Goal: Information Seeking & Learning: Learn about a topic

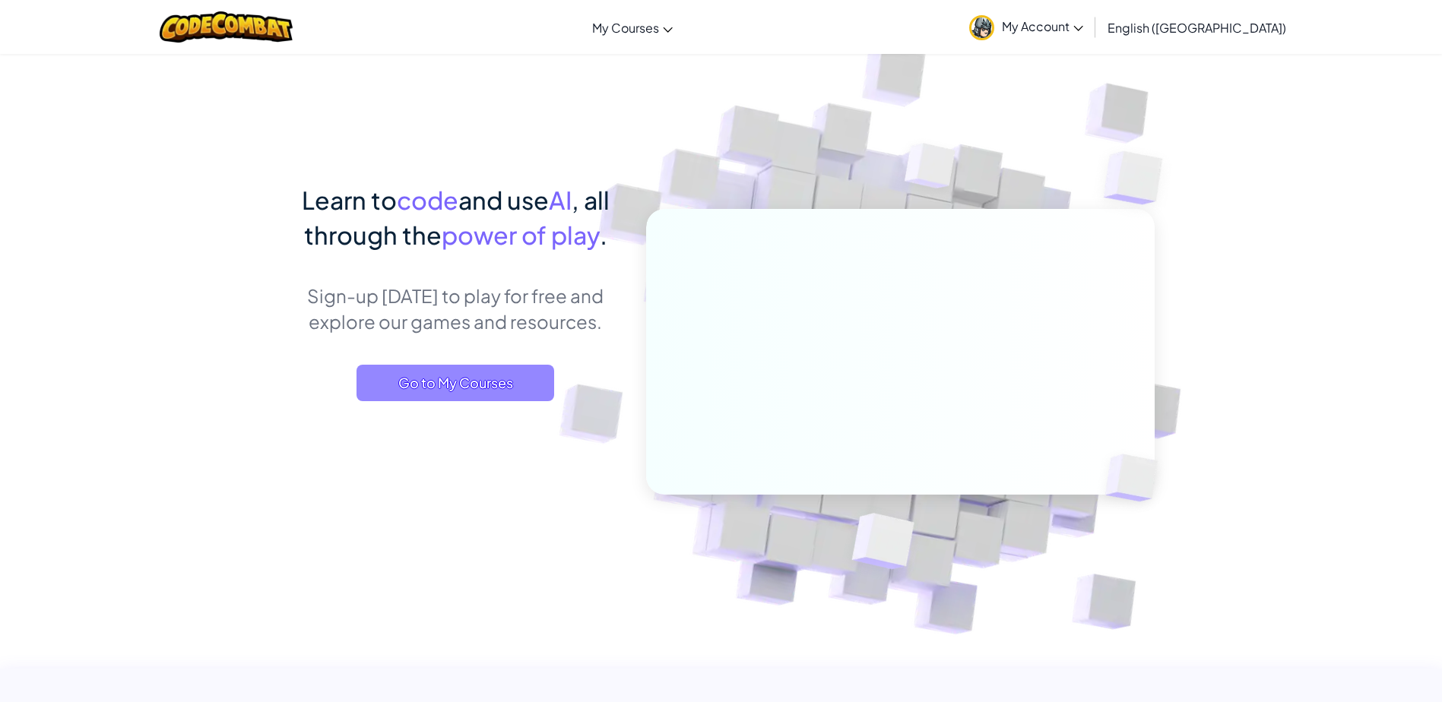
click at [437, 385] on span "Go to My Courses" at bounding box center [456, 383] width 198 height 36
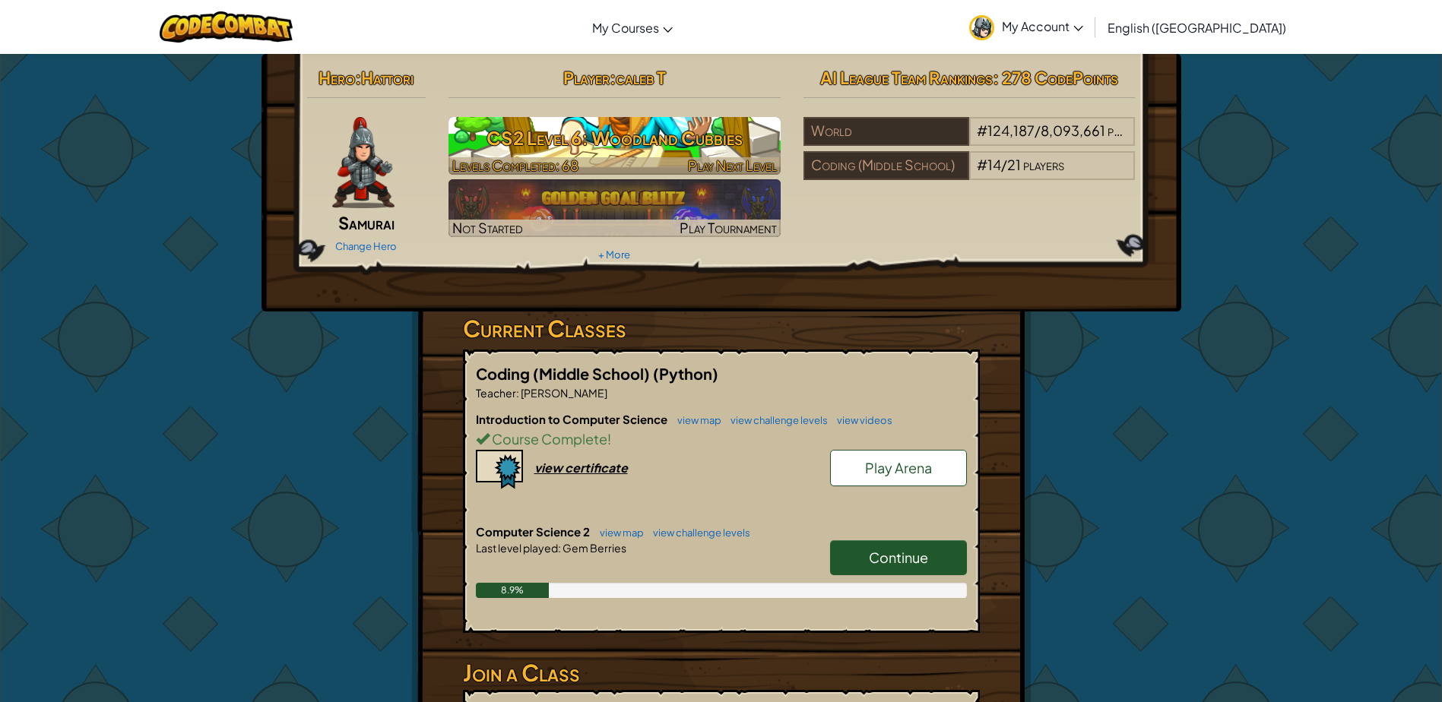
click at [489, 138] on h3 "CS2 Level 6: Woodland Cubbies" at bounding box center [615, 138] width 332 height 34
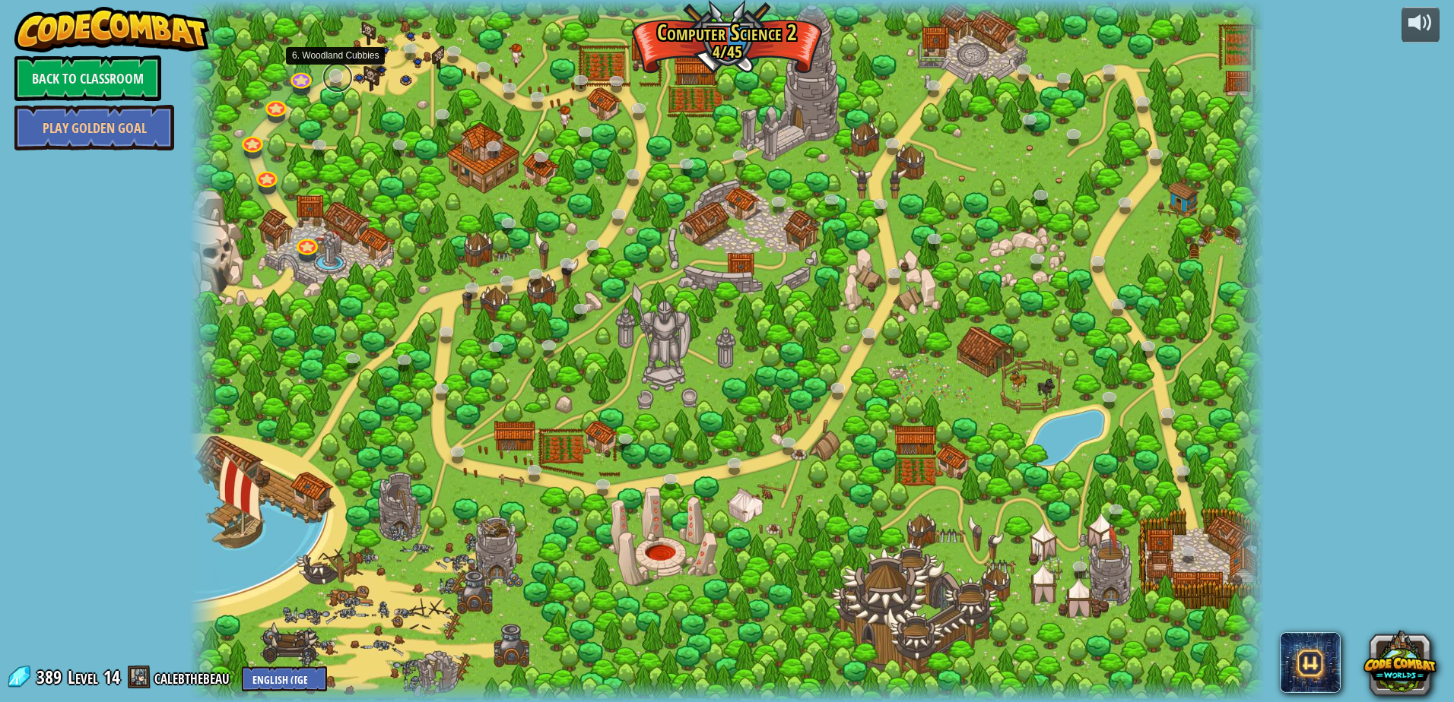
click at [323, 75] on link at bounding box center [337, 77] width 30 height 30
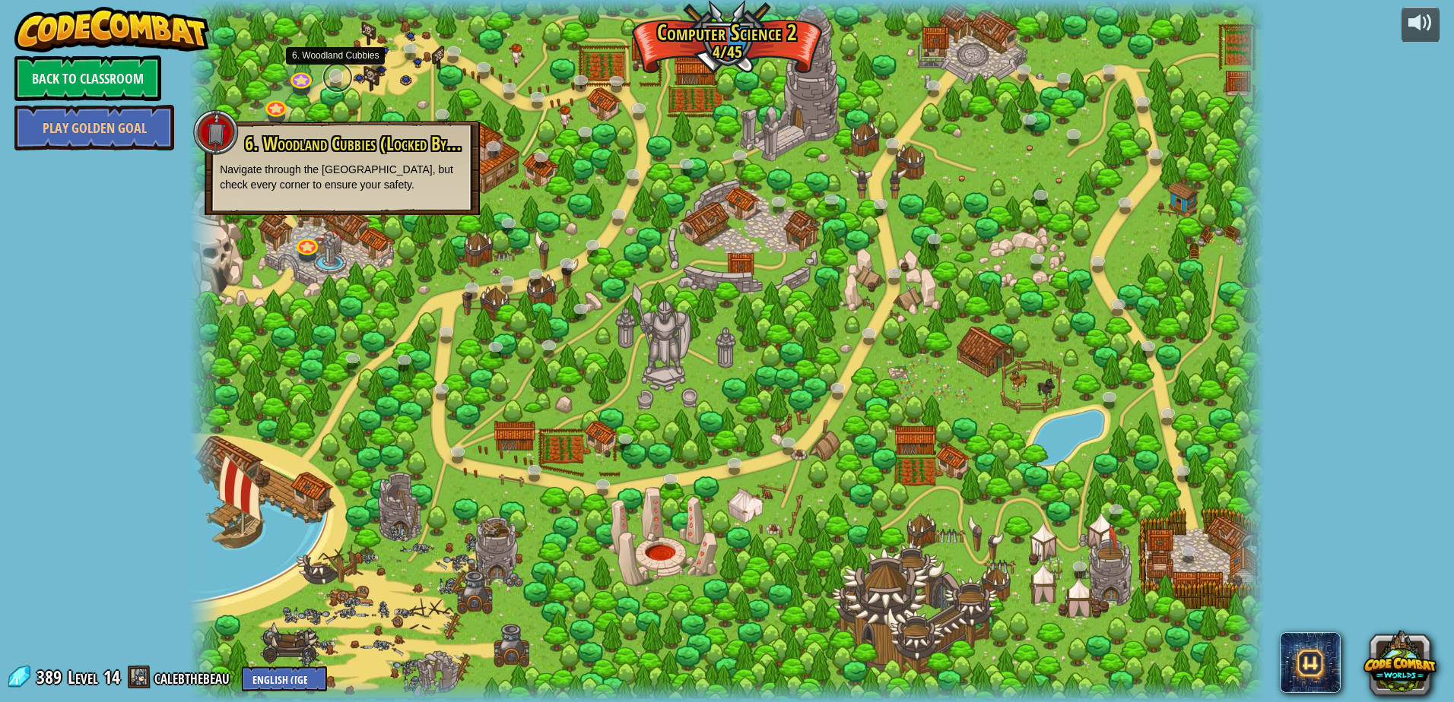
click at [323, 75] on link at bounding box center [337, 77] width 30 height 30
click at [981, 343] on div at bounding box center [726, 351] width 1075 height 702
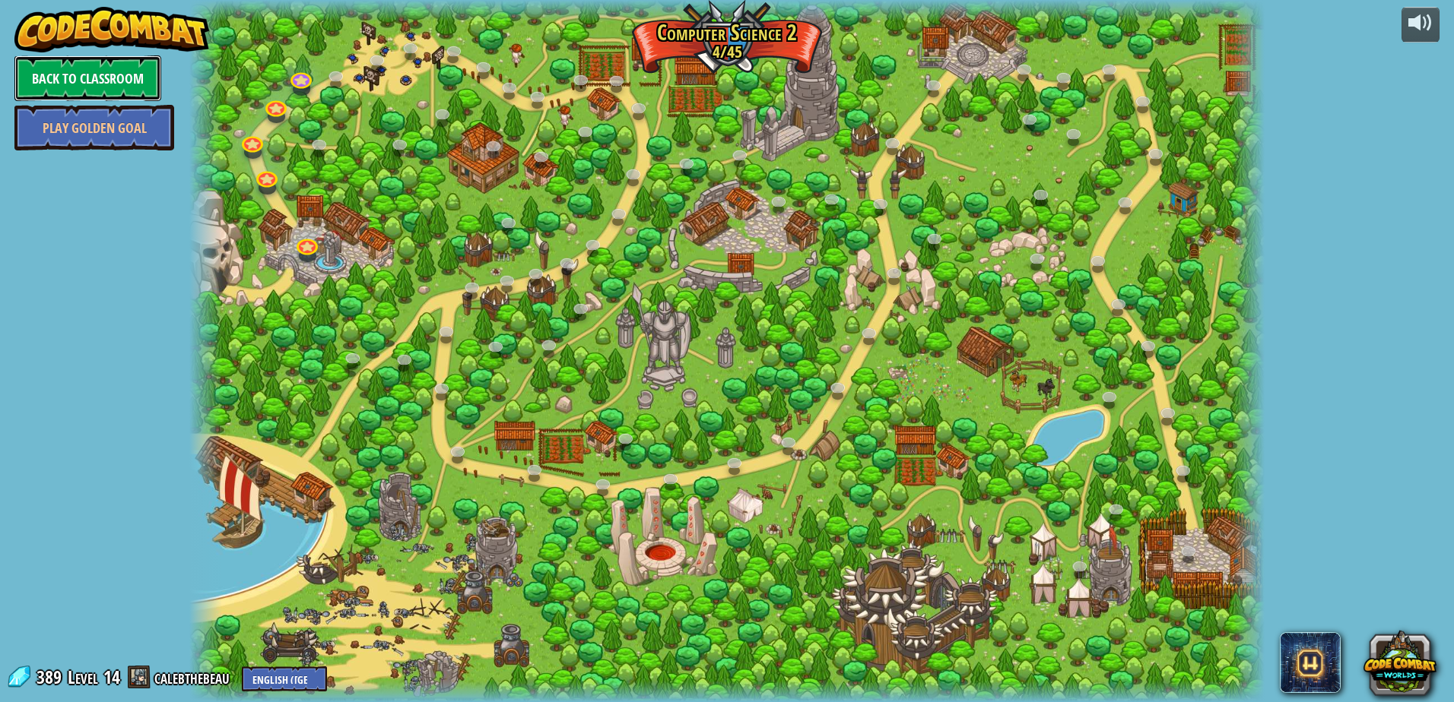
click at [128, 83] on link "Back to Classroom" at bounding box center [87, 78] width 147 height 46
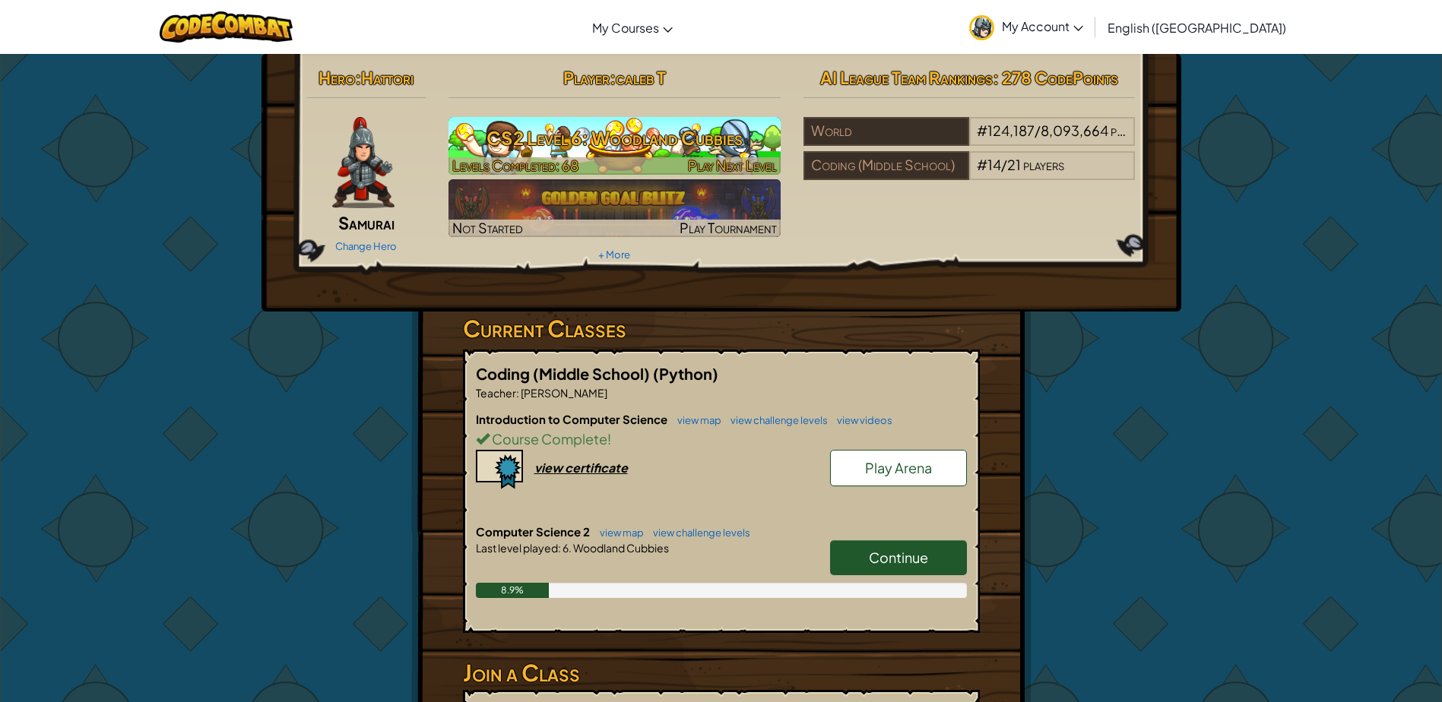
click at [545, 157] on span "Levels Completed: 68" at bounding box center [515, 165] width 126 height 17
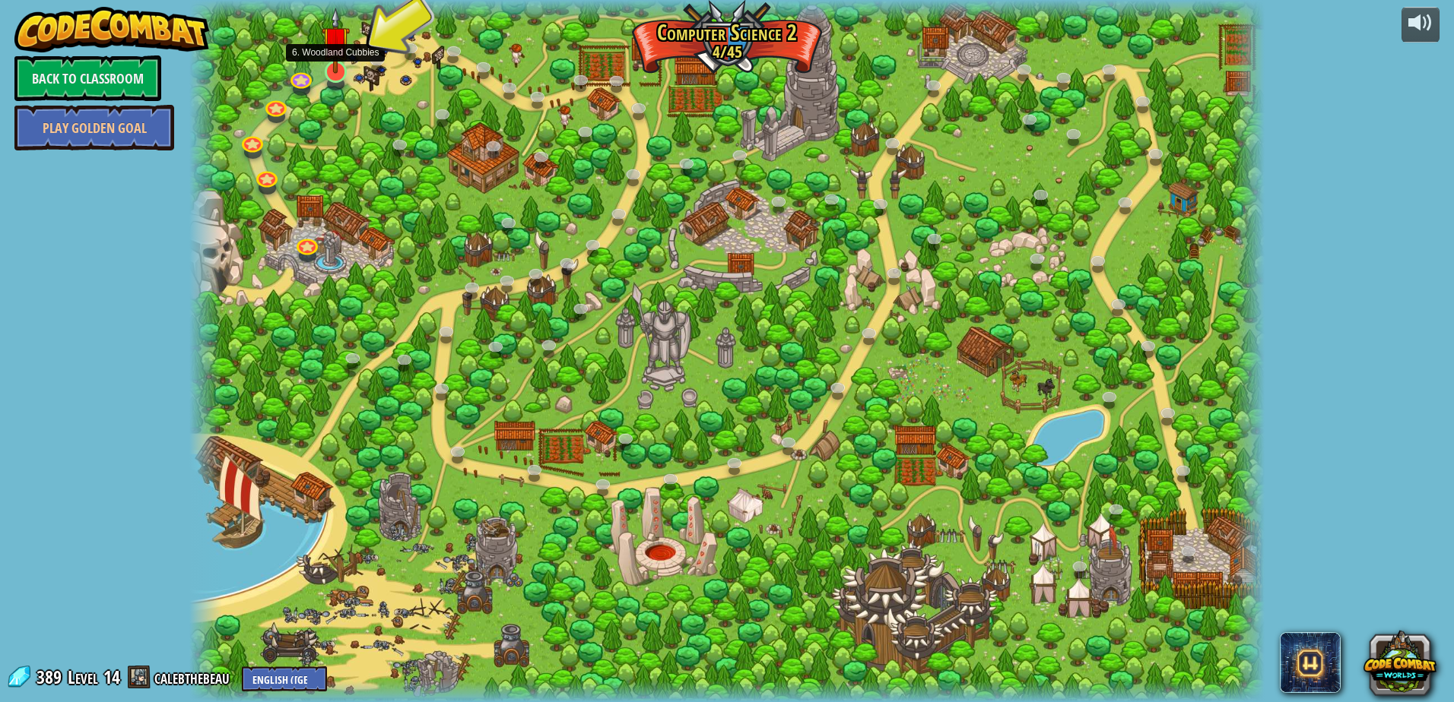
click at [343, 74] on div at bounding box center [335, 71] width 21 height 21
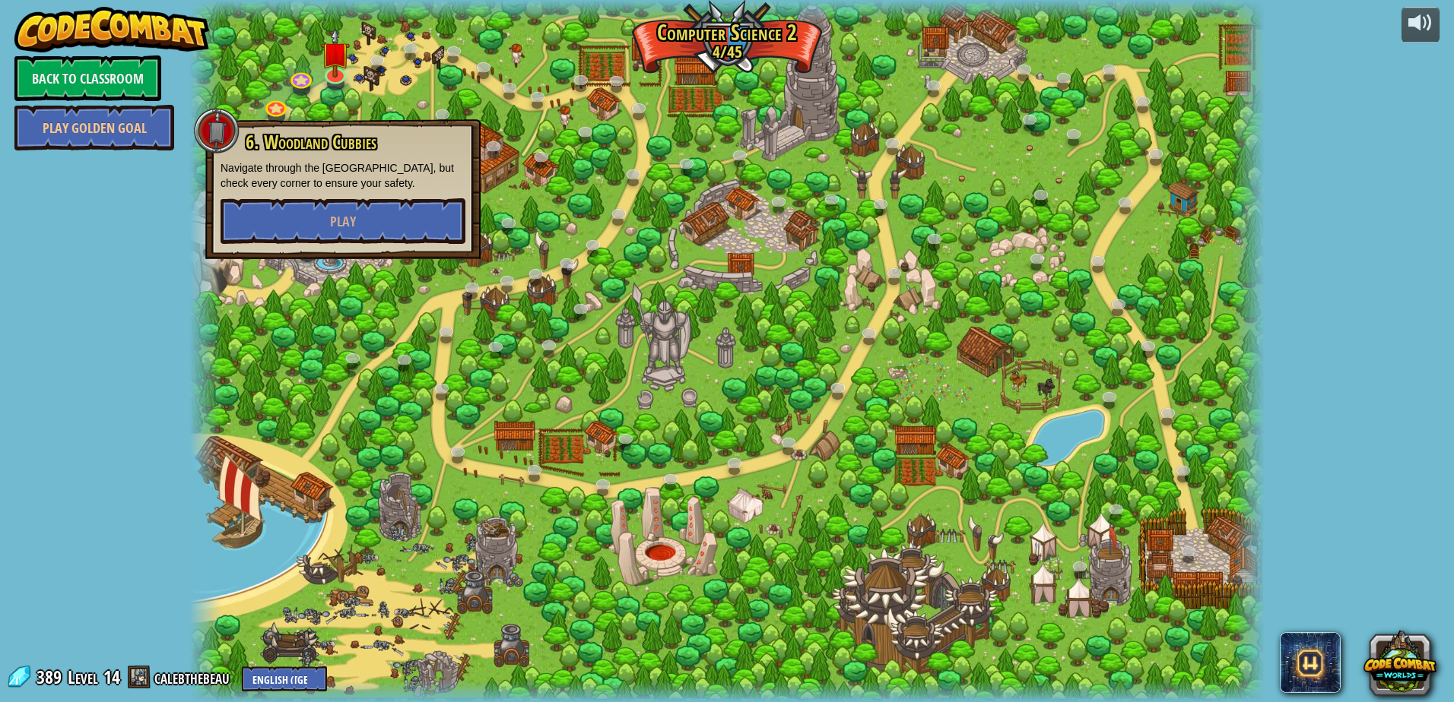
click at [369, 254] on div "6. Woodland Cubbies Navigate through the [GEOGRAPHIC_DATA], but check every cor…" at bounding box center [342, 189] width 275 height 140
click at [364, 224] on button "Play" at bounding box center [342, 221] width 245 height 46
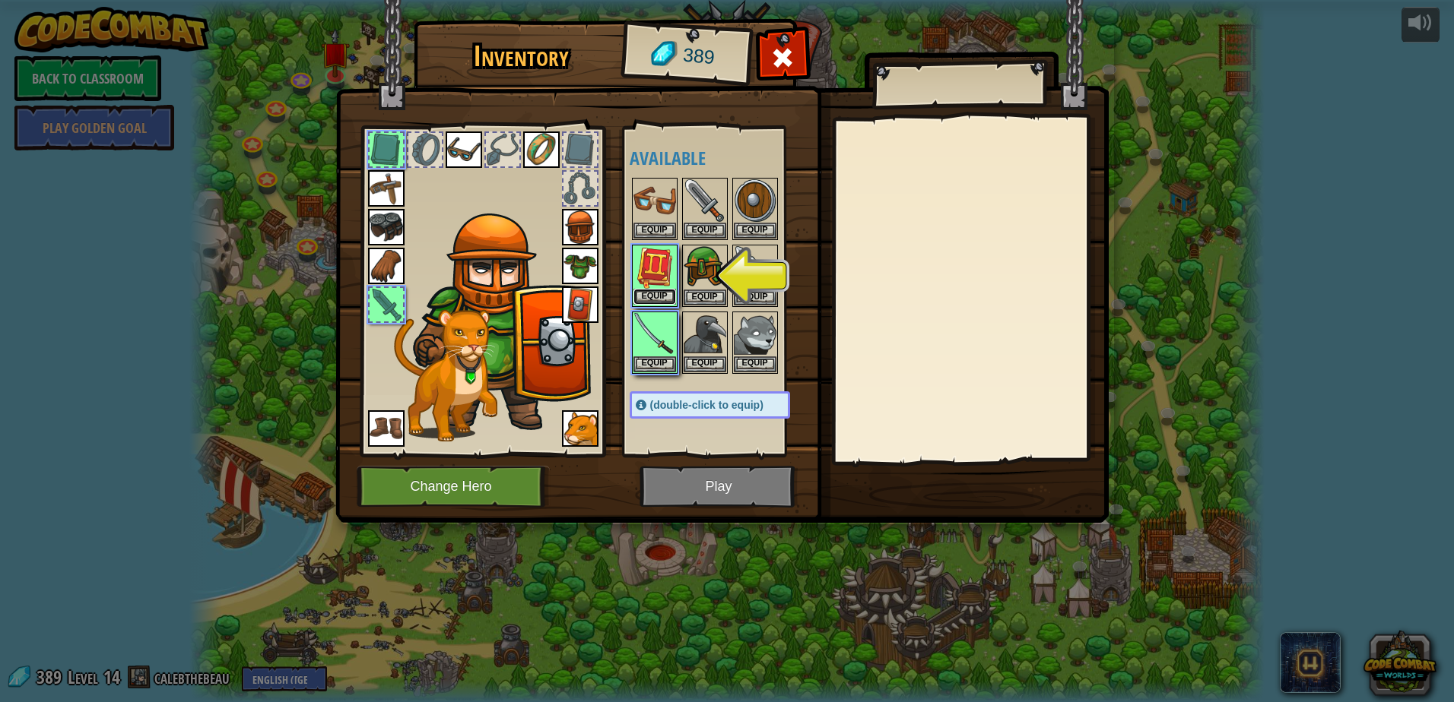
click at [642, 301] on button "Equip" at bounding box center [654, 297] width 43 height 16
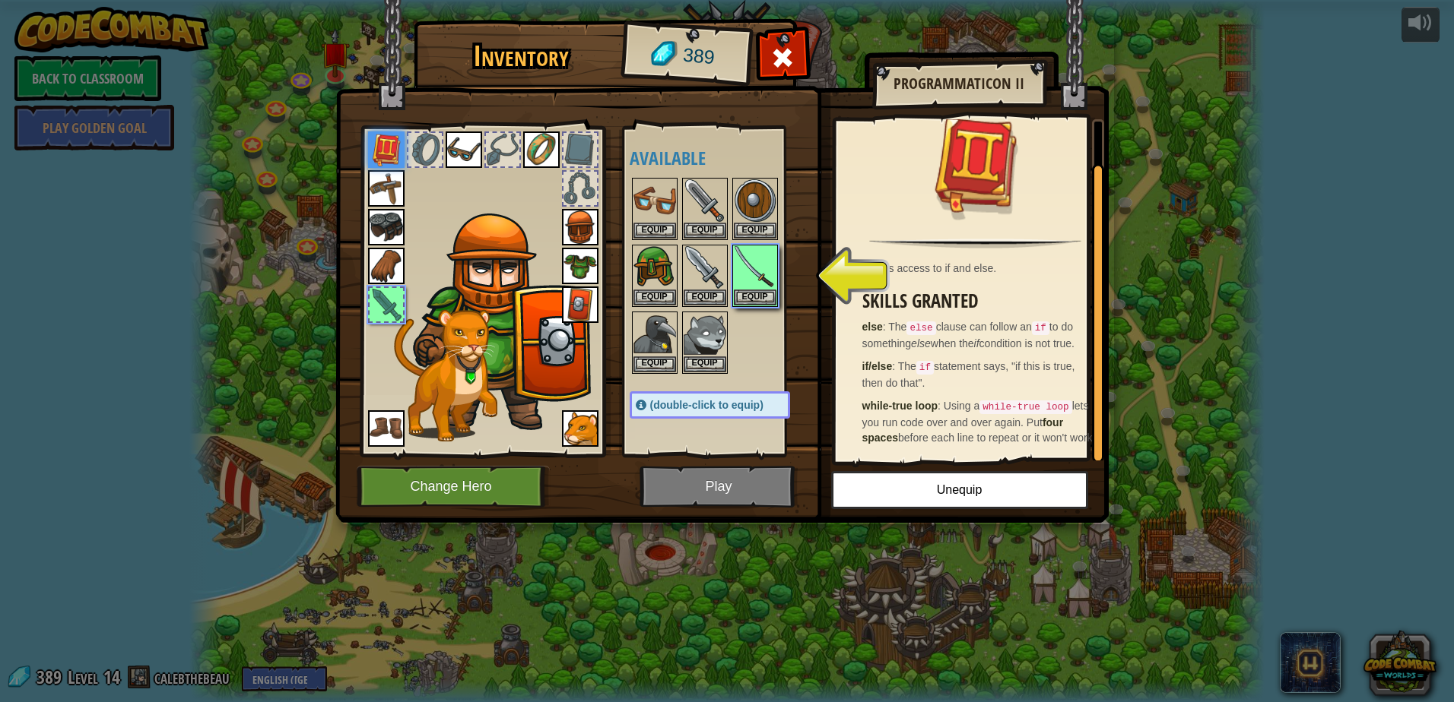
scroll to position [43, 0]
click at [766, 296] on button "Equip" at bounding box center [755, 297] width 43 height 16
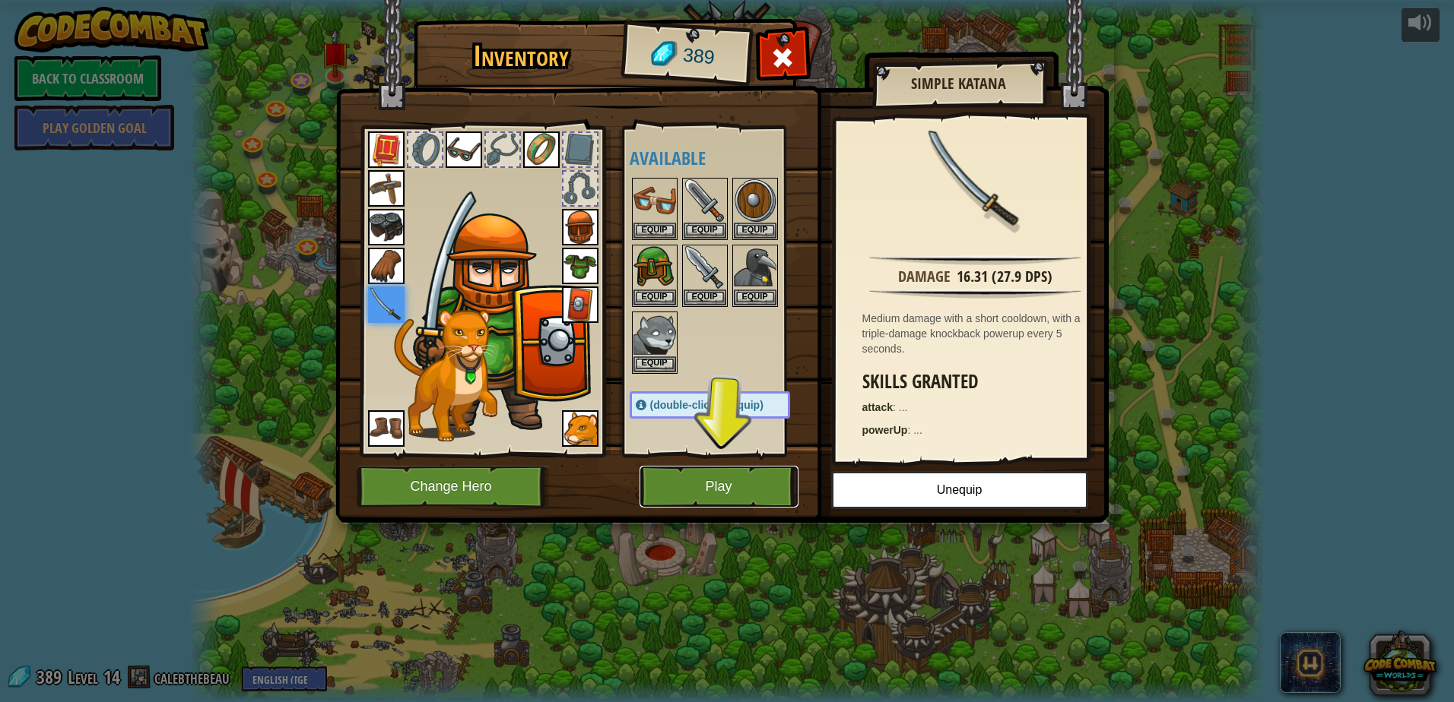
click at [702, 485] on button "Play" at bounding box center [718, 487] width 159 height 42
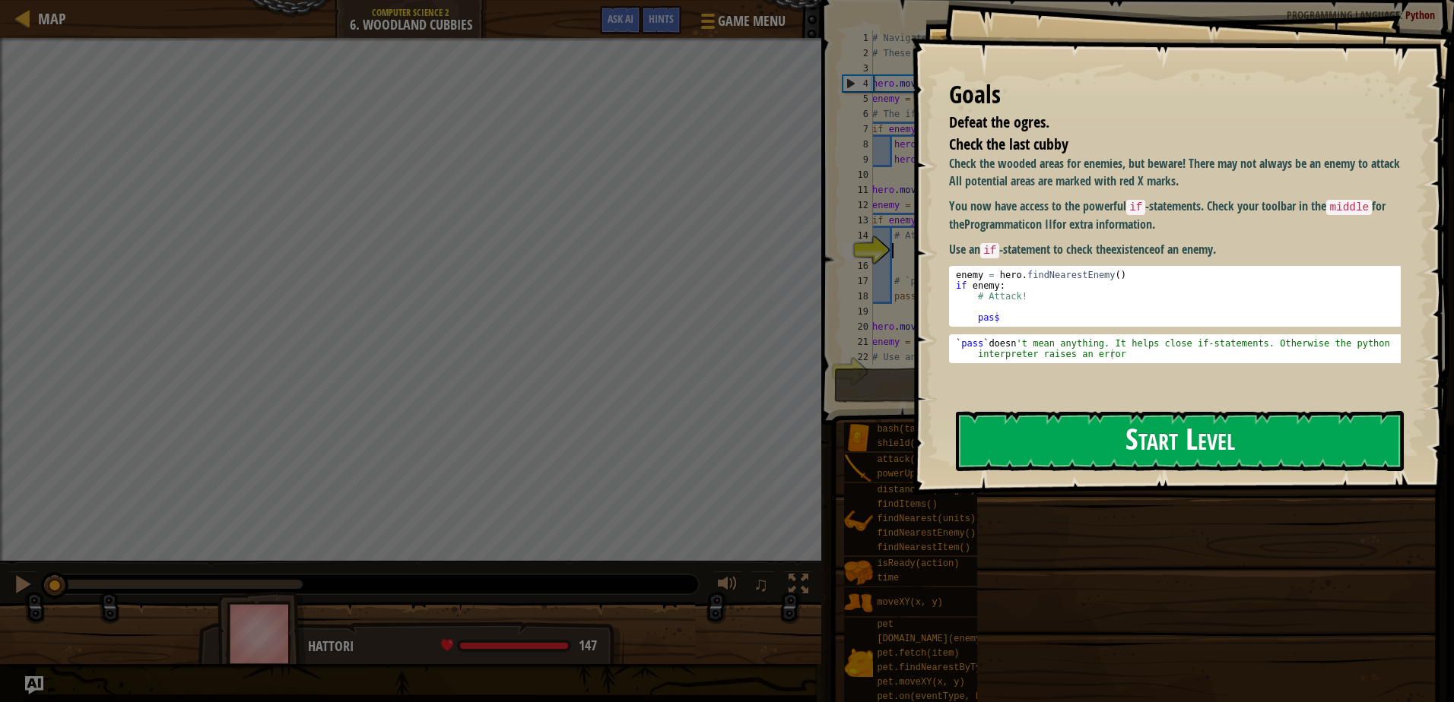
click at [1197, 445] on button "Start Level" at bounding box center [1180, 441] width 448 height 60
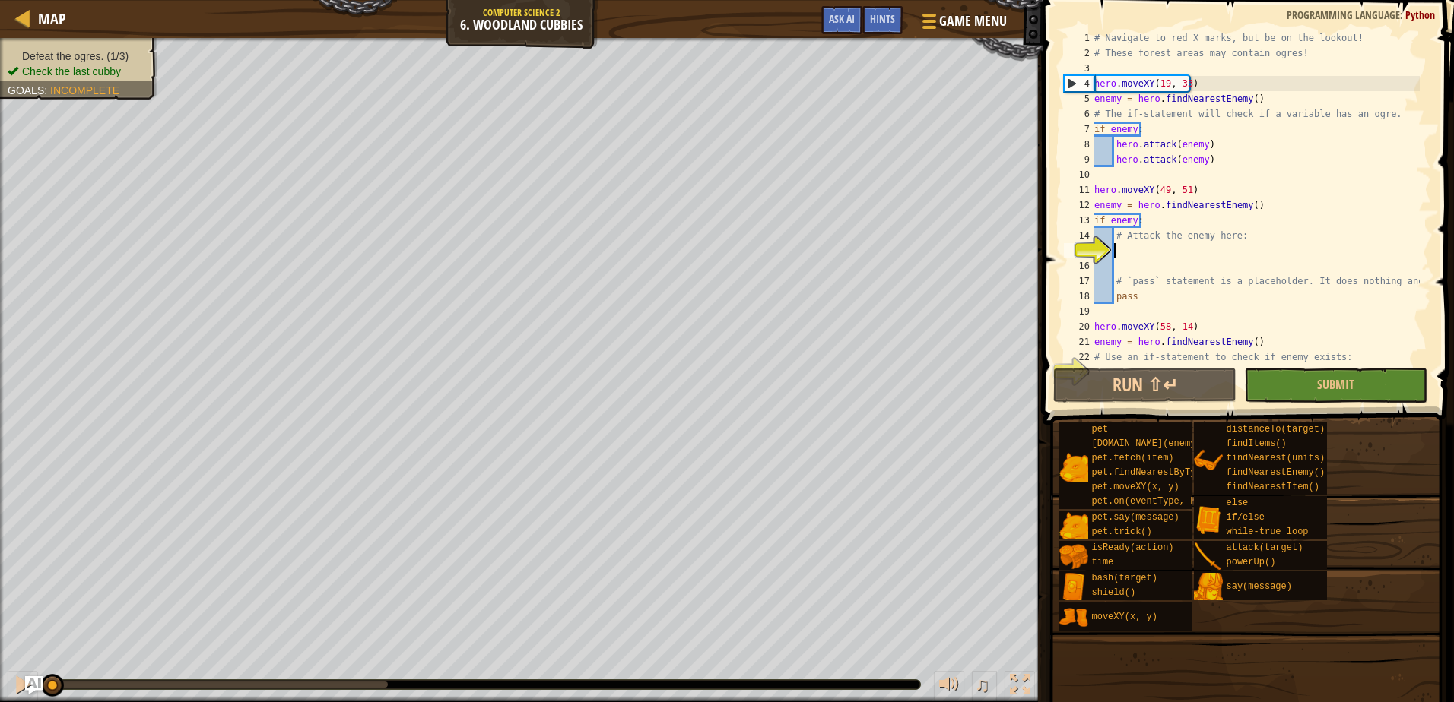
scroll to position [15, 0]
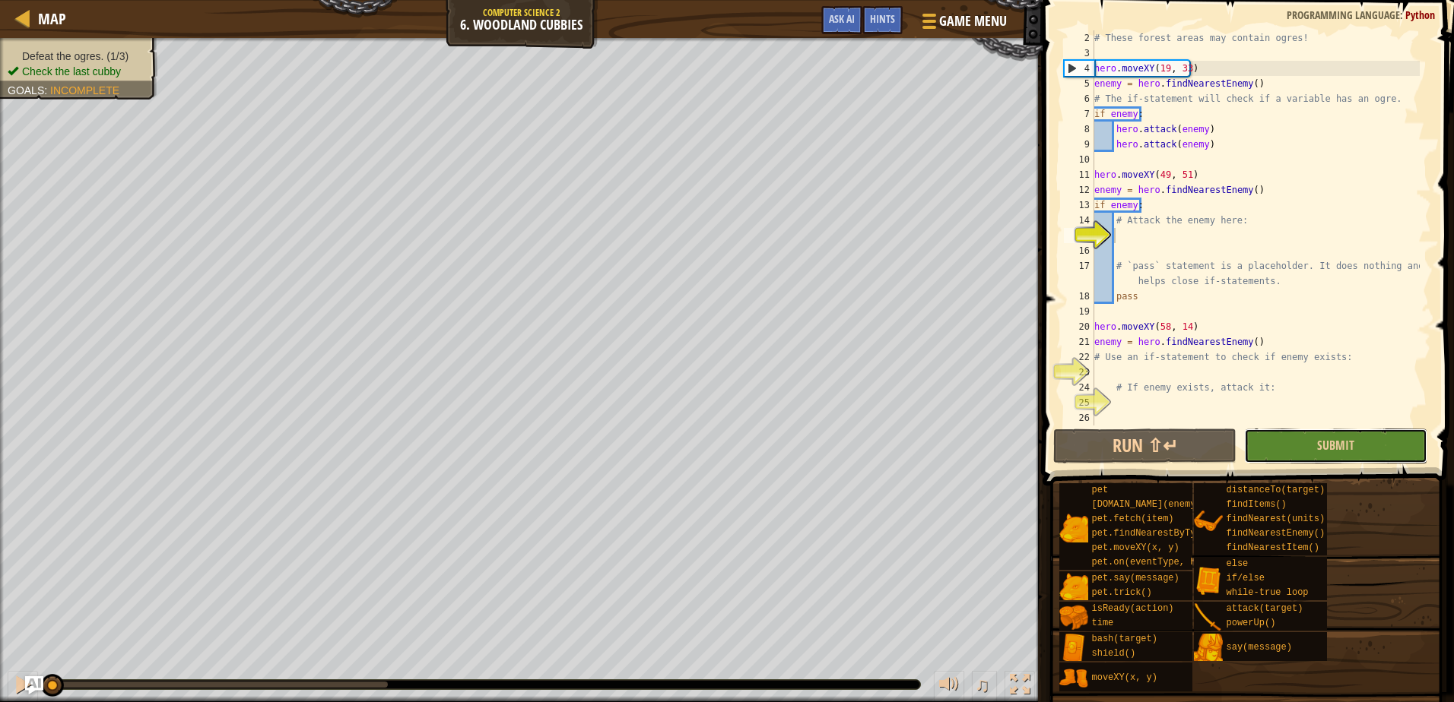
click at [1386, 452] on button "Submit" at bounding box center [1335, 446] width 183 height 35
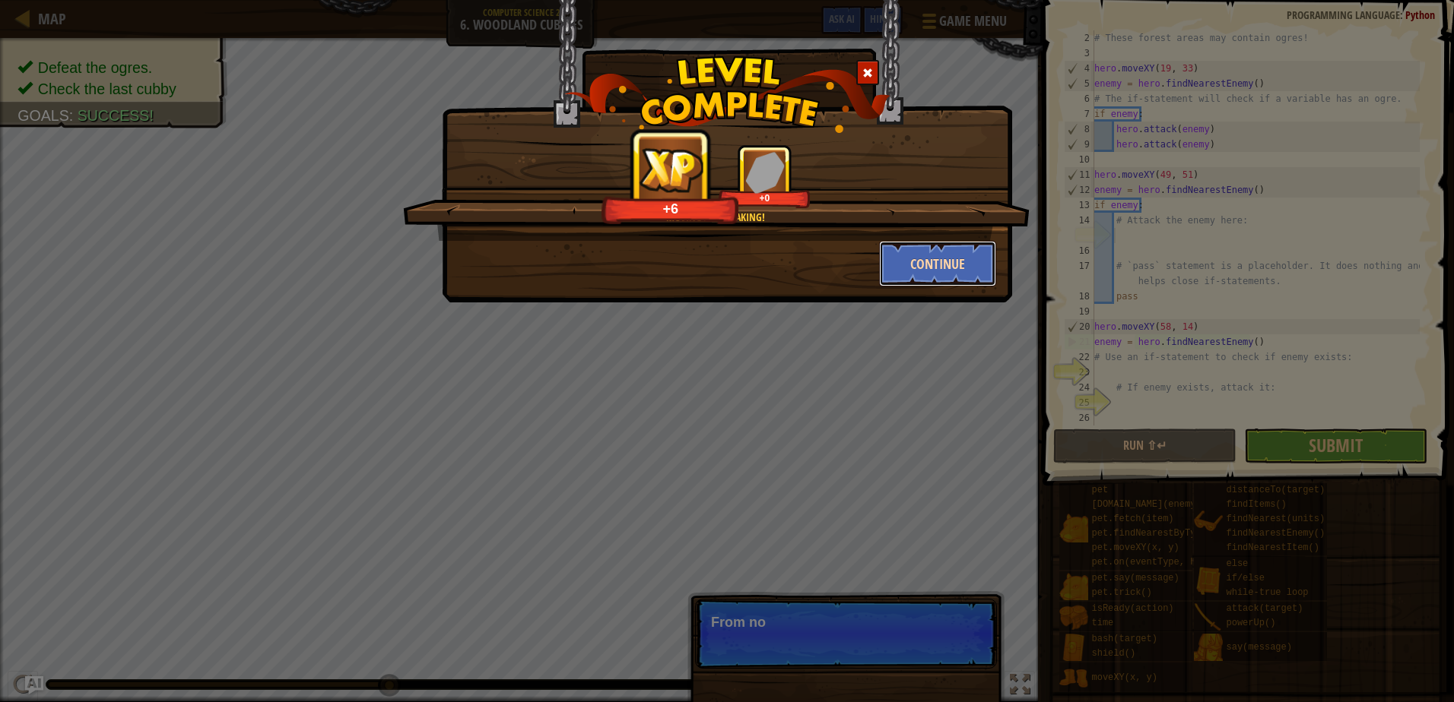
click at [951, 255] on button "Continue" at bounding box center [938, 264] width 118 height 46
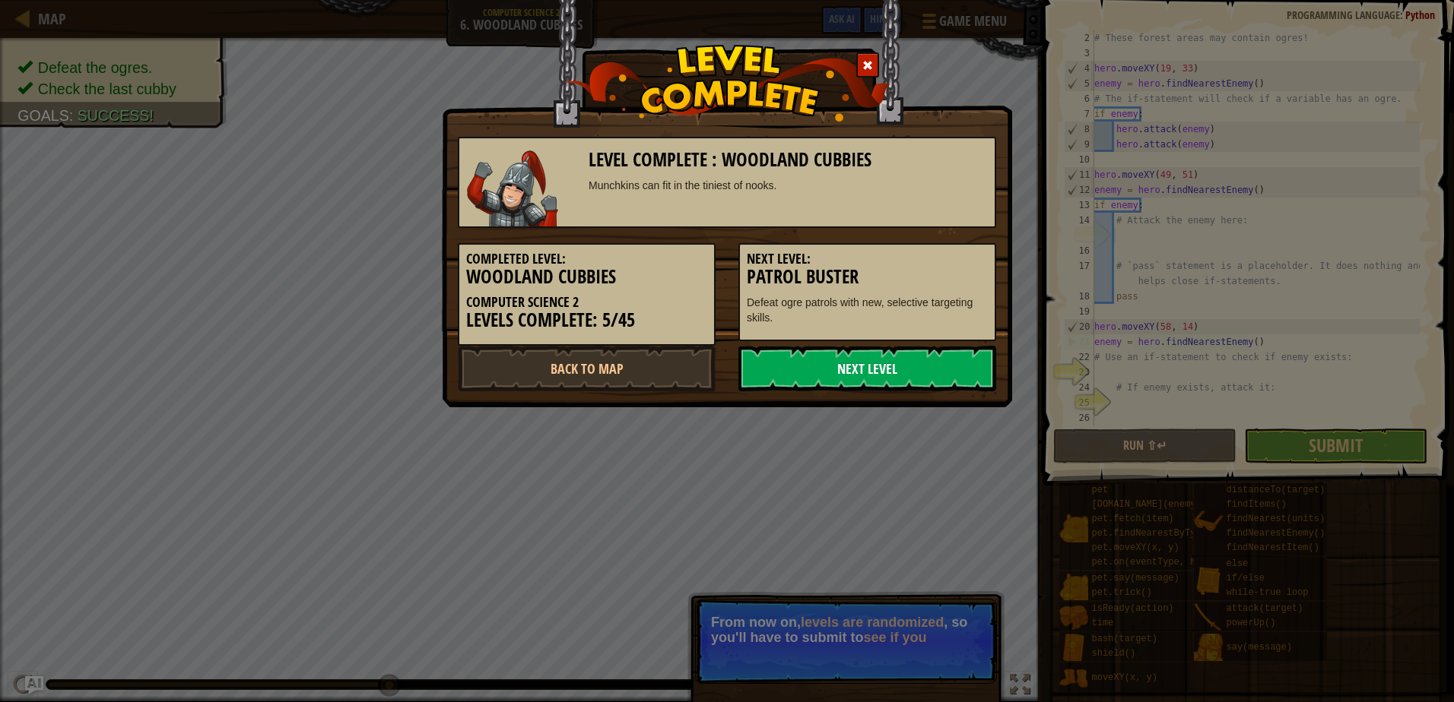
click at [807, 359] on link "Next Level" at bounding box center [867, 369] width 258 height 46
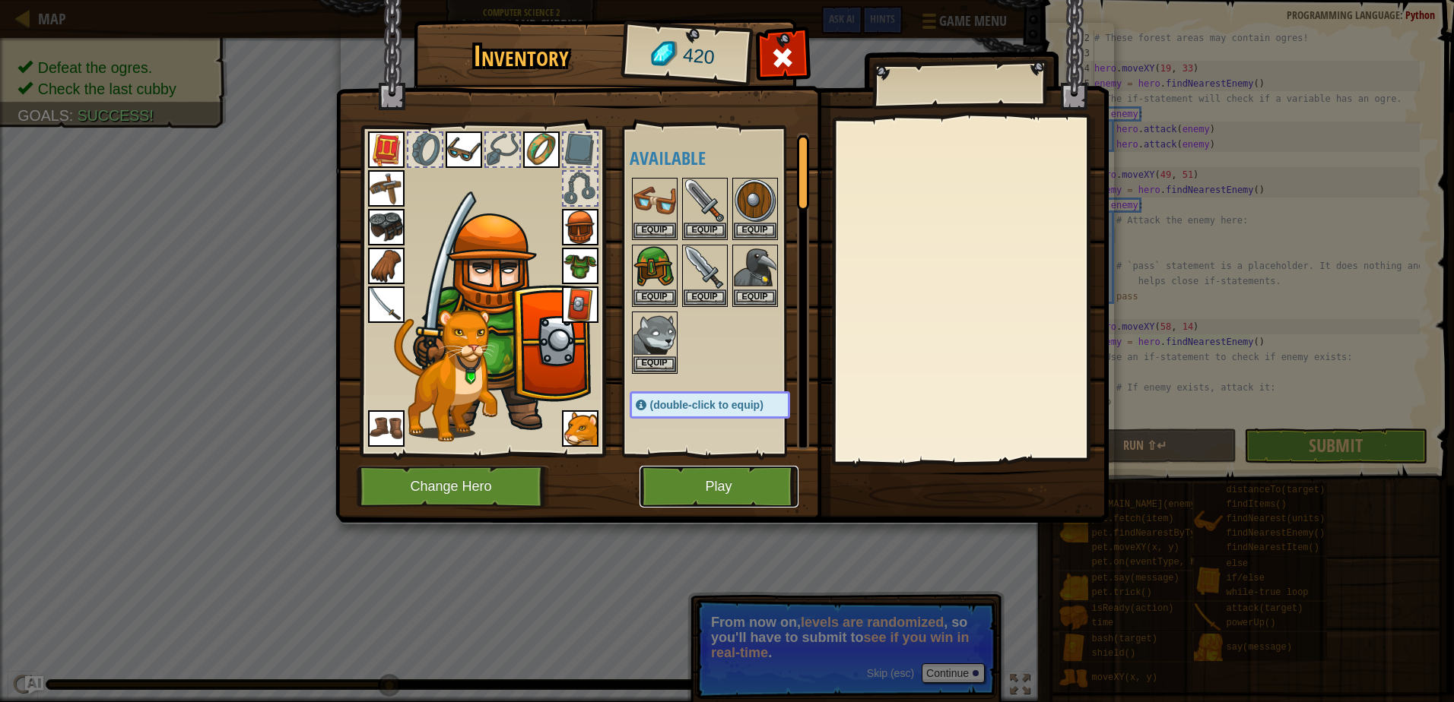
click at [699, 482] on button "Play" at bounding box center [718, 487] width 159 height 42
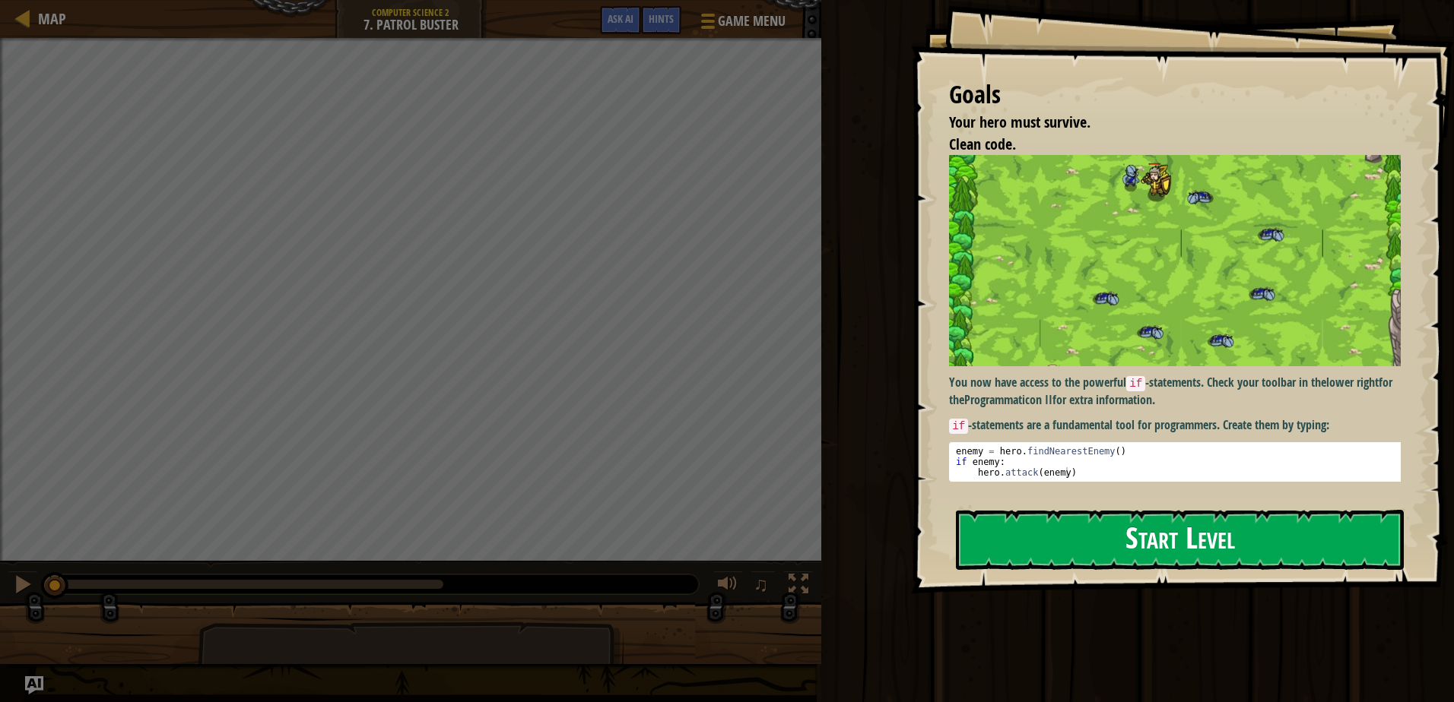
click at [1175, 502] on div "Goals Your hero must survive. Clean code. You now have access to the powerful i…" at bounding box center [1182, 297] width 543 height 594
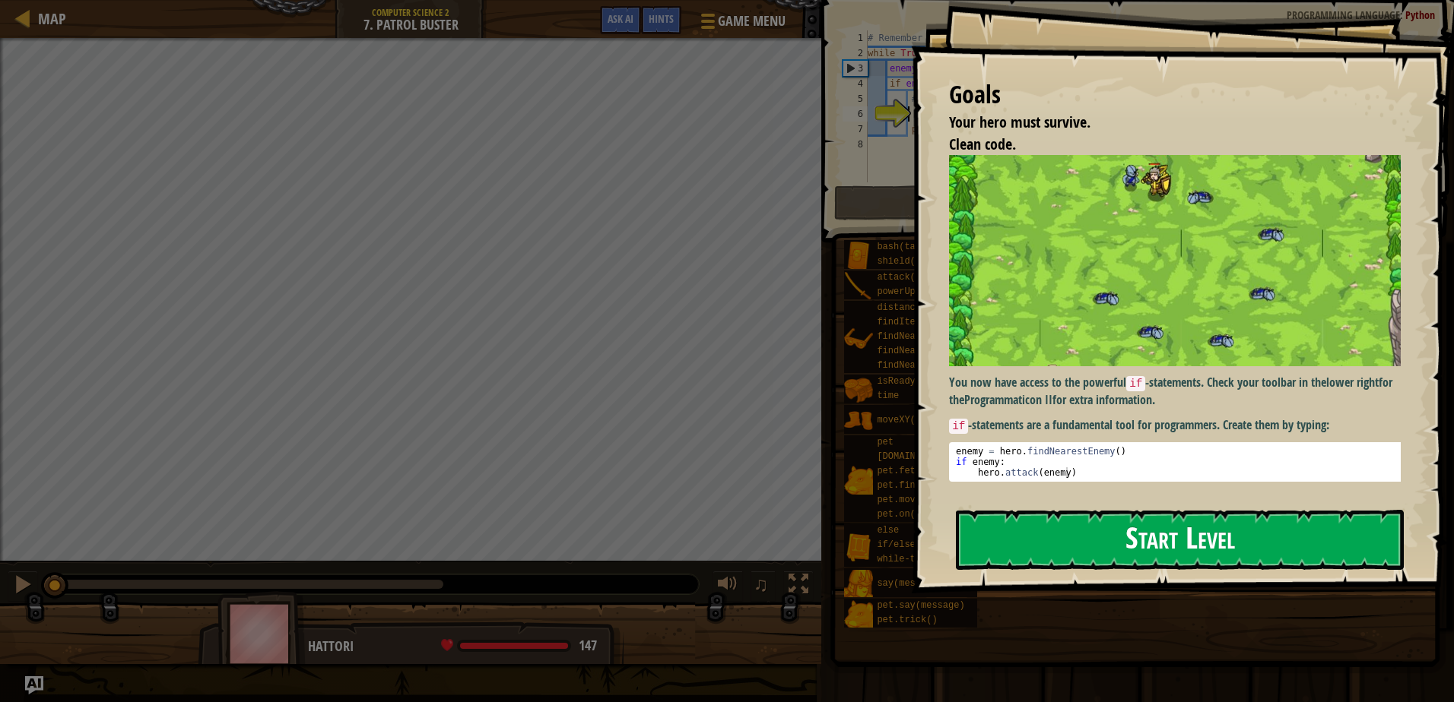
click at [1174, 522] on button "Start Level" at bounding box center [1180, 540] width 448 height 60
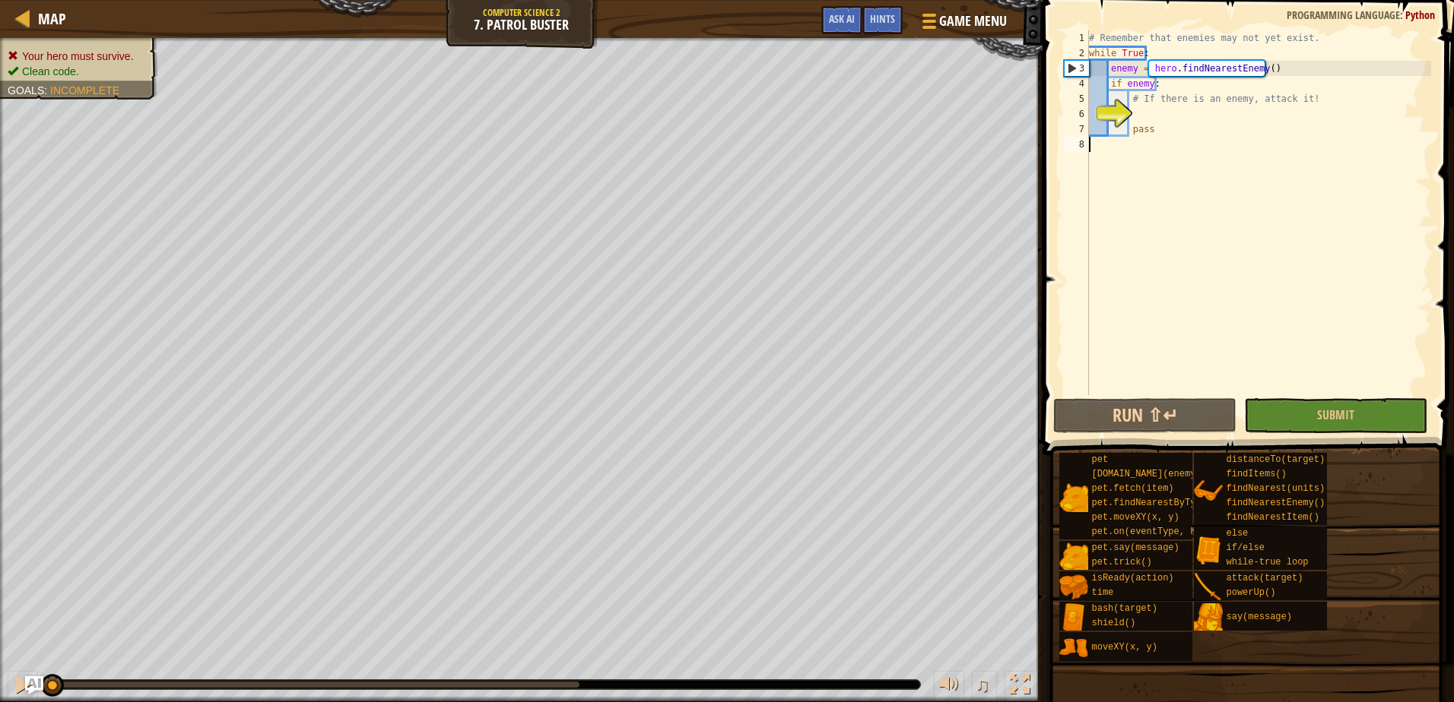
click at [1286, 199] on div "# Remember that enemies may not yet exist. while True : enemy = hero . findNear…" at bounding box center [1258, 227] width 345 height 395
click at [1394, 408] on button "Submit" at bounding box center [1335, 415] width 183 height 35
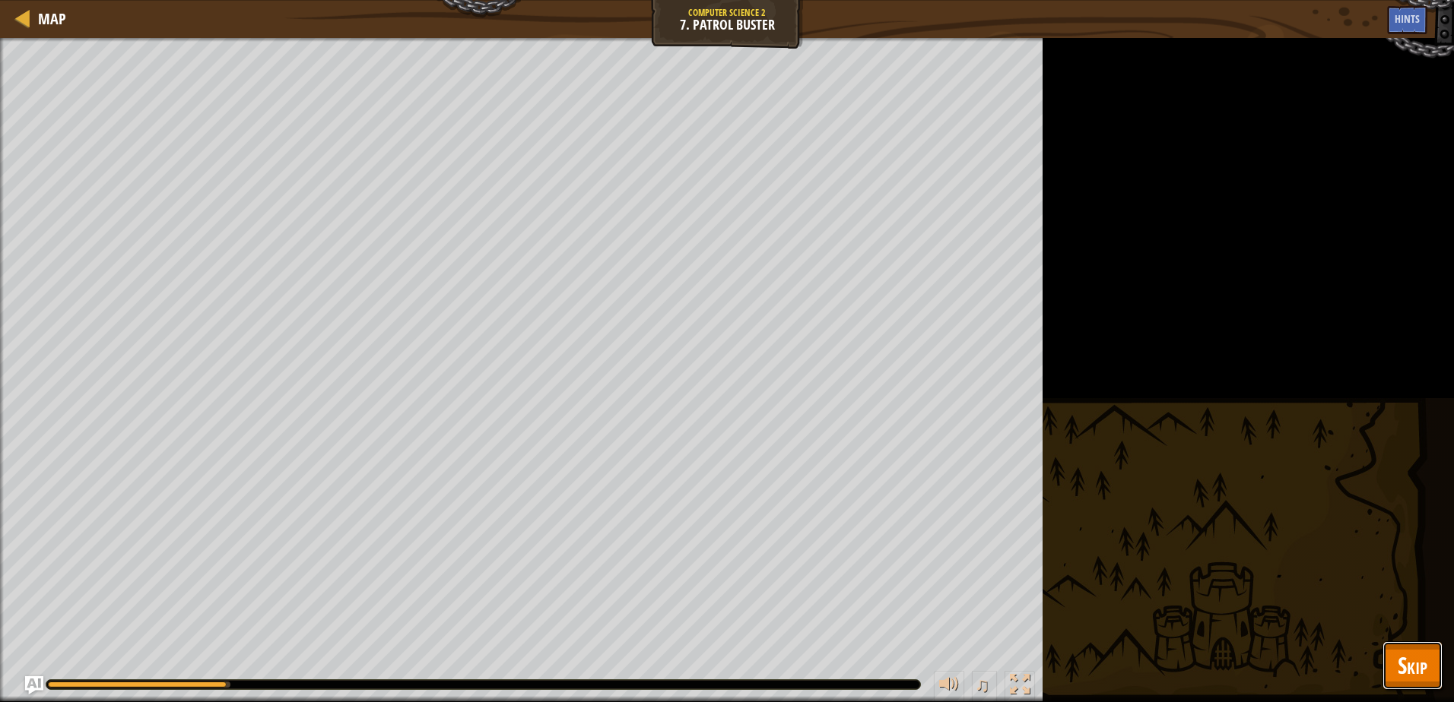
click at [1409, 648] on button "Skip" at bounding box center [1412, 666] width 60 height 49
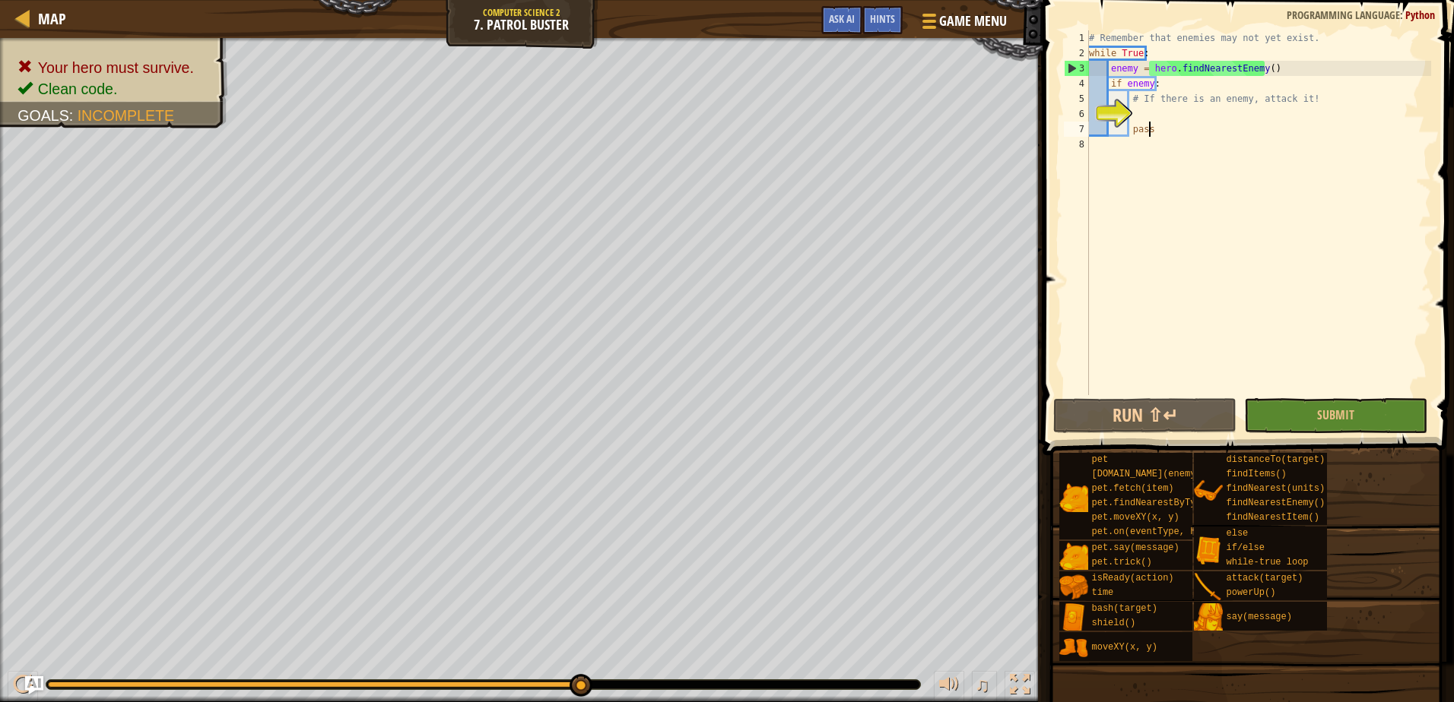
click at [1158, 128] on div "# Remember that enemies may not yet exist. while True : enemy = hero . findNear…" at bounding box center [1258, 227] width 345 height 395
click at [1139, 106] on div "# Remember that enemies may not yet exist. while True : enemy = hero . findNear…" at bounding box center [1258, 227] width 345 height 395
click at [1140, 122] on div "# Remember that enemies may not yet exist. while True : enemy = hero . findNear…" at bounding box center [1258, 227] width 345 height 395
click at [1136, 124] on div "# Remember that enemies may not yet exist. while True : enemy = hero . findNear…" at bounding box center [1258, 227] width 345 height 395
click at [1132, 101] on div "# Remember that enemies may not yet exist. while True : enemy = hero . findNear…" at bounding box center [1258, 227] width 345 height 395
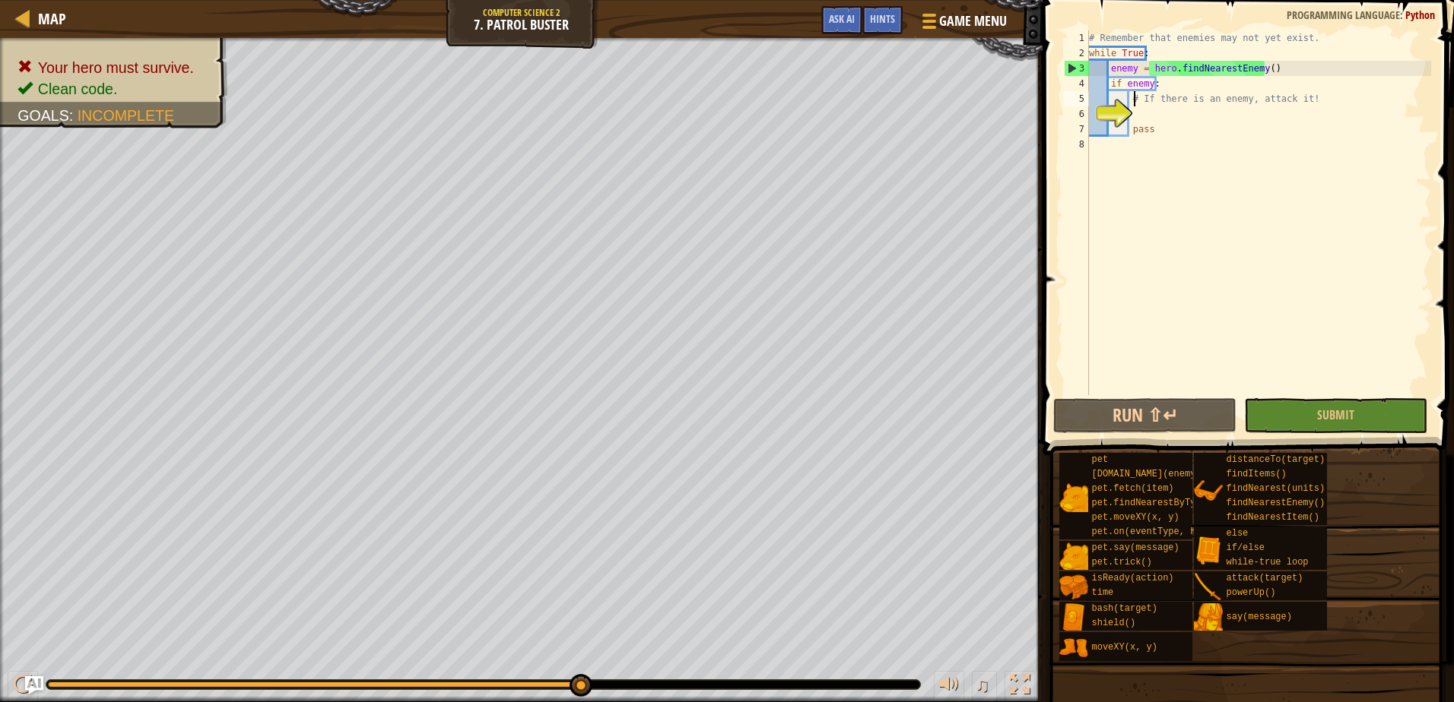
click at [1089, 106] on div "6" at bounding box center [1076, 113] width 25 height 15
type textarea "# If there is an enemy, attack it!"
click at [1134, 109] on div "# Remember that enemies may not yet exist. while True : enemy = hero . findNear…" at bounding box center [1258, 227] width 345 height 395
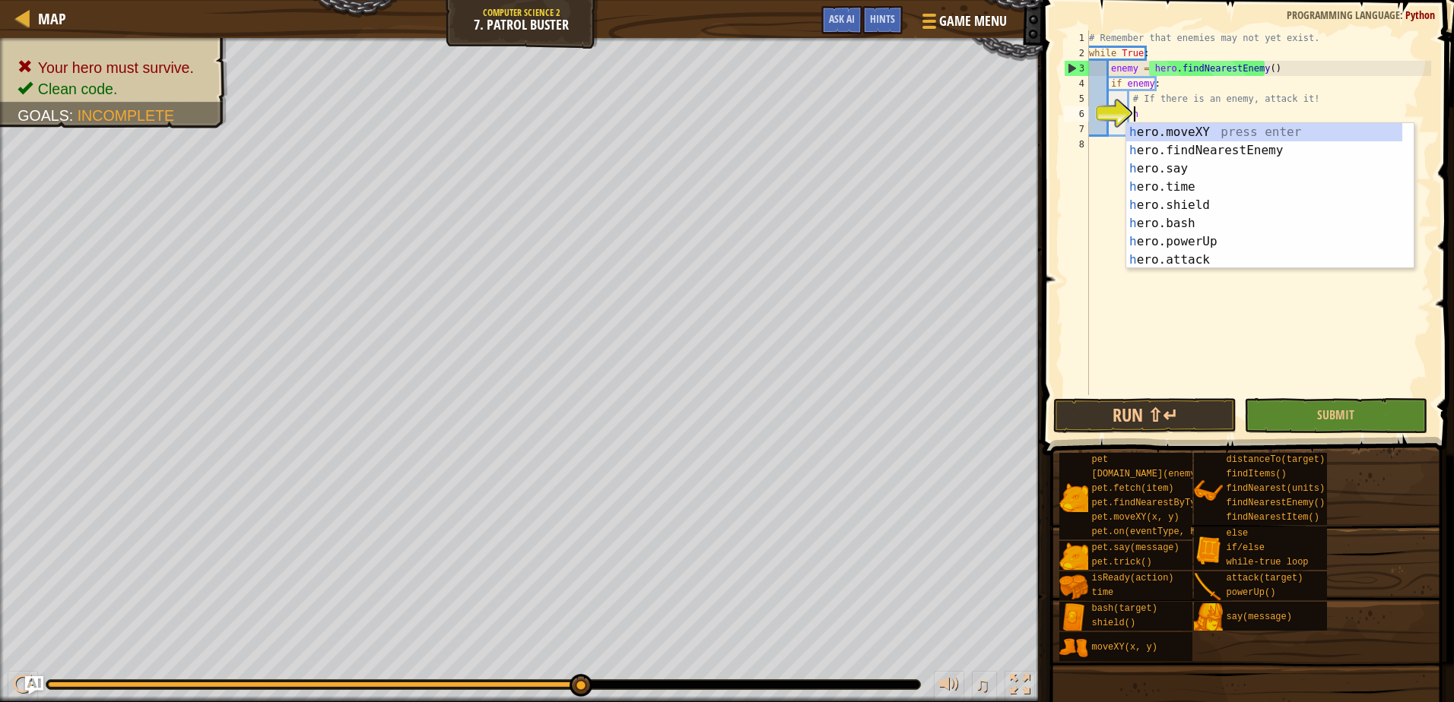
scroll to position [7, 3]
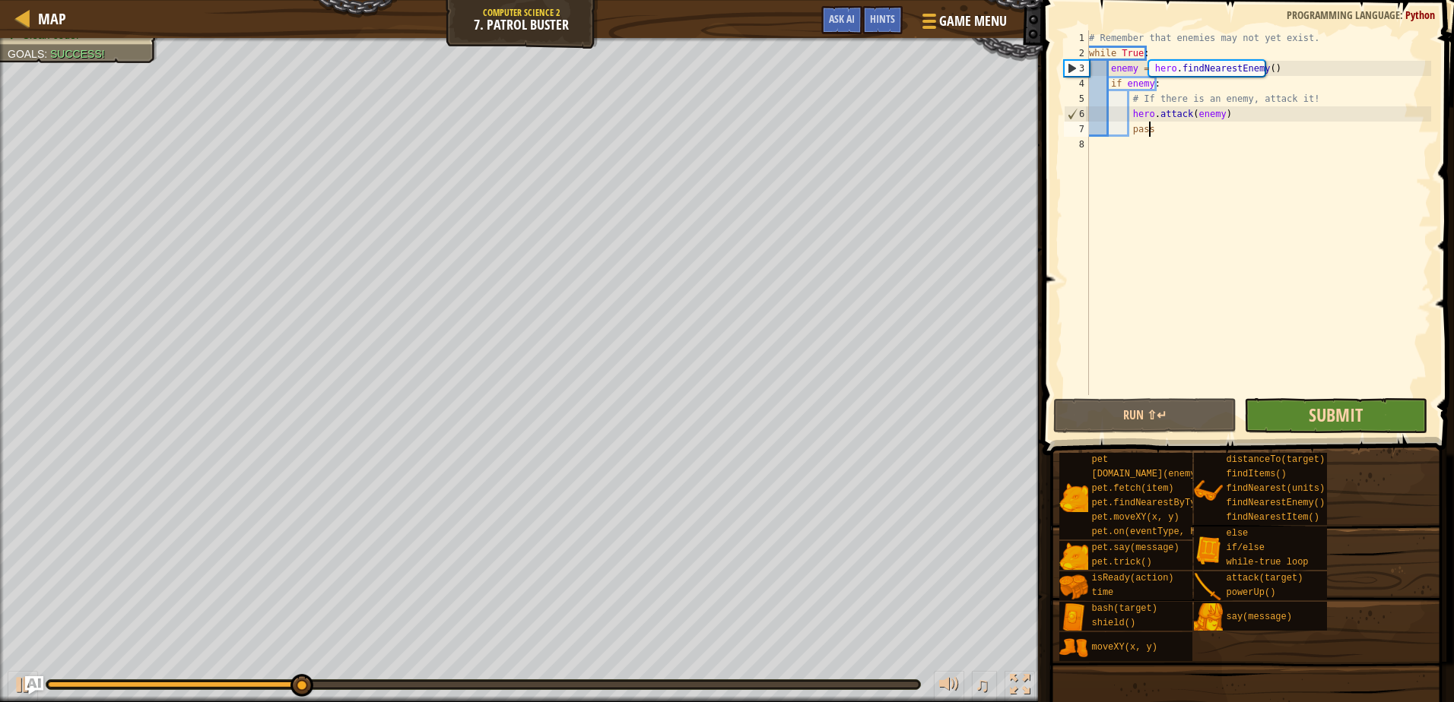
type textarea "pass"
click at [1341, 414] on span "Submit" at bounding box center [1335, 415] width 54 height 24
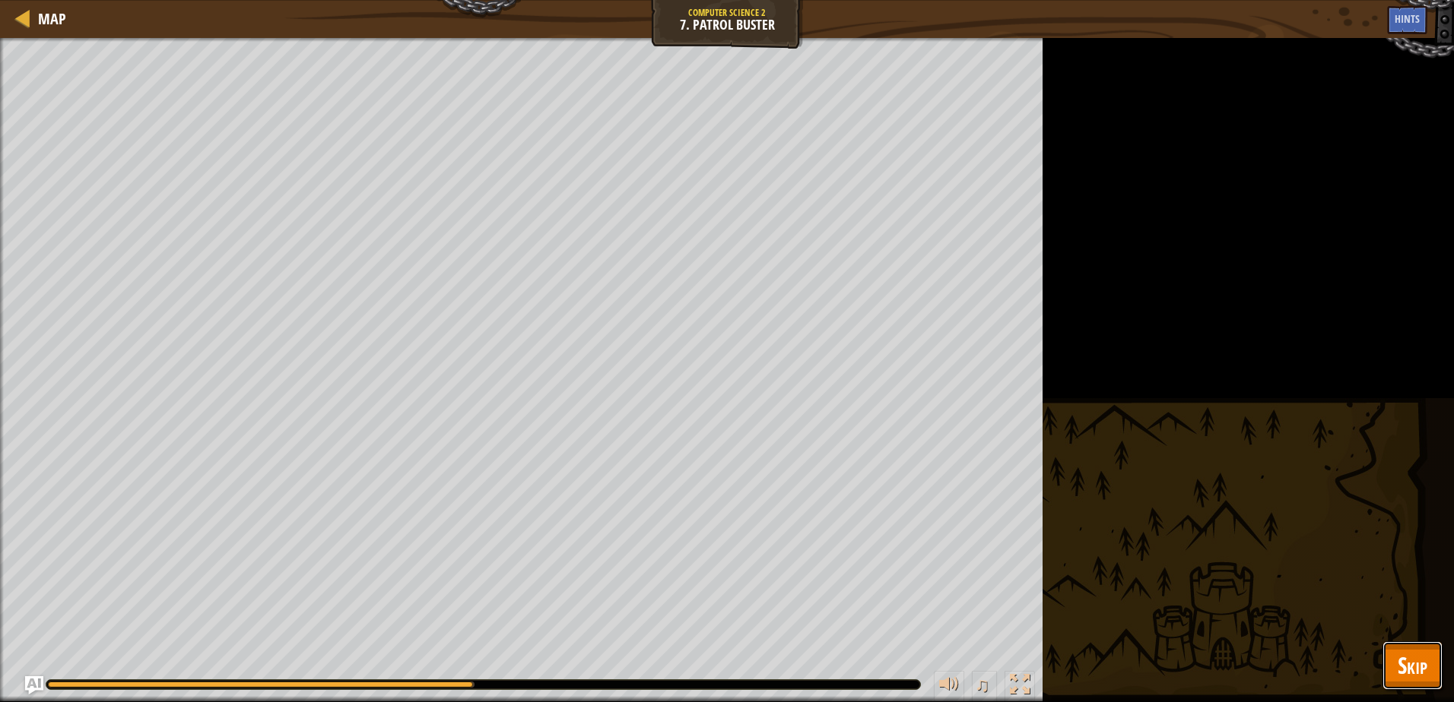
click at [1396, 665] on button "Skip" at bounding box center [1412, 666] width 60 height 49
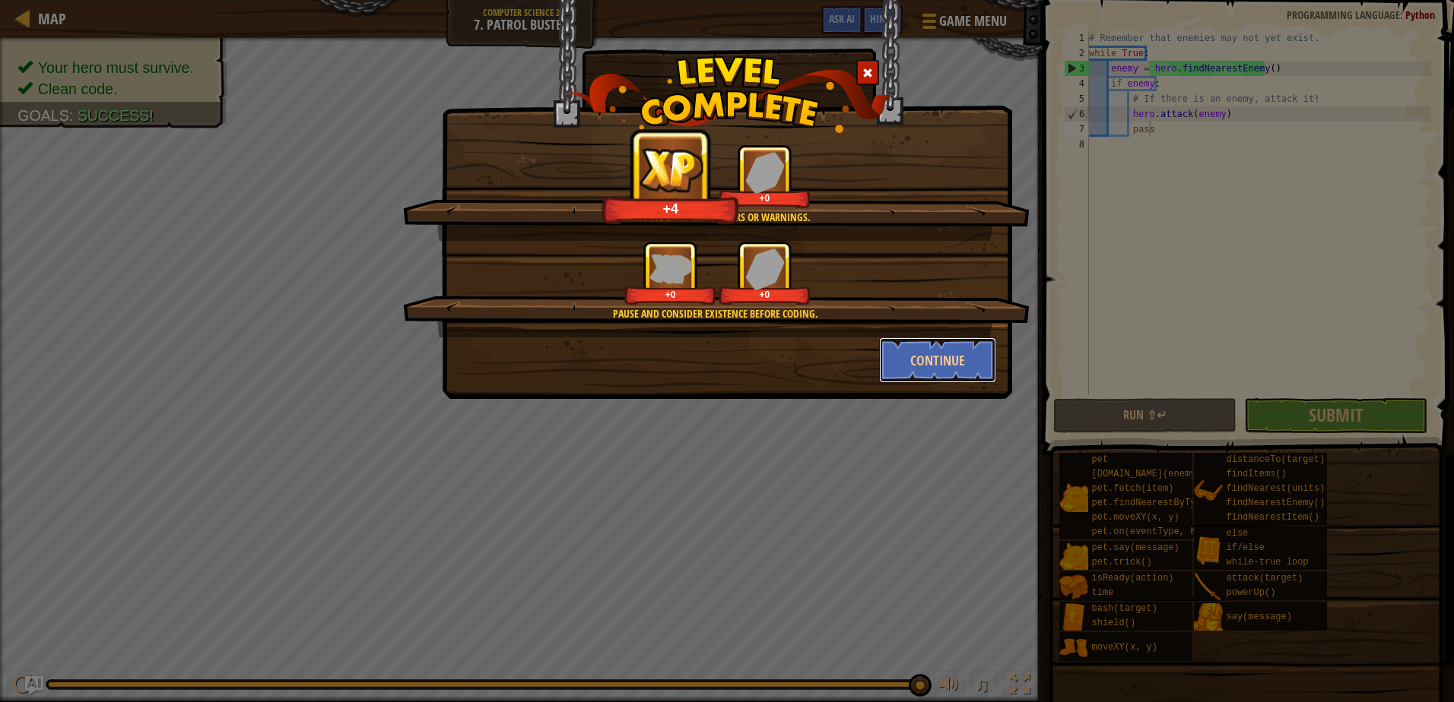
drag, startPoint x: 985, startPoint y: 365, endPoint x: 1001, endPoint y: 369, distance: 17.2
click at [1001, 369] on div "Continue" at bounding box center [937, 361] width 141 height 46
click at [990, 372] on button "Continue" at bounding box center [938, 361] width 118 height 46
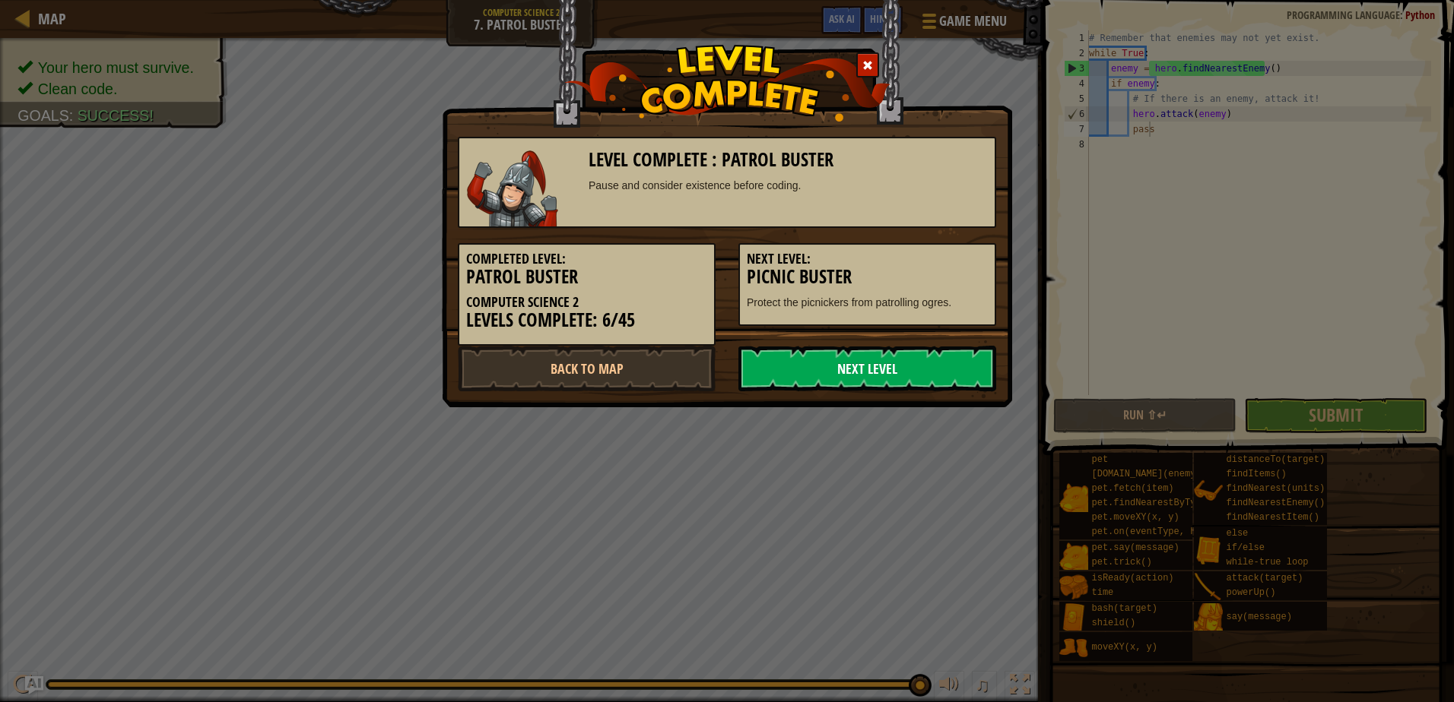
click at [921, 374] on link "Next Level" at bounding box center [867, 369] width 258 height 46
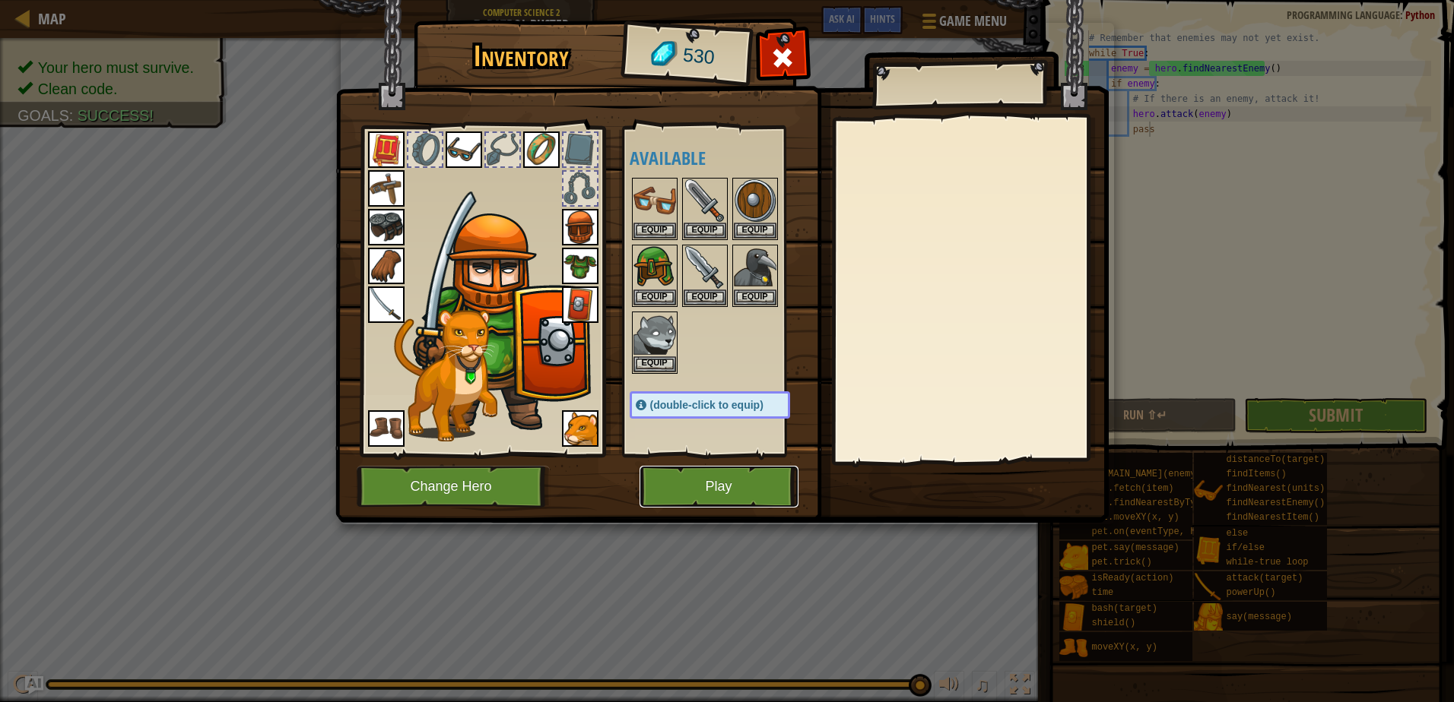
click at [714, 495] on button "Play" at bounding box center [718, 487] width 159 height 42
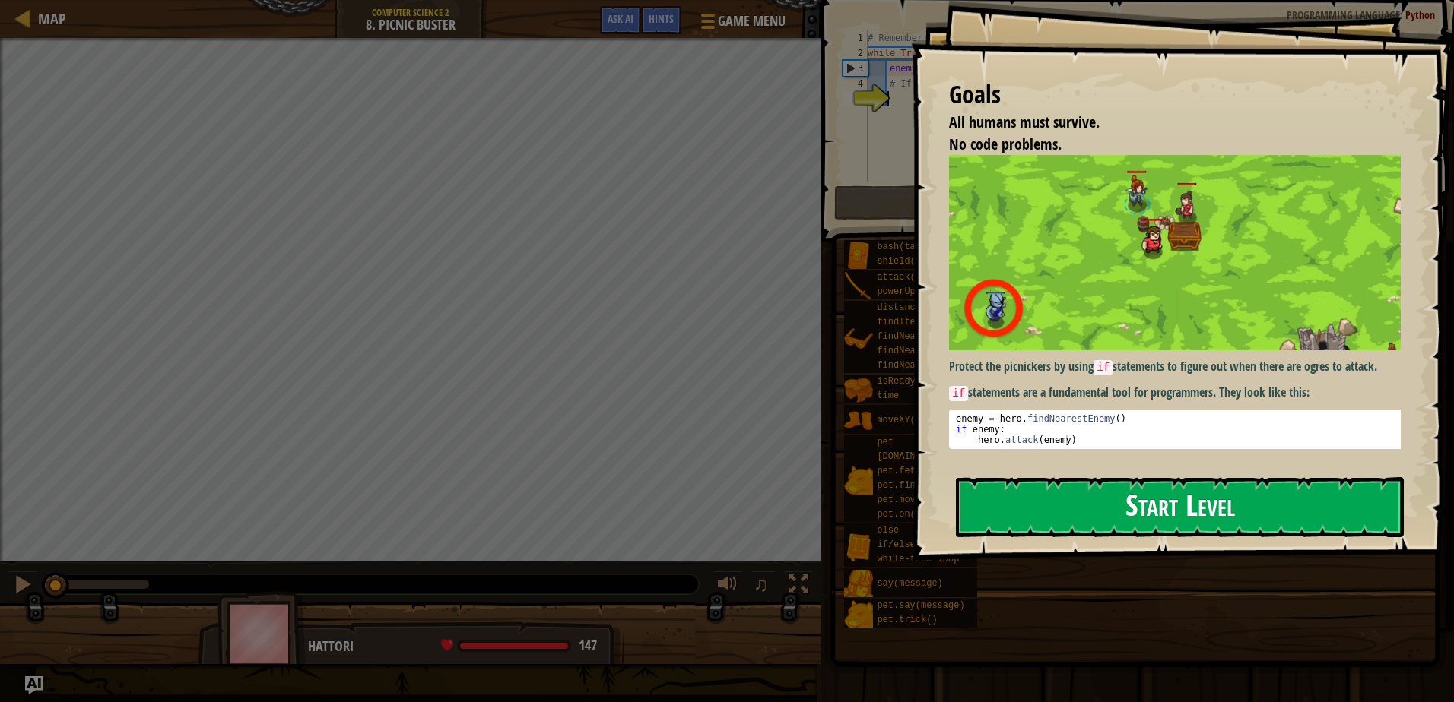
click at [1038, 494] on button "Start Level" at bounding box center [1180, 507] width 448 height 60
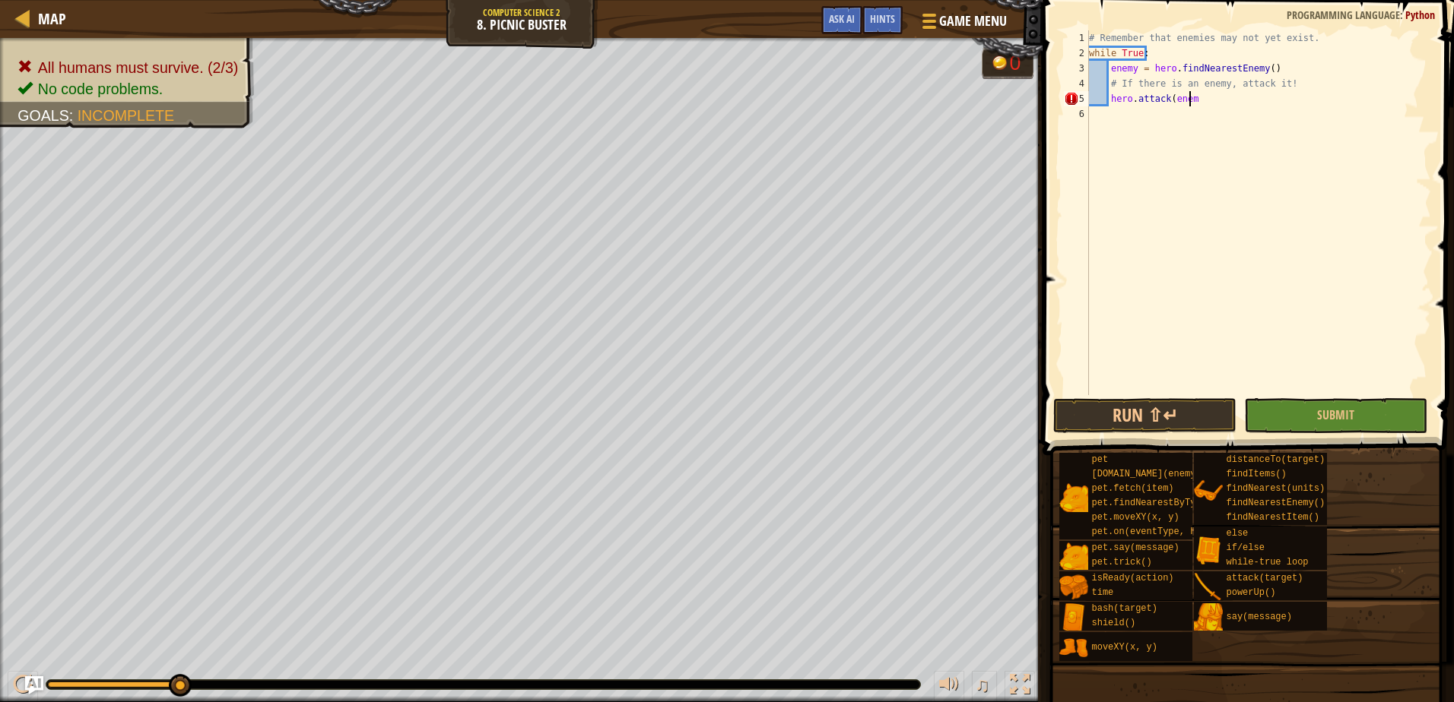
scroll to position [7, 8]
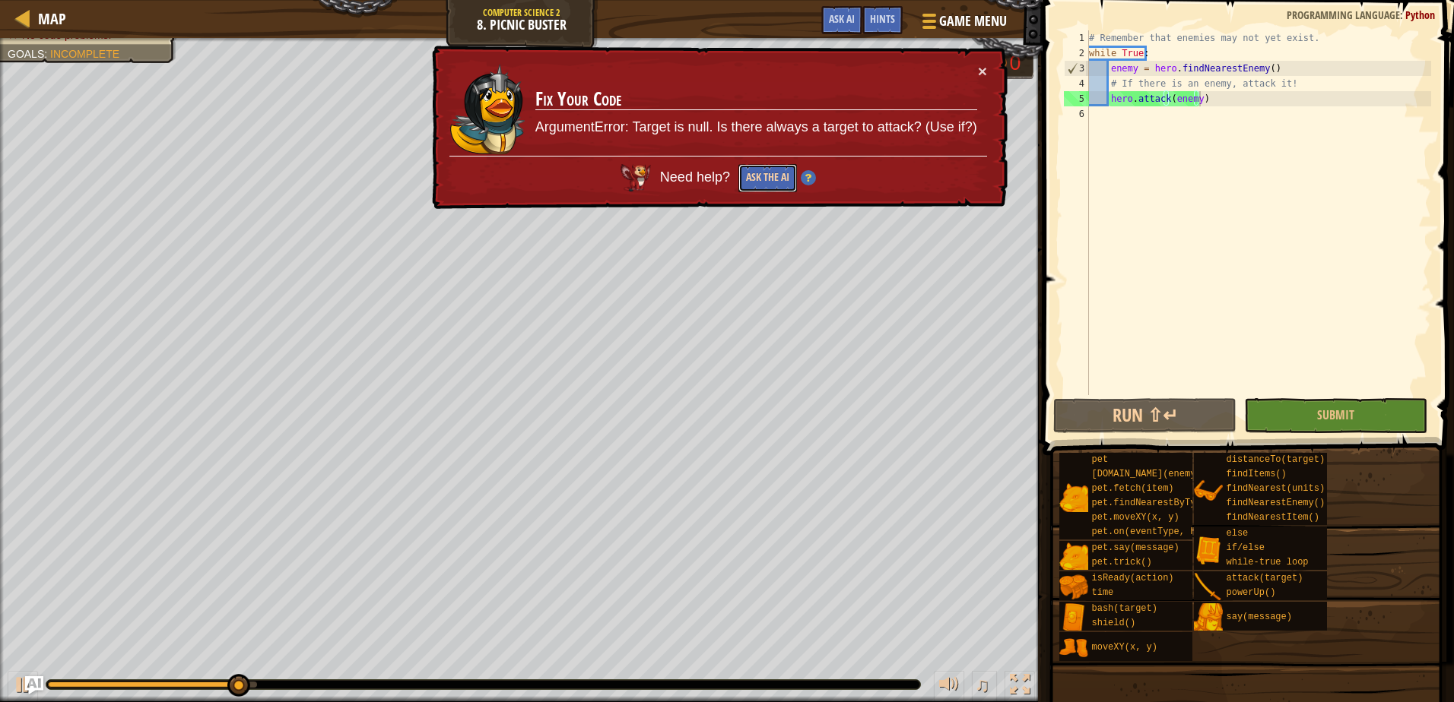
click at [763, 180] on button "Ask the AI" at bounding box center [767, 178] width 59 height 28
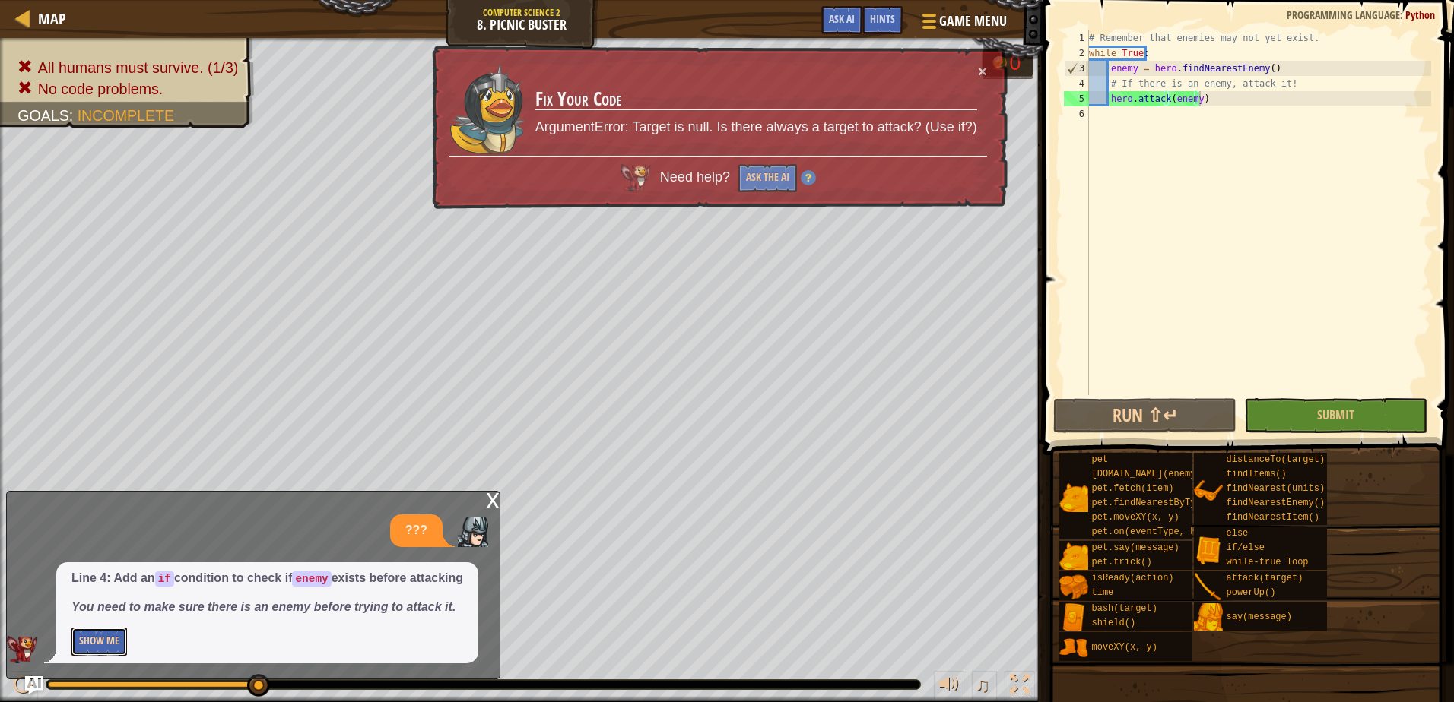
click at [95, 639] on button "Show Me" at bounding box center [98, 642] width 55 height 28
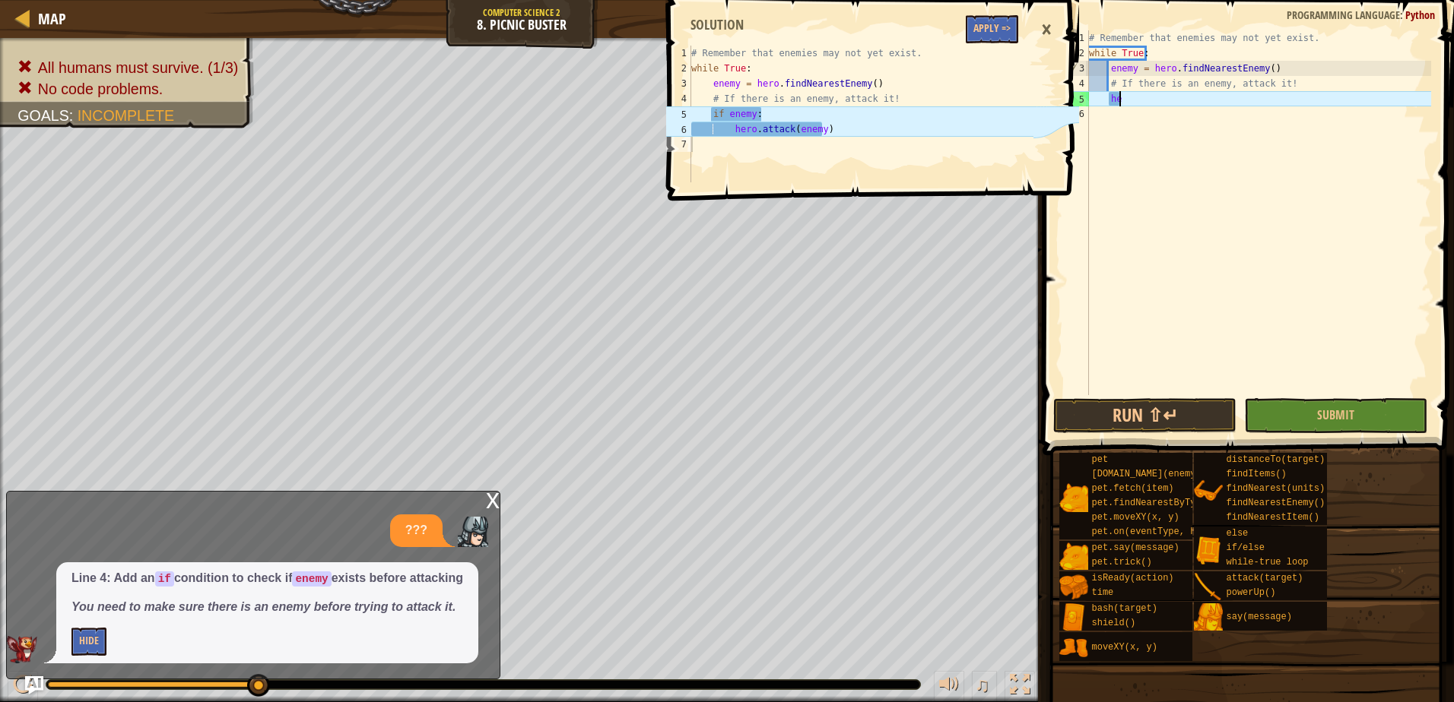
type textarea "h"
type textarea "if enemy:"
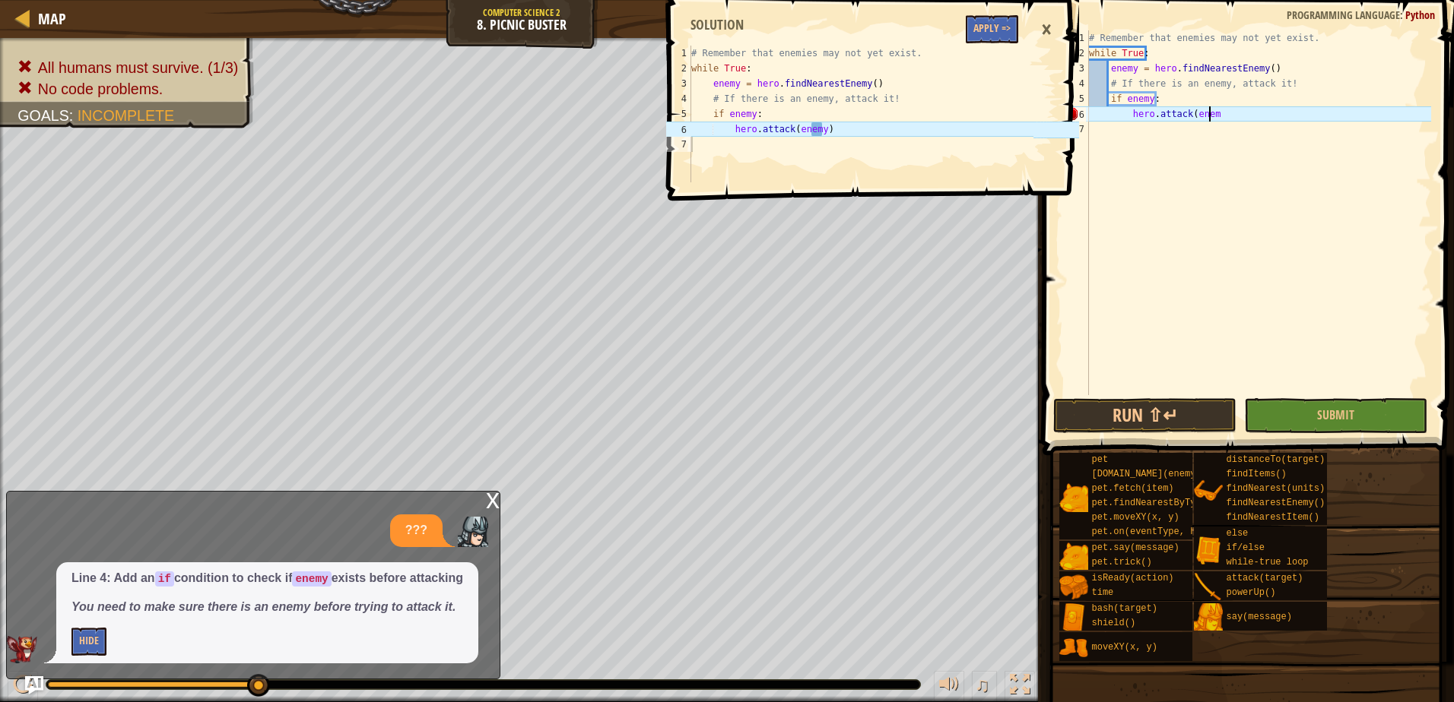
scroll to position [7, 10]
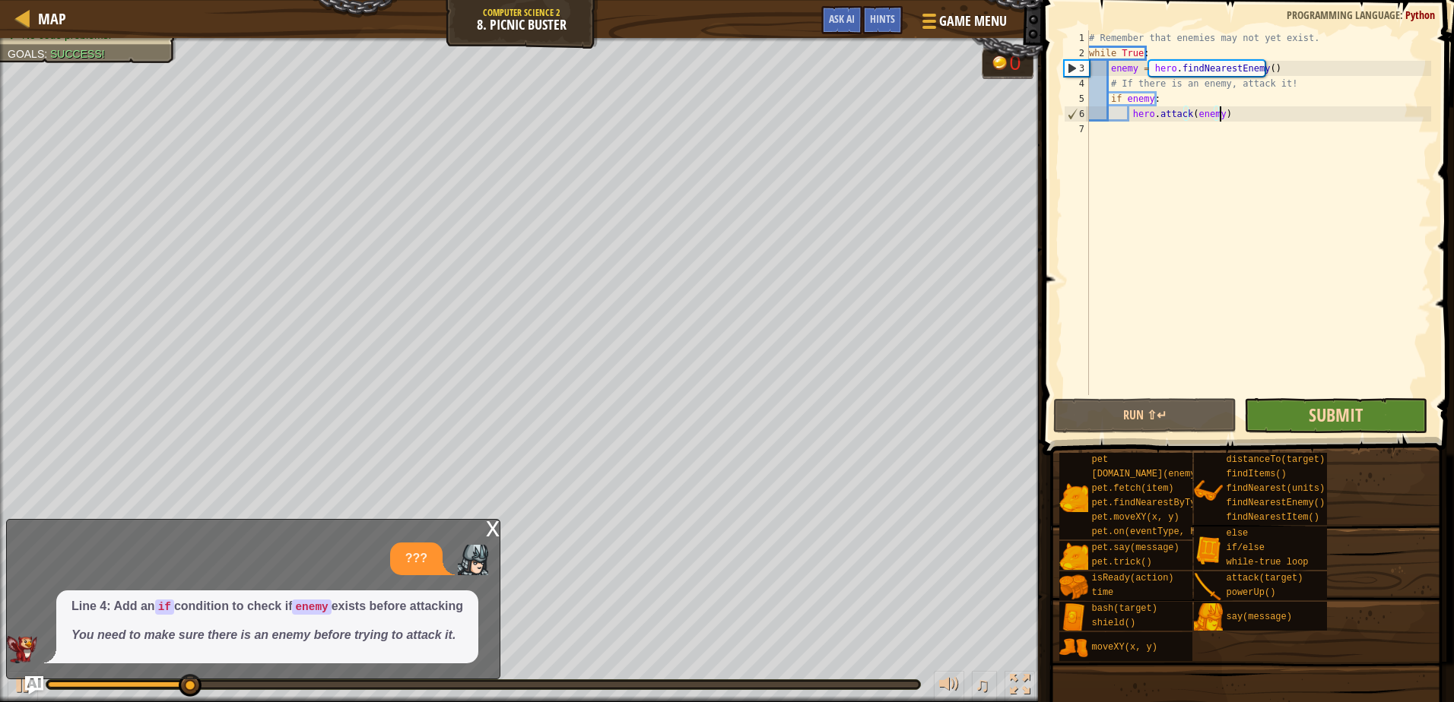
type textarea "hero.attack(enemy)"
click at [1321, 419] on span "Submit" at bounding box center [1335, 415] width 54 height 24
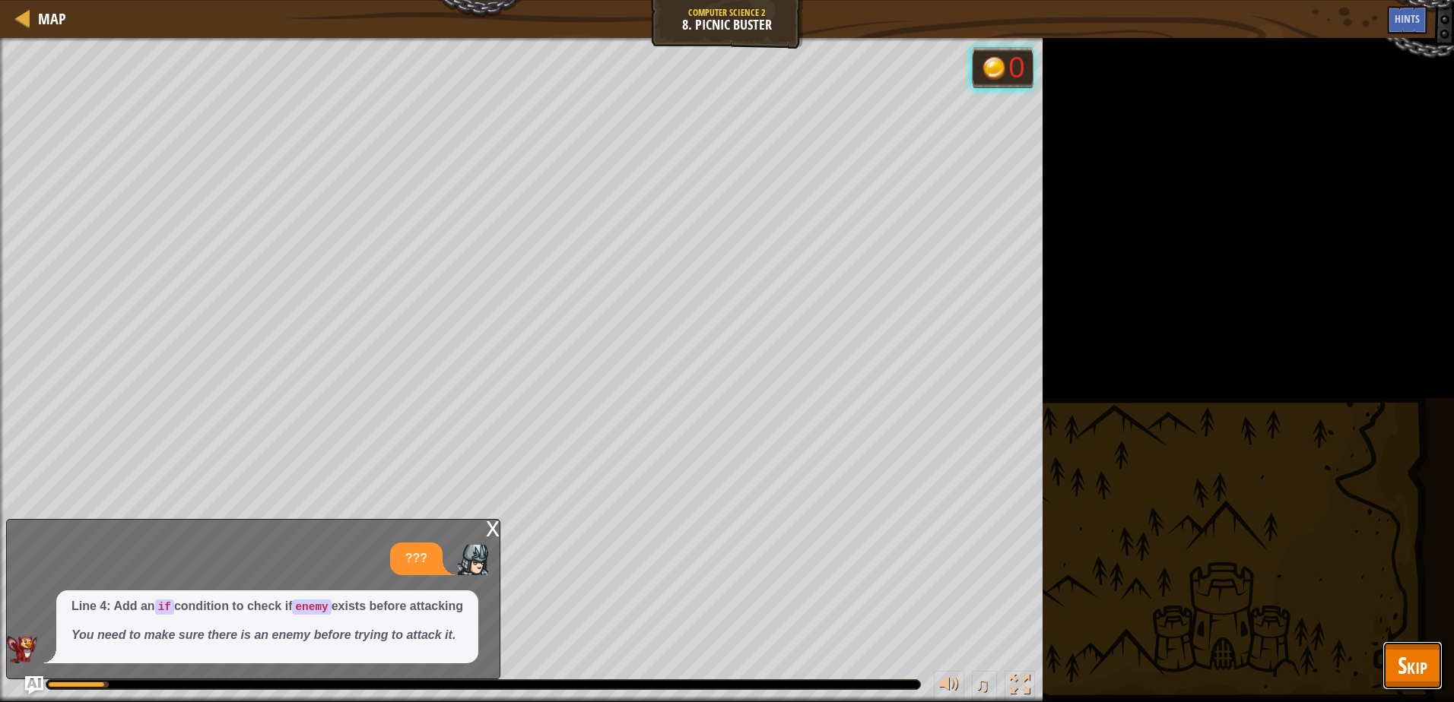
click at [1405, 677] on span "Skip" at bounding box center [1412, 665] width 30 height 31
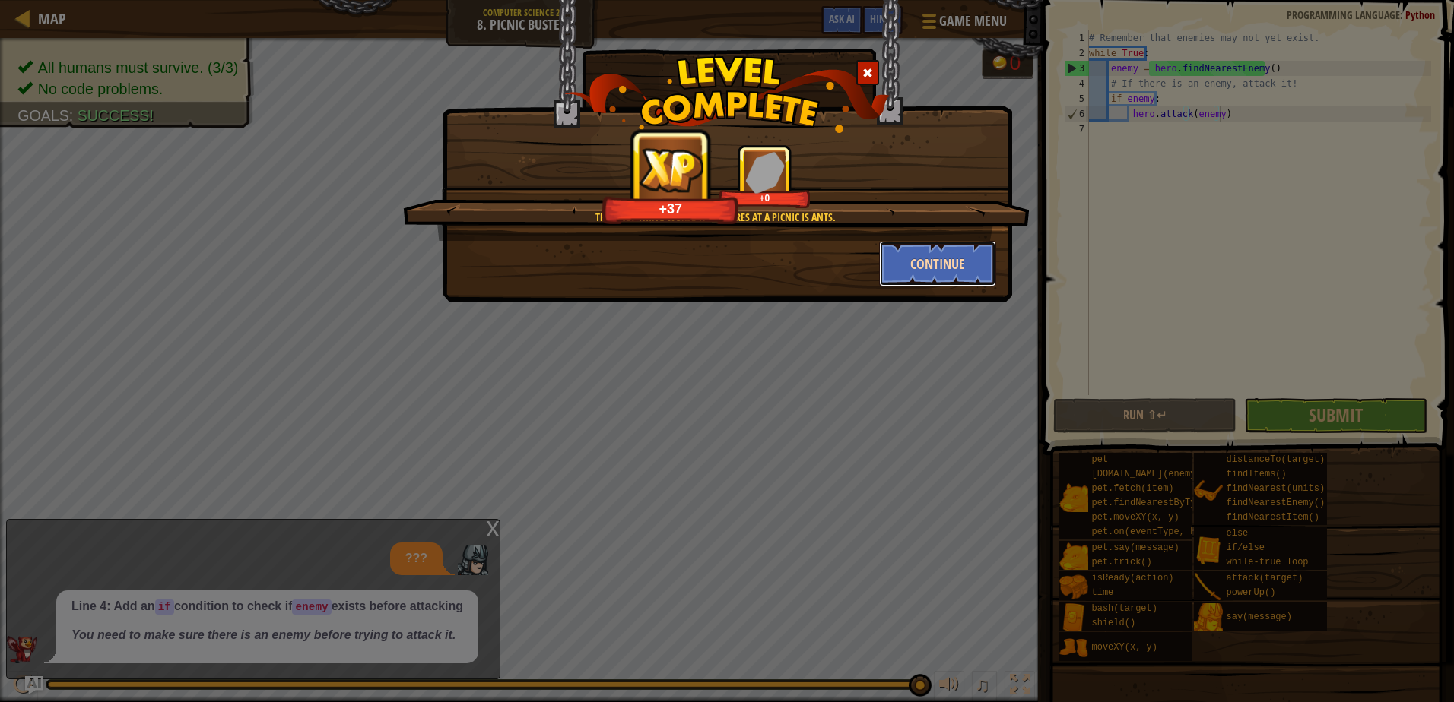
click at [956, 270] on button "Continue" at bounding box center [938, 264] width 118 height 46
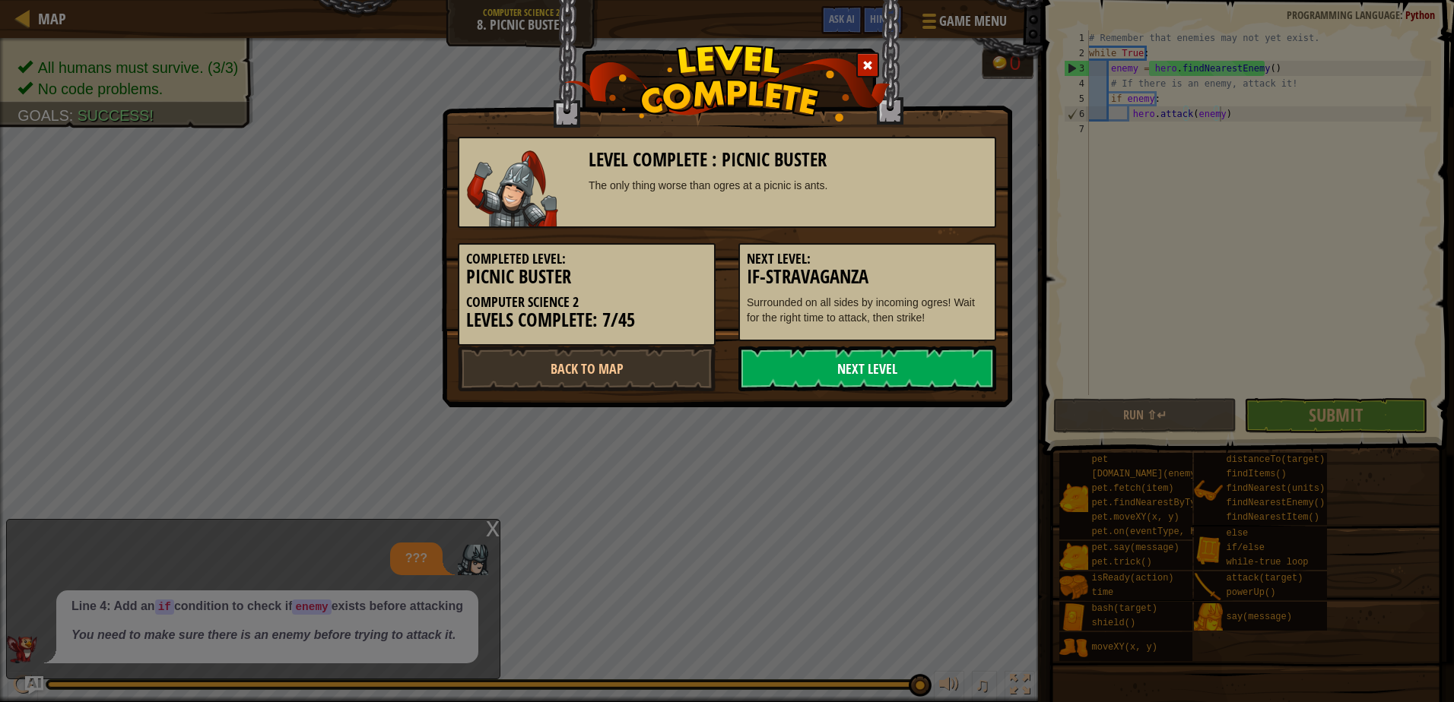
click at [868, 385] on link "Next Level" at bounding box center [867, 369] width 258 height 46
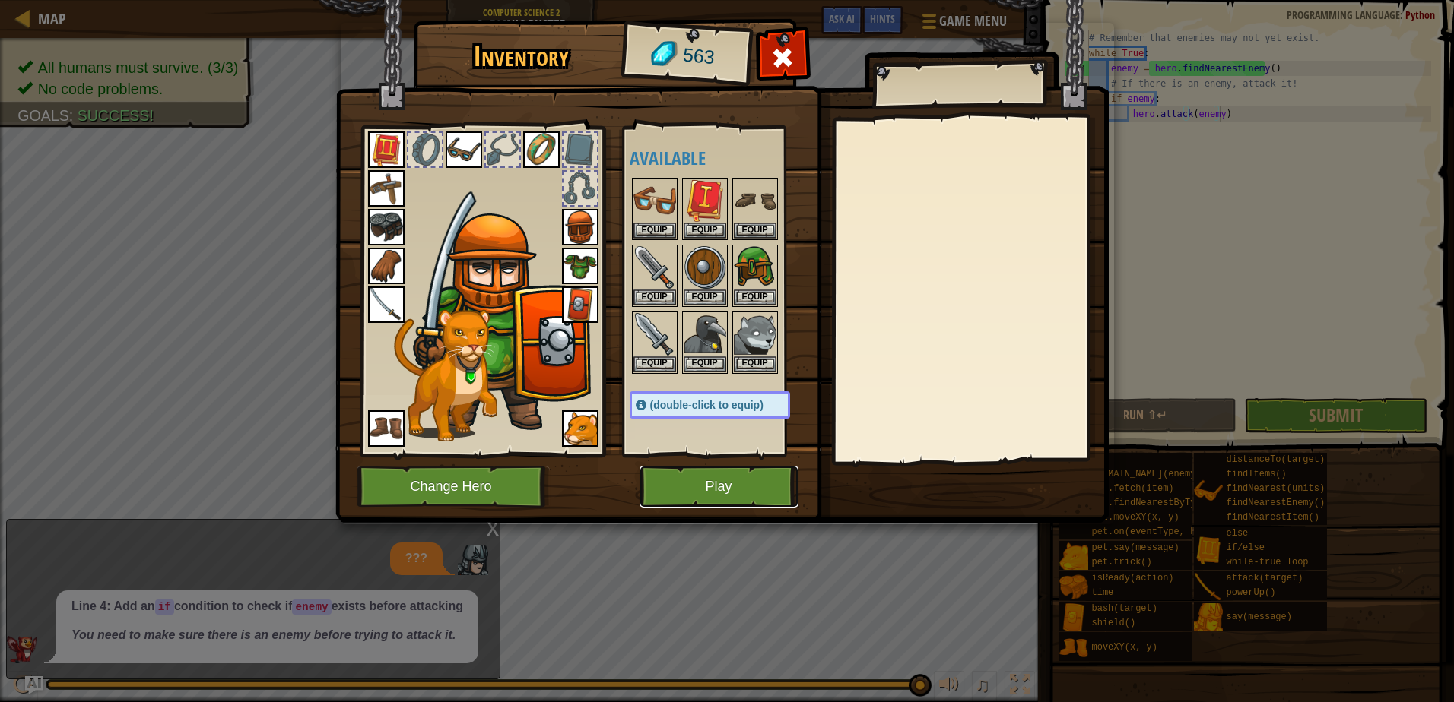
click at [733, 506] on button "Play" at bounding box center [718, 487] width 159 height 42
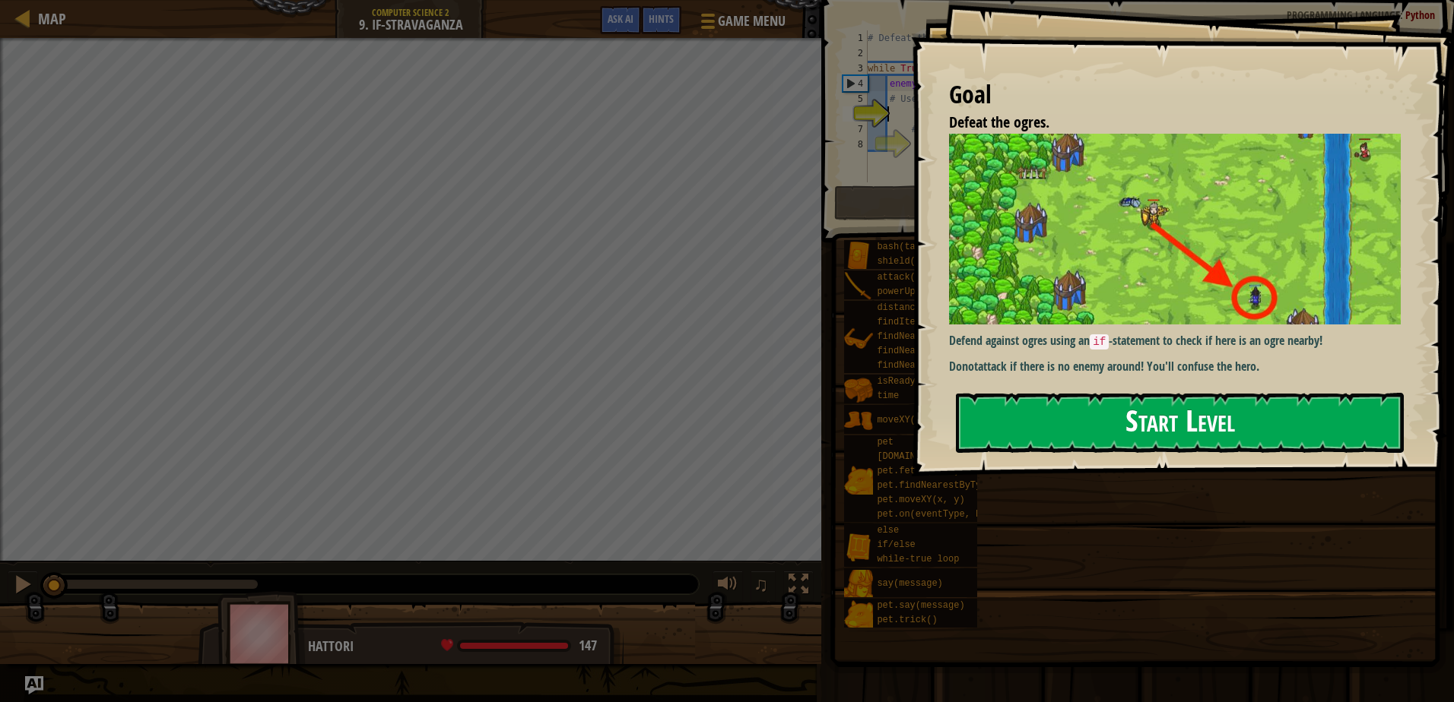
drag, startPoint x: 1142, startPoint y: 437, endPoint x: 1143, endPoint y: 428, distance: 9.2
click at [1143, 436] on button "Start Level" at bounding box center [1180, 423] width 448 height 60
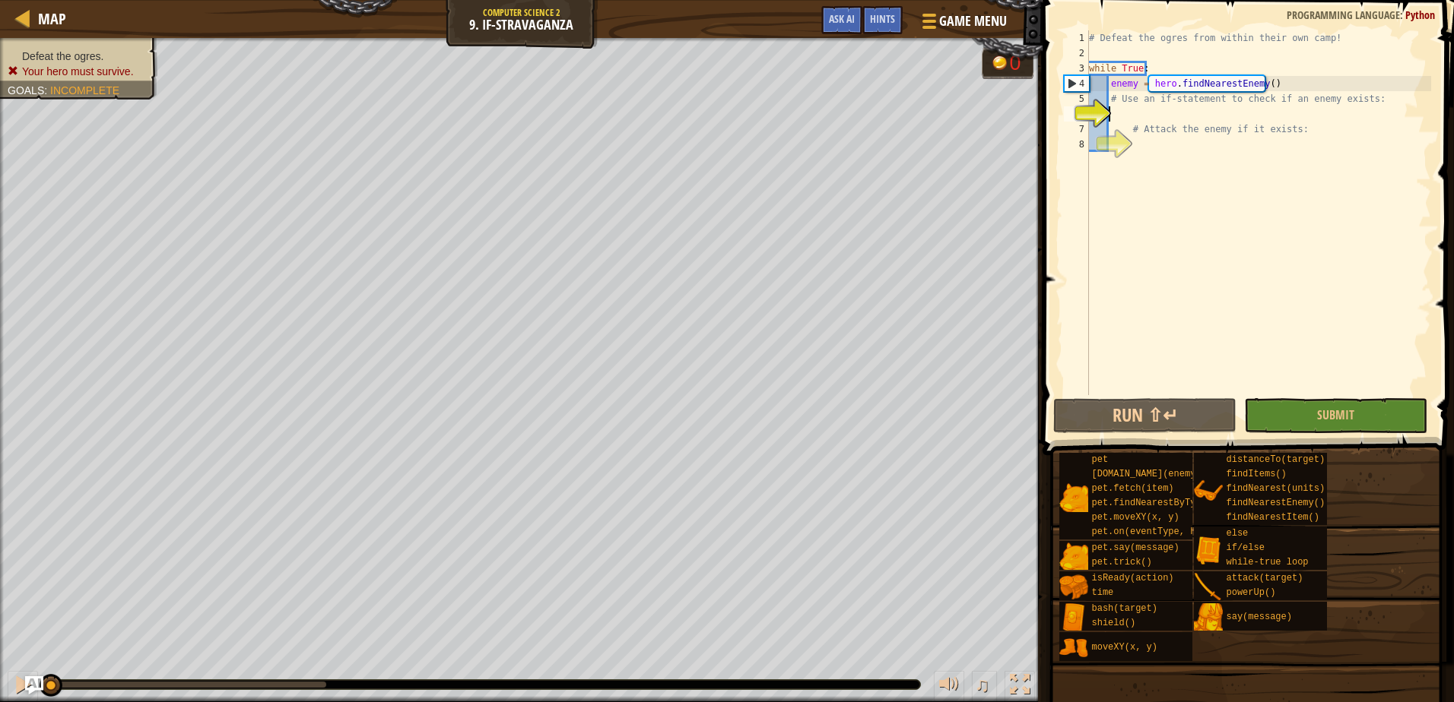
click at [1159, 152] on div "# Defeat the ogres from within their own camp! while True : enemy = hero . find…" at bounding box center [1258, 227] width 345 height 395
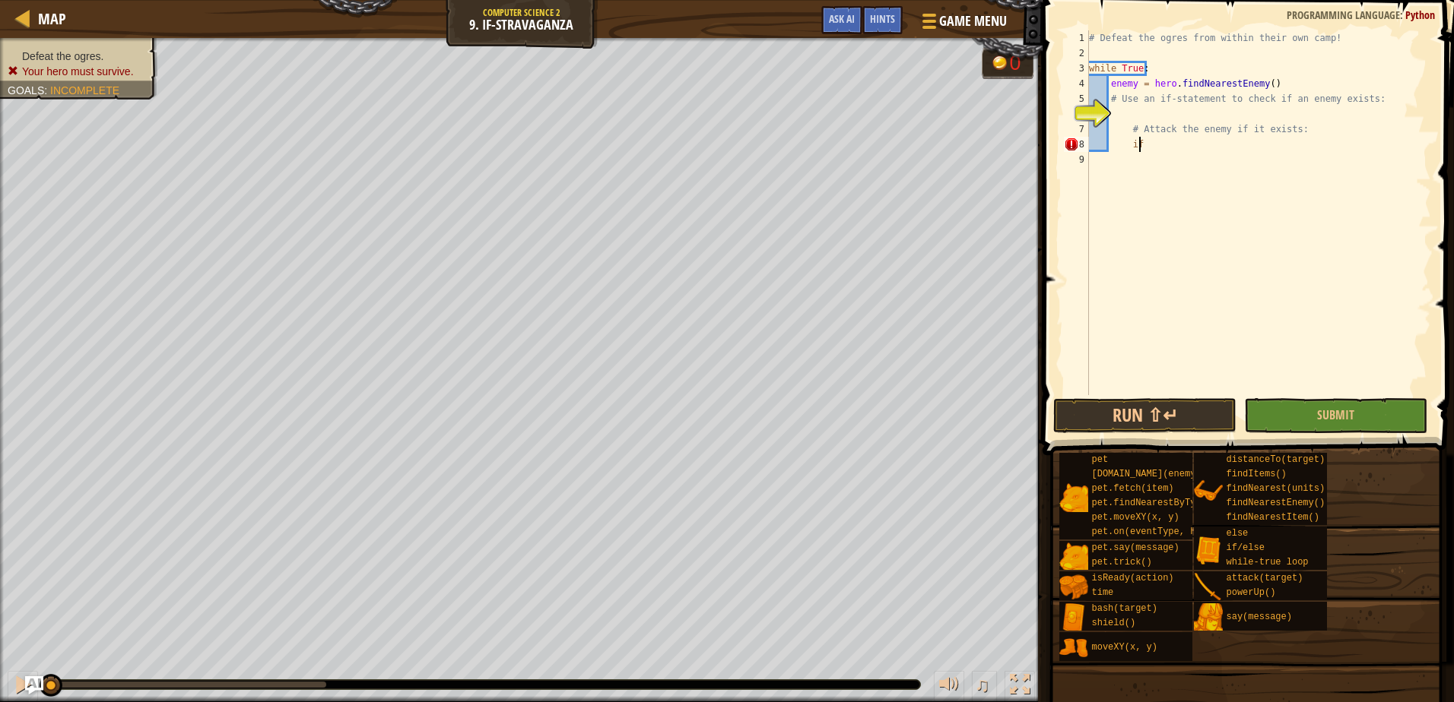
type textarea "i"
drag, startPoint x: 844, startPoint y: 8, endPoint x: 846, endPoint y: 34, distance: 26.7
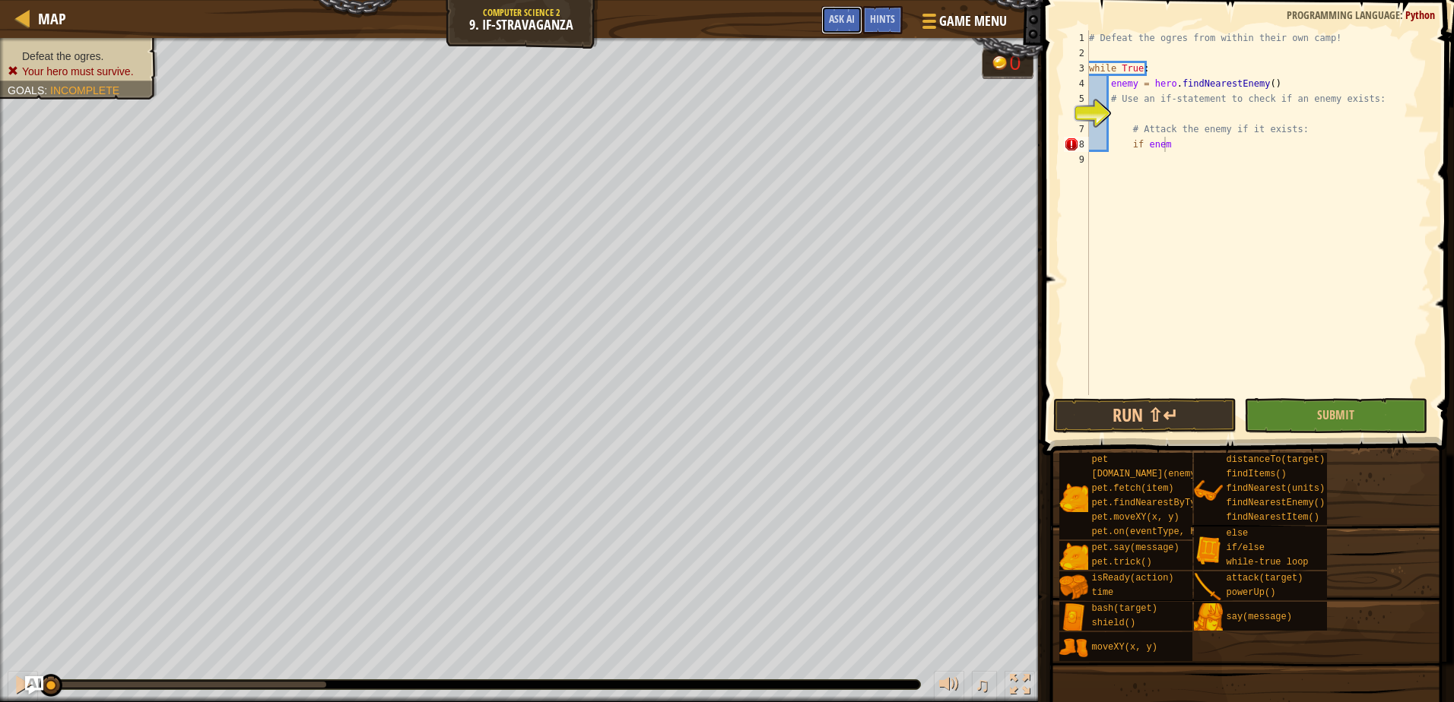
click at [845, 30] on button "Ask AI" at bounding box center [841, 20] width 41 height 28
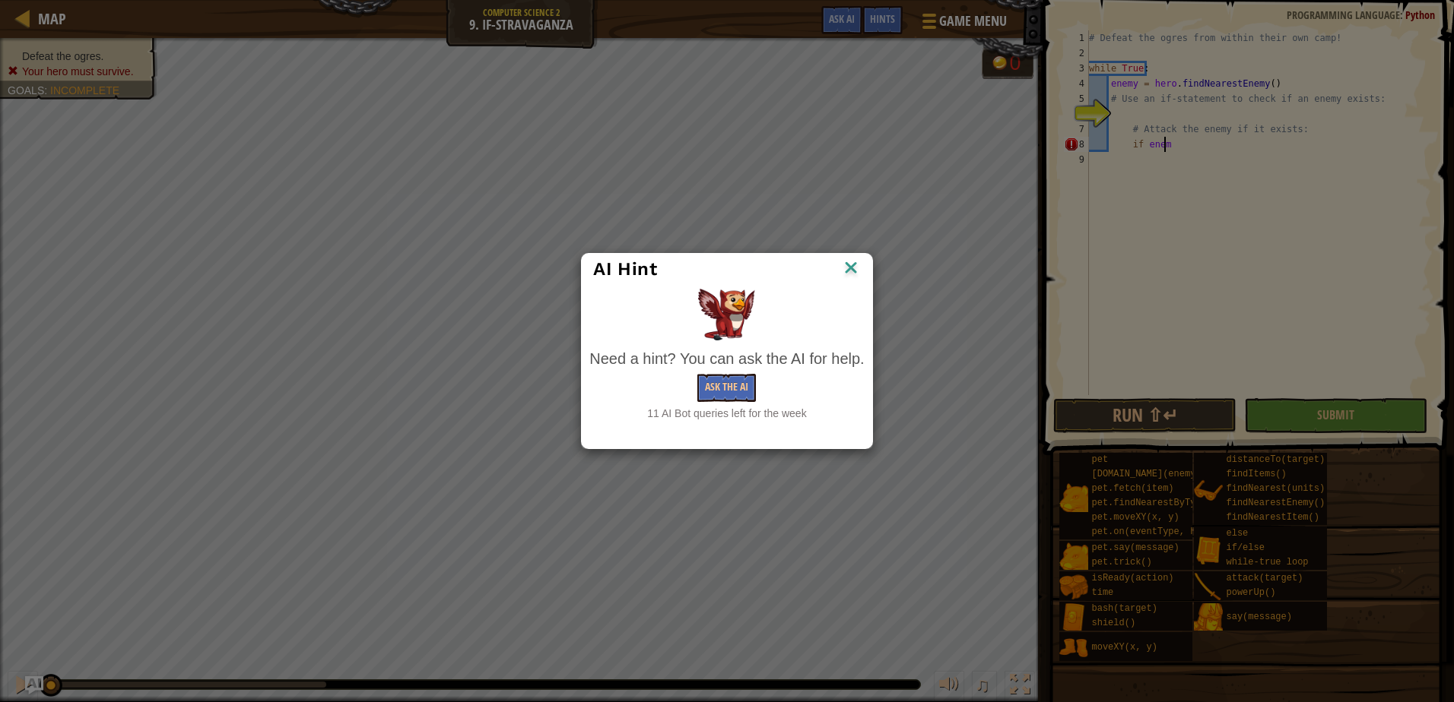
click at [759, 379] on div "Ask the AI" at bounding box center [726, 388] width 274 height 28
click at [747, 373] on div "Need a hint? You can ask the AI for help. Ask the AI 11 AI Bot queries left for…" at bounding box center [726, 384] width 274 height 73
click at [720, 401] on button "Ask the AI" at bounding box center [726, 388] width 59 height 28
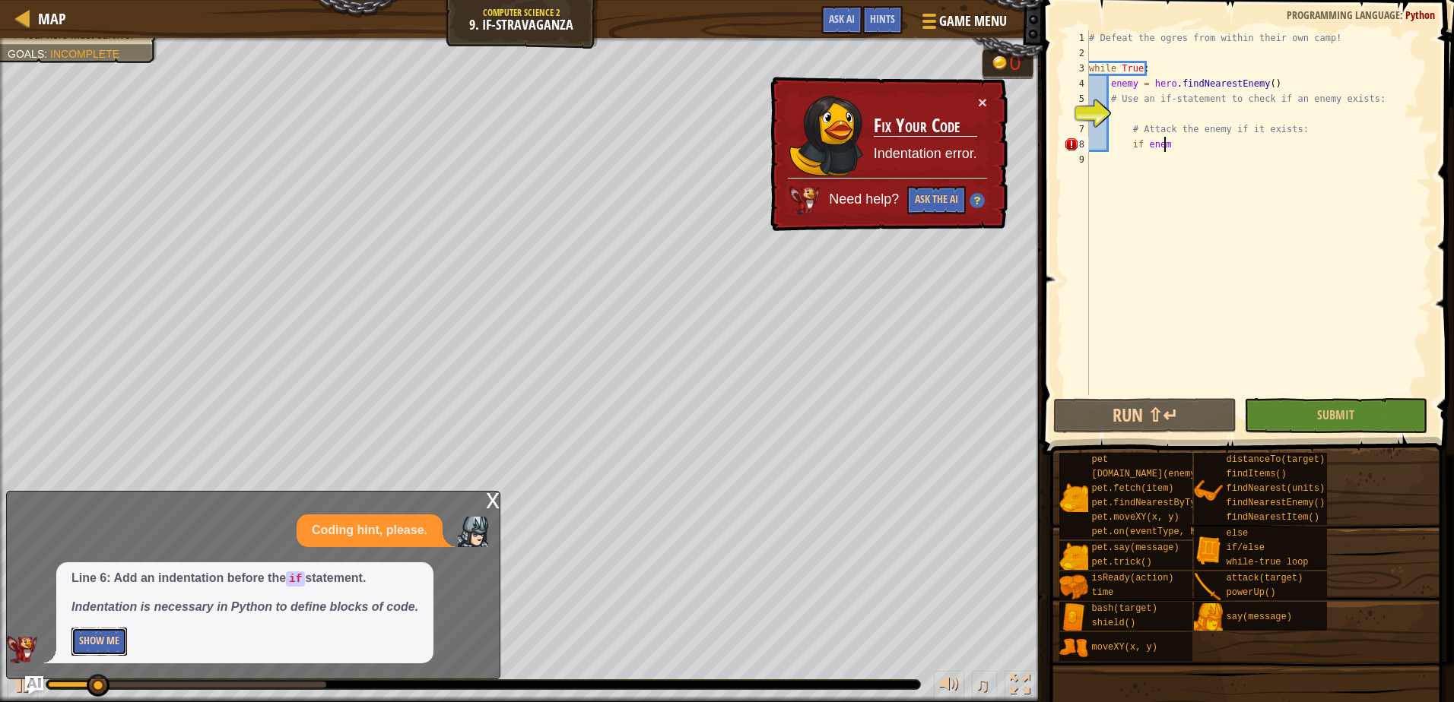
click at [74, 650] on button "Show Me" at bounding box center [98, 642] width 55 height 28
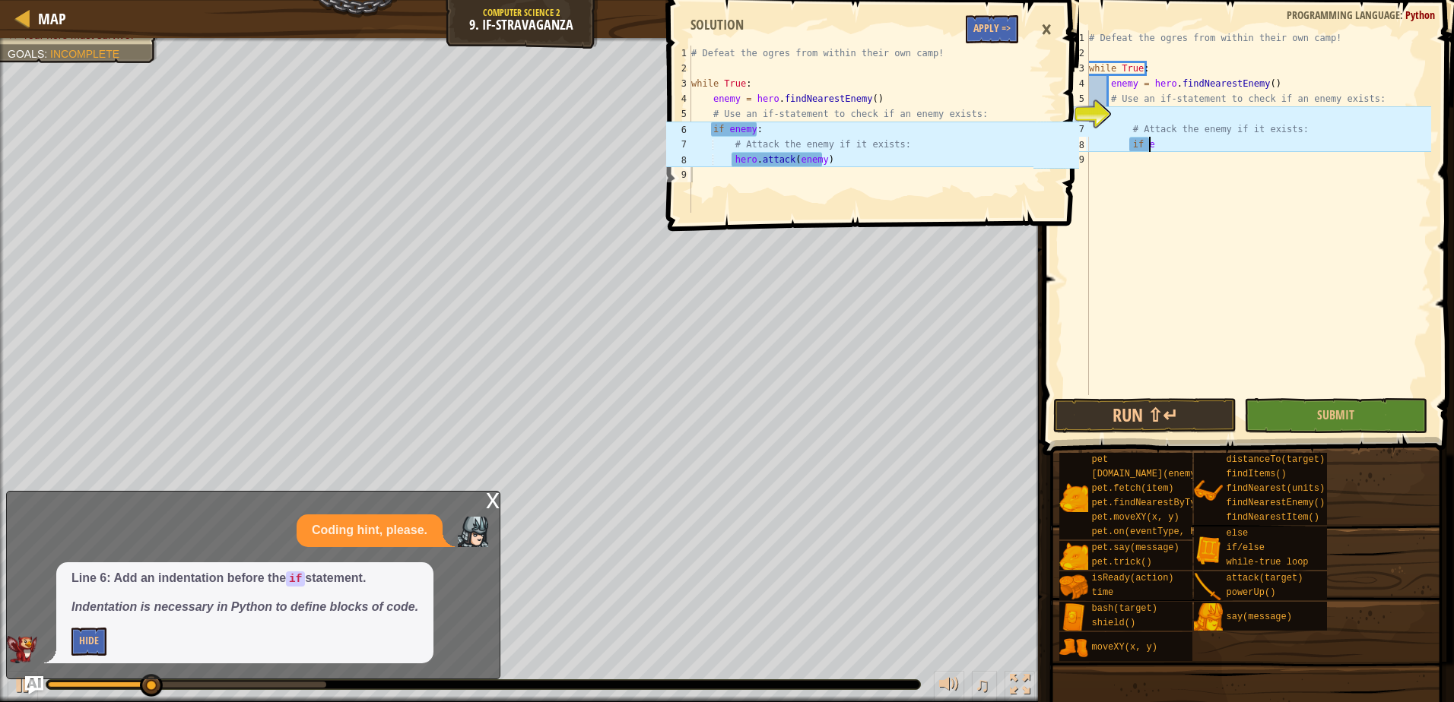
scroll to position [7, 4]
type textarea "i"
click at [1089, 110] on div "6" at bounding box center [1076, 113] width 25 height 15
type textarea "# Attack the enemy if it exists:"
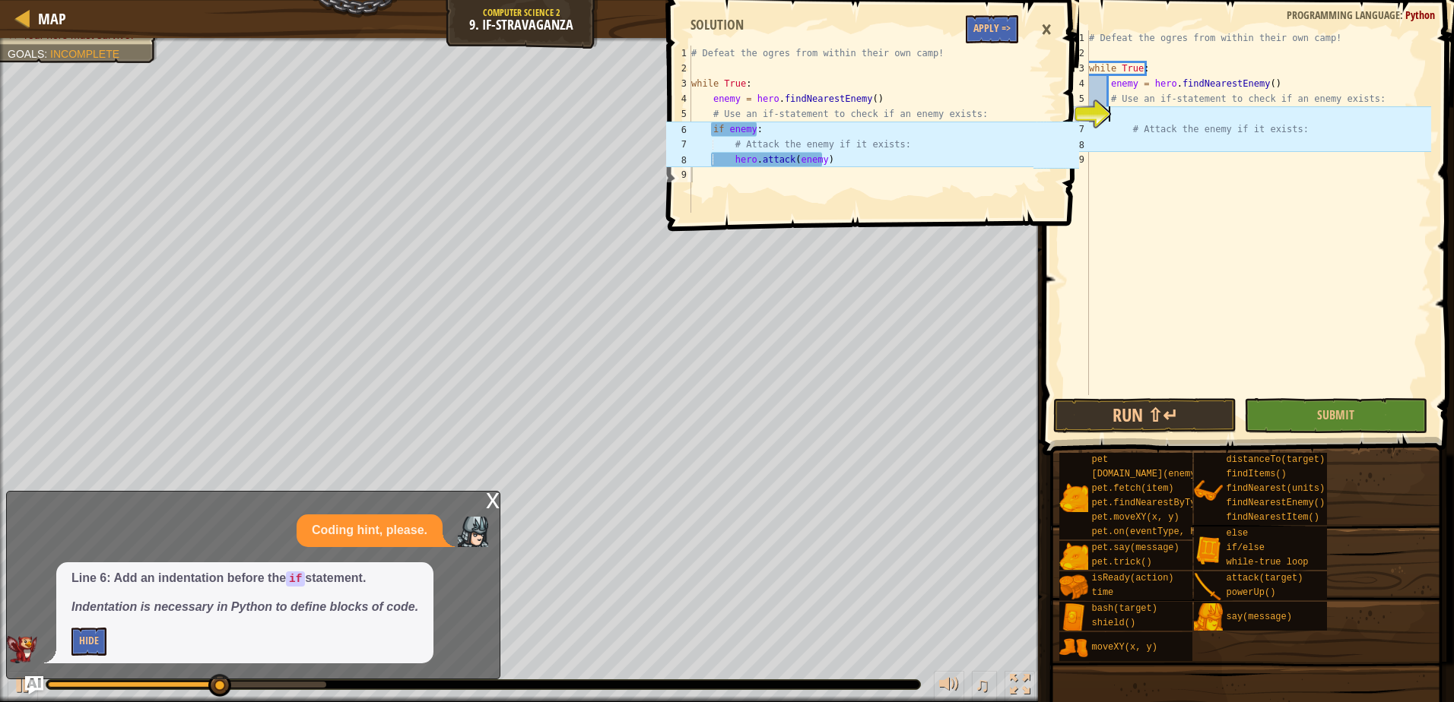
click at [1118, 113] on div "# Defeat the ogres from within their own camp! while True : enemy = hero . find…" at bounding box center [1258, 227] width 345 height 395
type textarea "o"
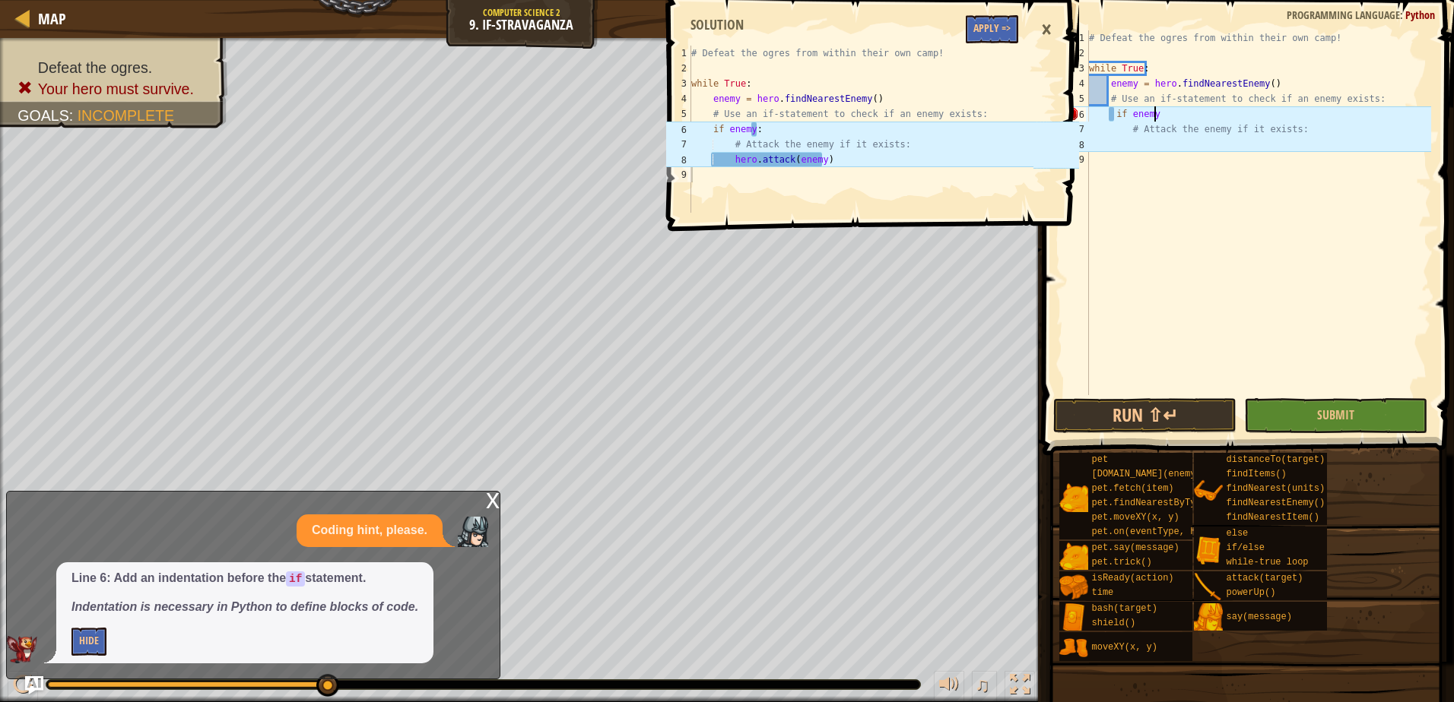
type textarea "if enemy:"
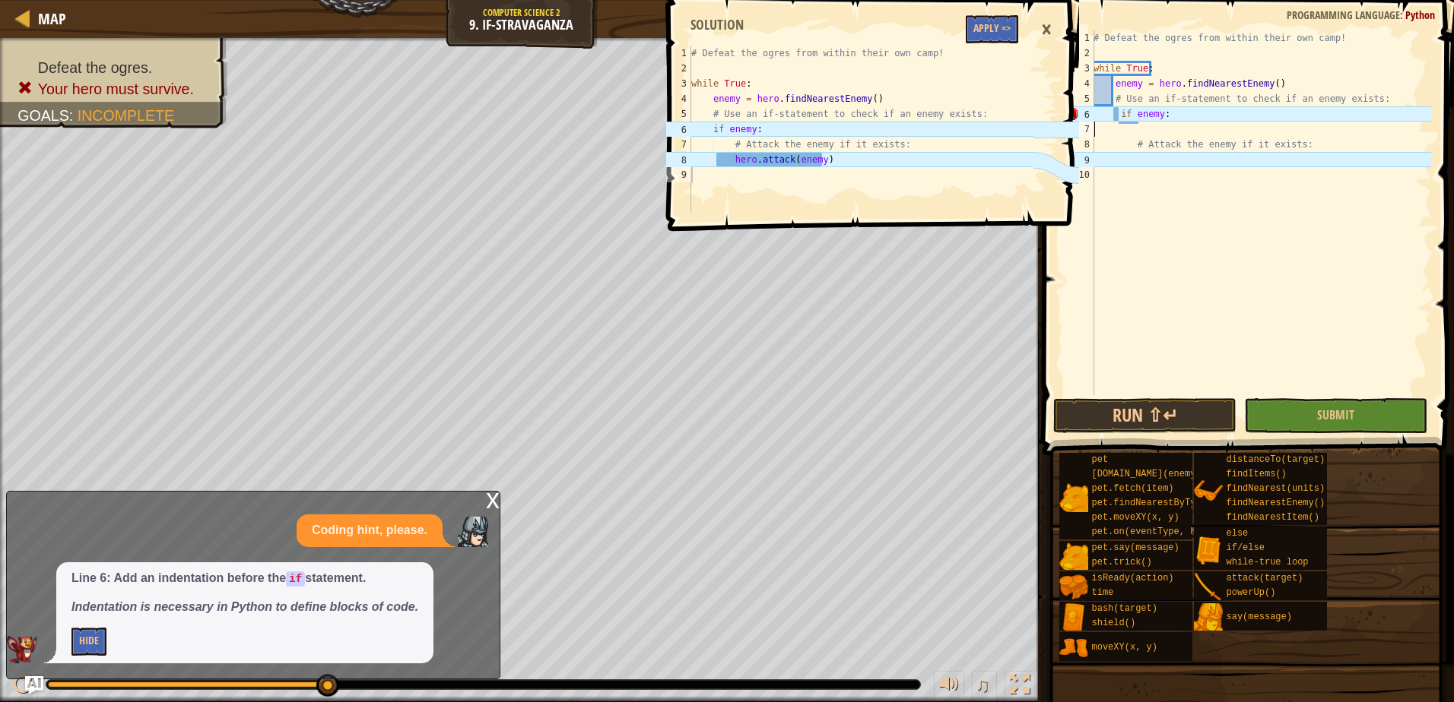
scroll to position [7, 0]
type textarea "if enemy:"
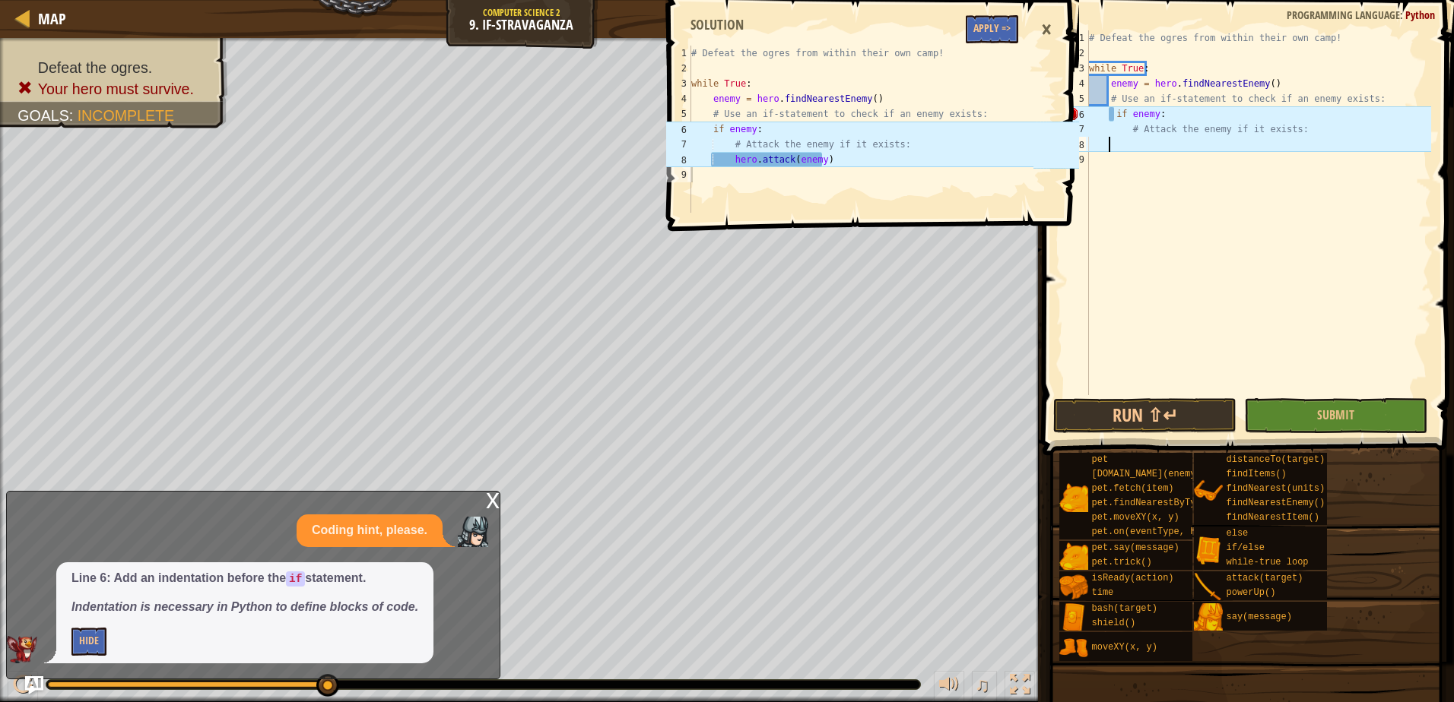
click at [1150, 141] on div "# Defeat the ogres from within their own camp! while True : enemy = hero . find…" at bounding box center [1258, 227] width 345 height 395
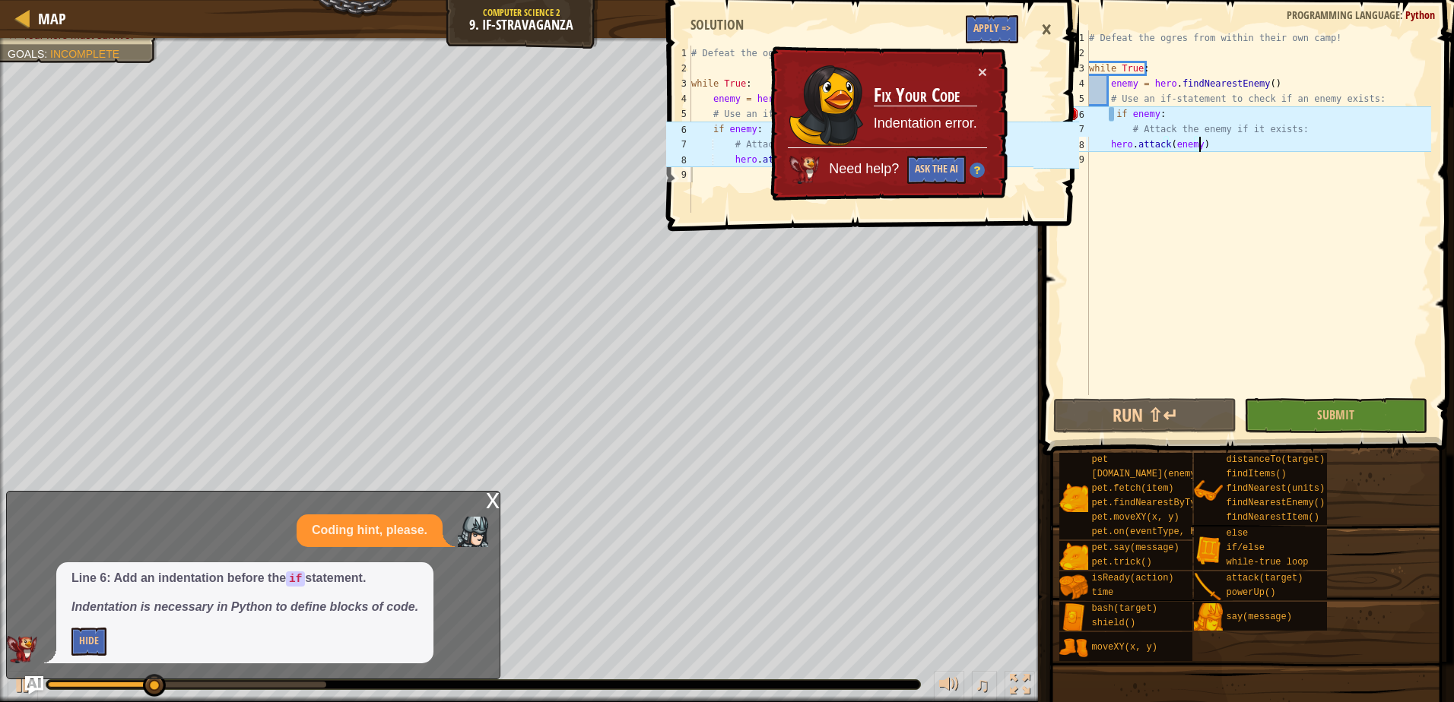
type textarea "hero.attack(enemy)"
click at [926, 166] on button "Ask the AI" at bounding box center [936, 170] width 59 height 28
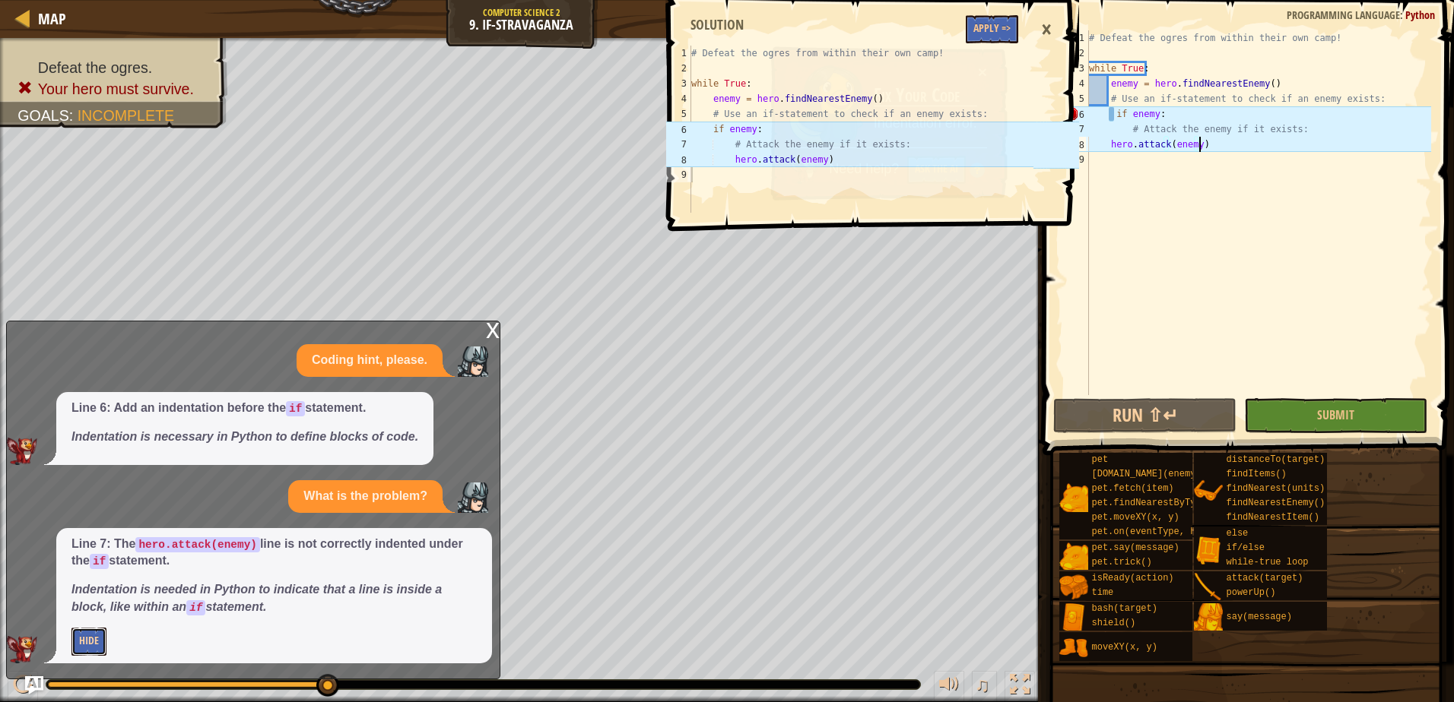
click at [91, 650] on button "Hide" at bounding box center [88, 642] width 35 height 28
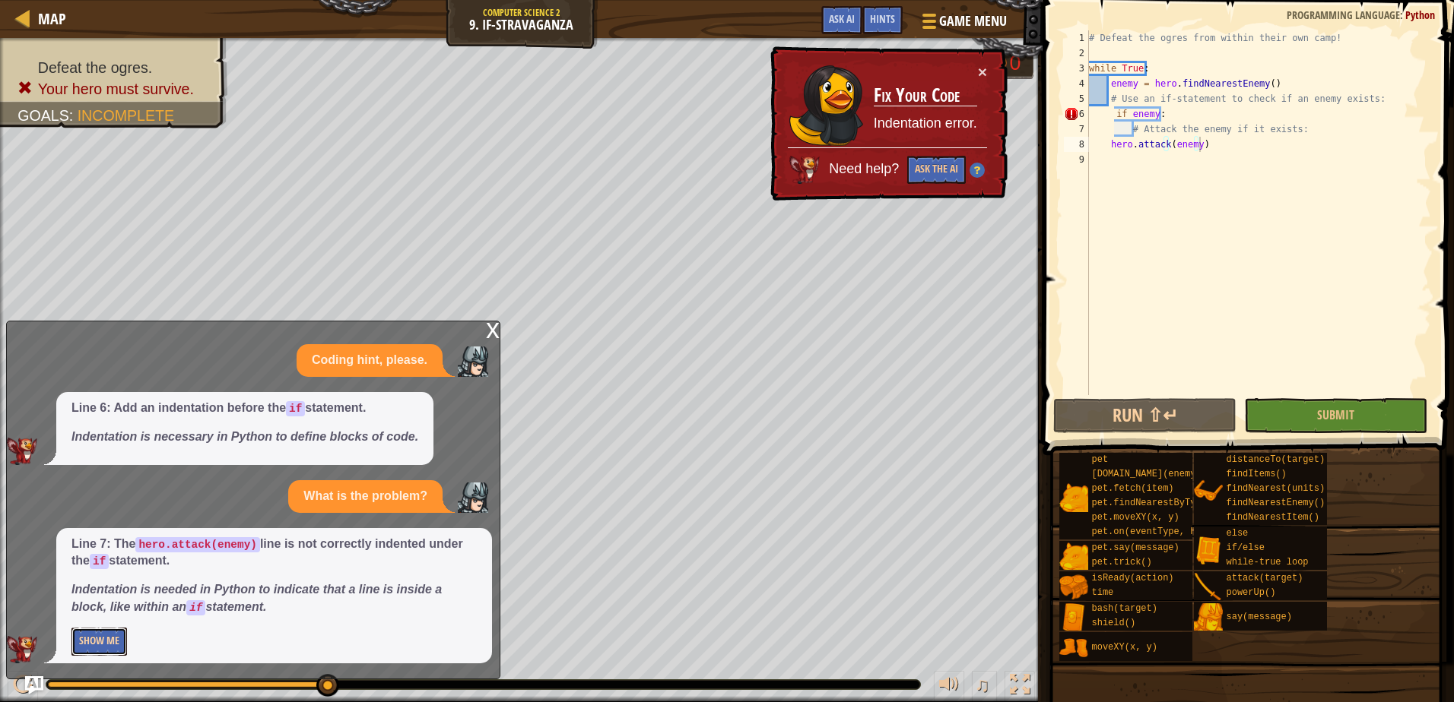
click at [103, 646] on button "Show Me" at bounding box center [98, 642] width 55 height 28
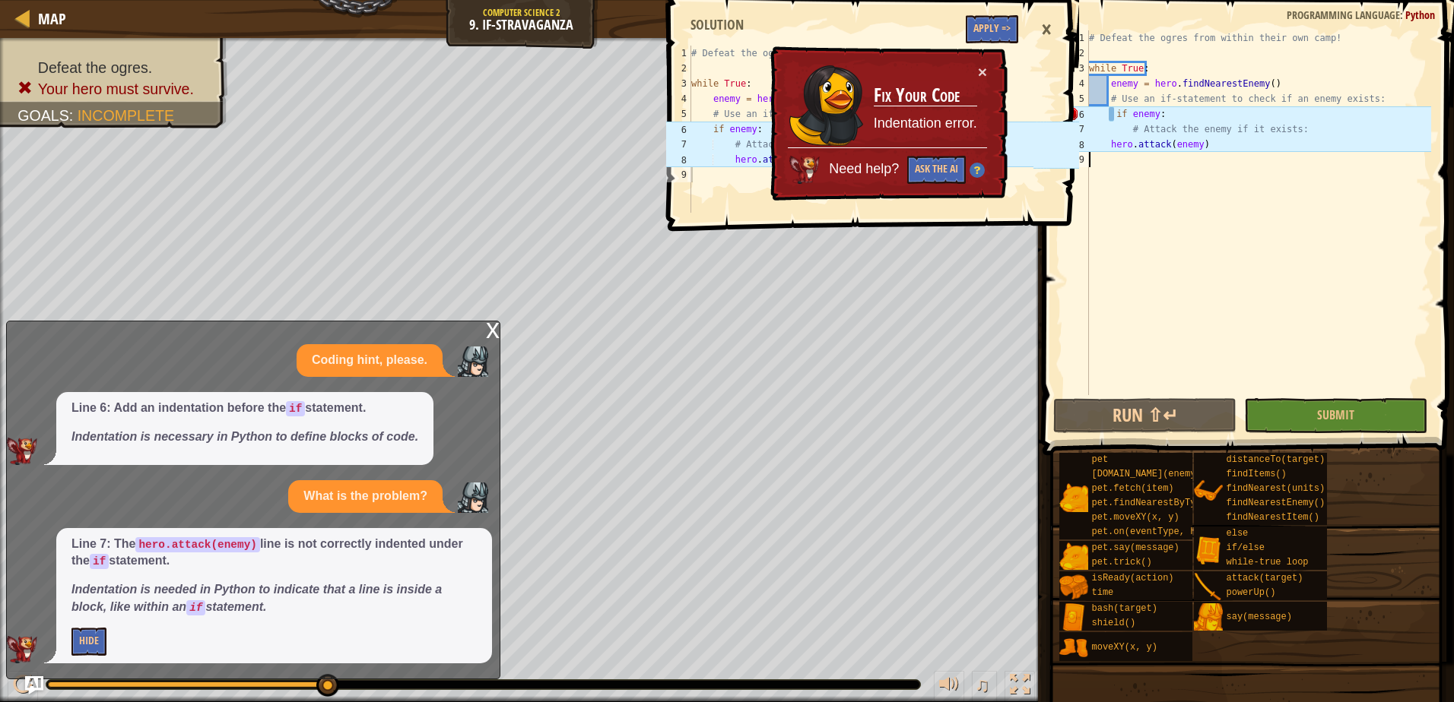
click at [1106, 154] on div "# Defeat the ogres from within their own camp! while True : enemy = hero . find…" at bounding box center [1258, 227] width 345 height 395
drag, startPoint x: 1093, startPoint y: 151, endPoint x: 1098, endPoint y: 144, distance: 8.2
click at [1095, 149] on div "# Defeat the ogres from within their own camp! while True : enemy = hero . find…" at bounding box center [1258, 227] width 345 height 395
click at [1105, 141] on div "# Defeat the ogres from within their own camp! while True : enemy = hero . find…" at bounding box center [1258, 227] width 345 height 395
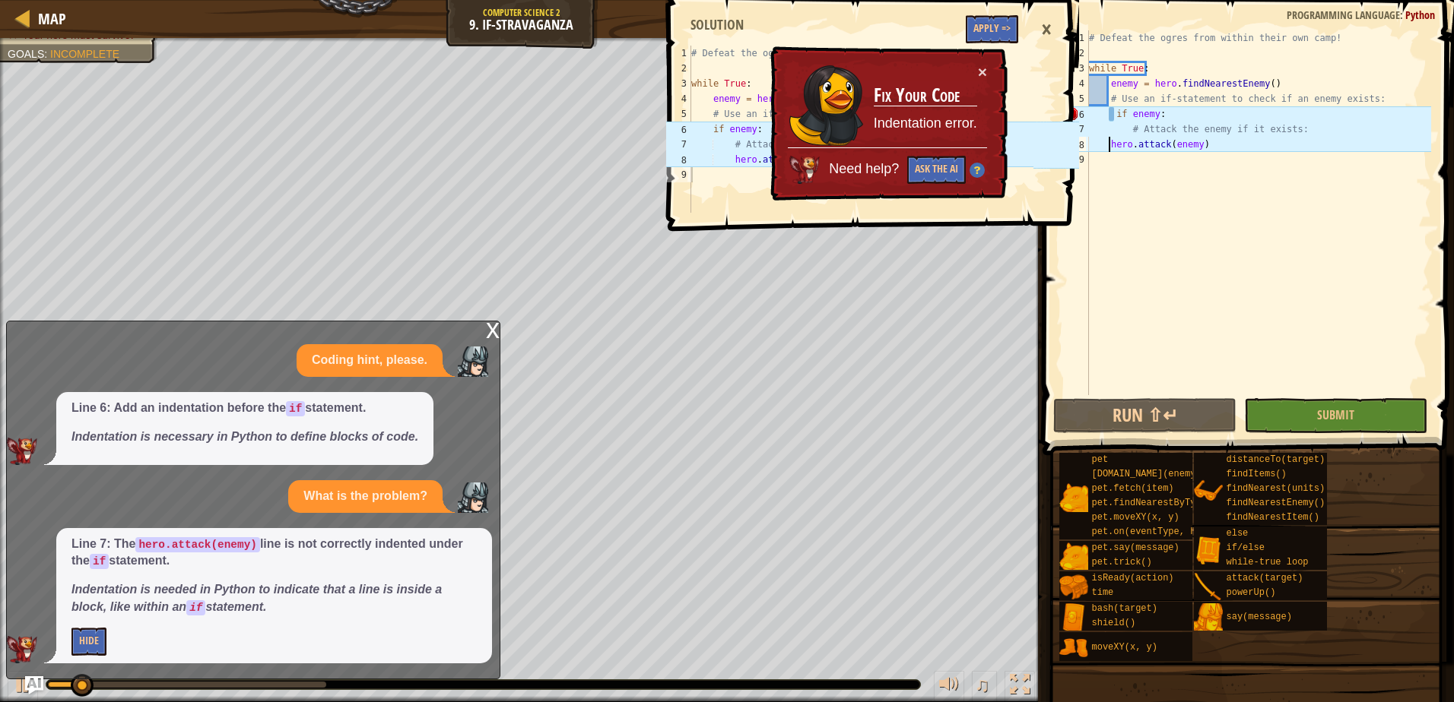
scroll to position [7, 2]
type textarea "hero.attack(enemy)"
click at [984, 68] on button "×" at bounding box center [982, 73] width 9 height 16
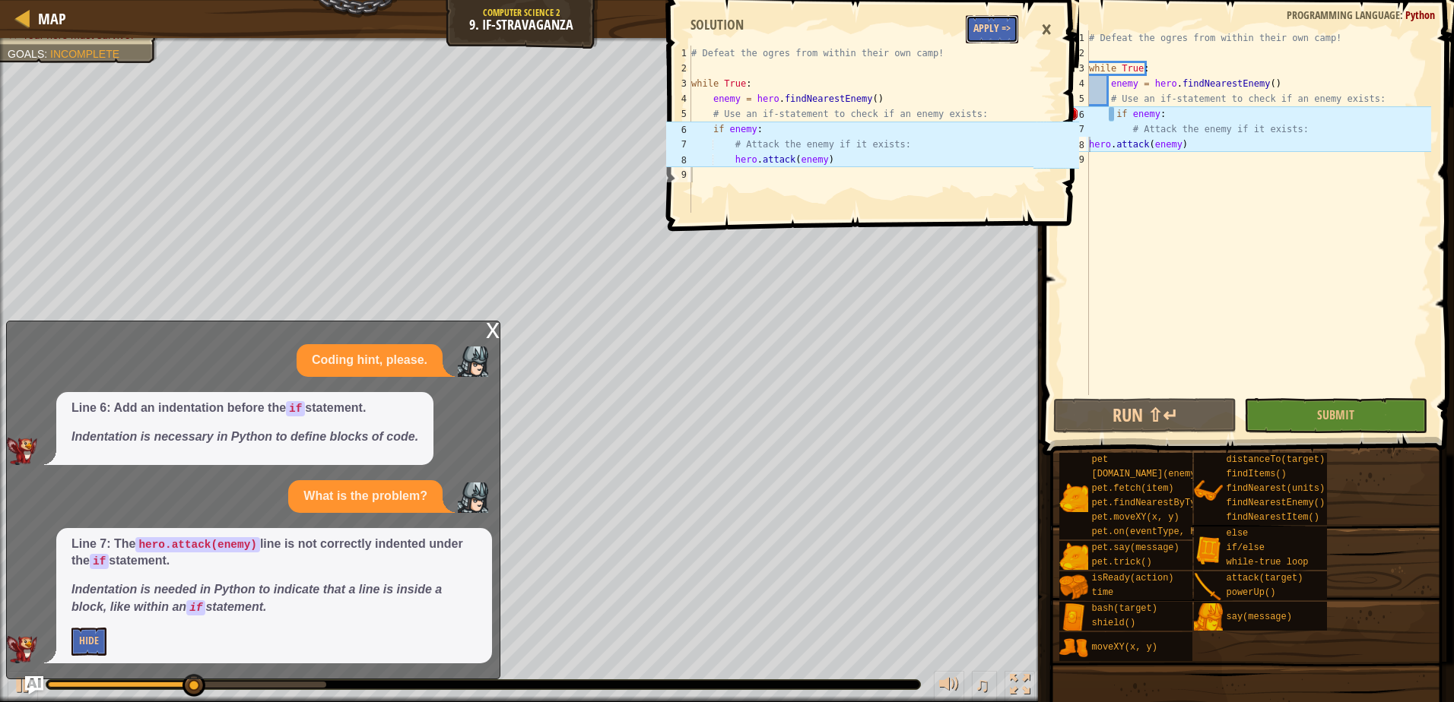
click at [997, 31] on button "Apply =>" at bounding box center [992, 29] width 52 height 28
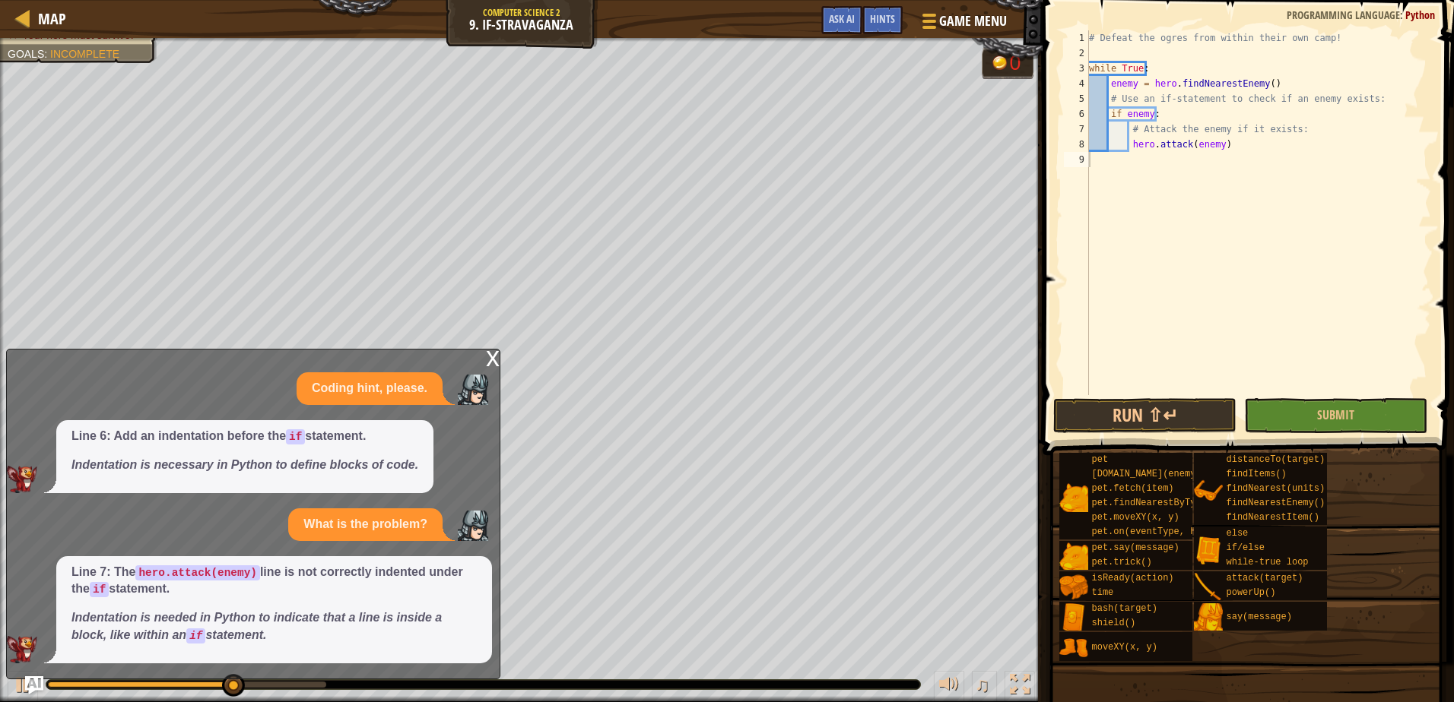
click at [1381, 388] on div "# Defeat the ogres from within their own camp! while True : enemy = hero . find…" at bounding box center [1258, 227] width 345 height 395
click at [1382, 400] on button "Submit" at bounding box center [1335, 415] width 183 height 35
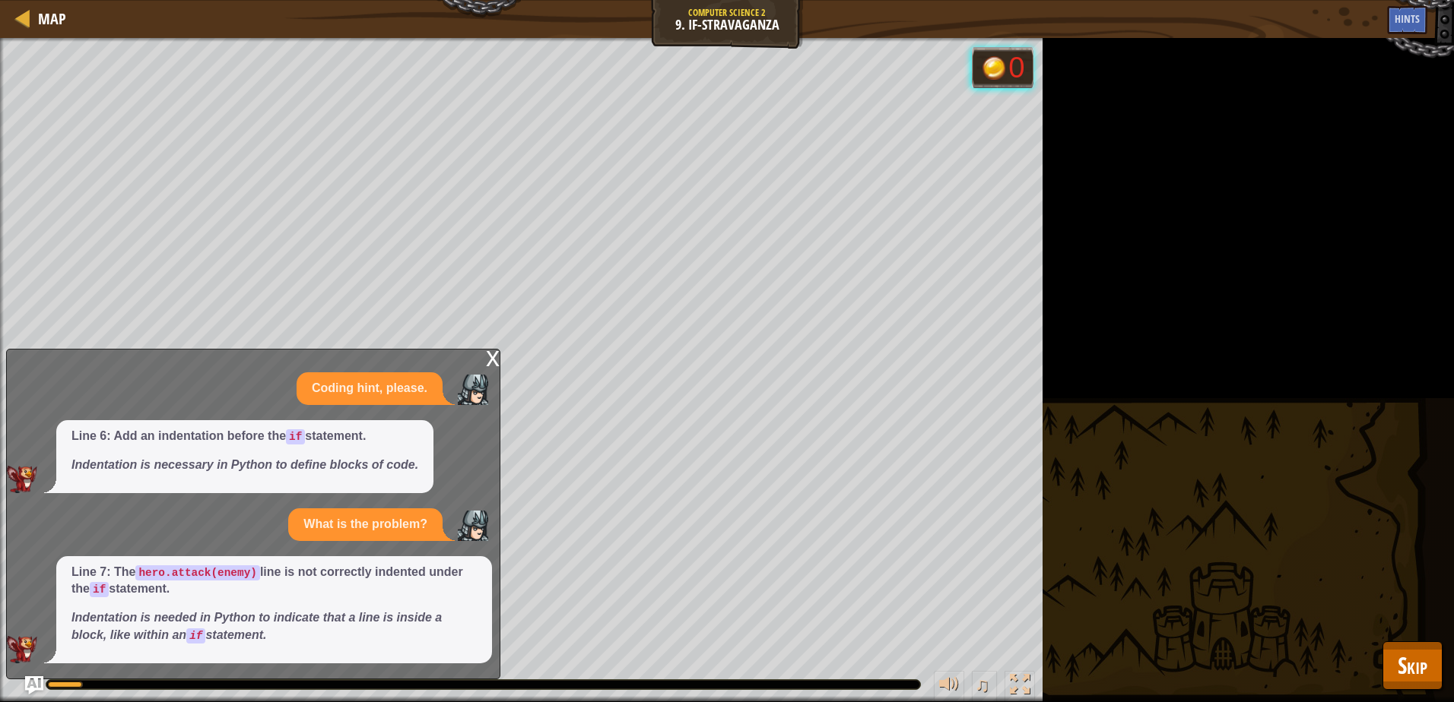
click at [490, 354] on div "x" at bounding box center [493, 357] width 14 height 15
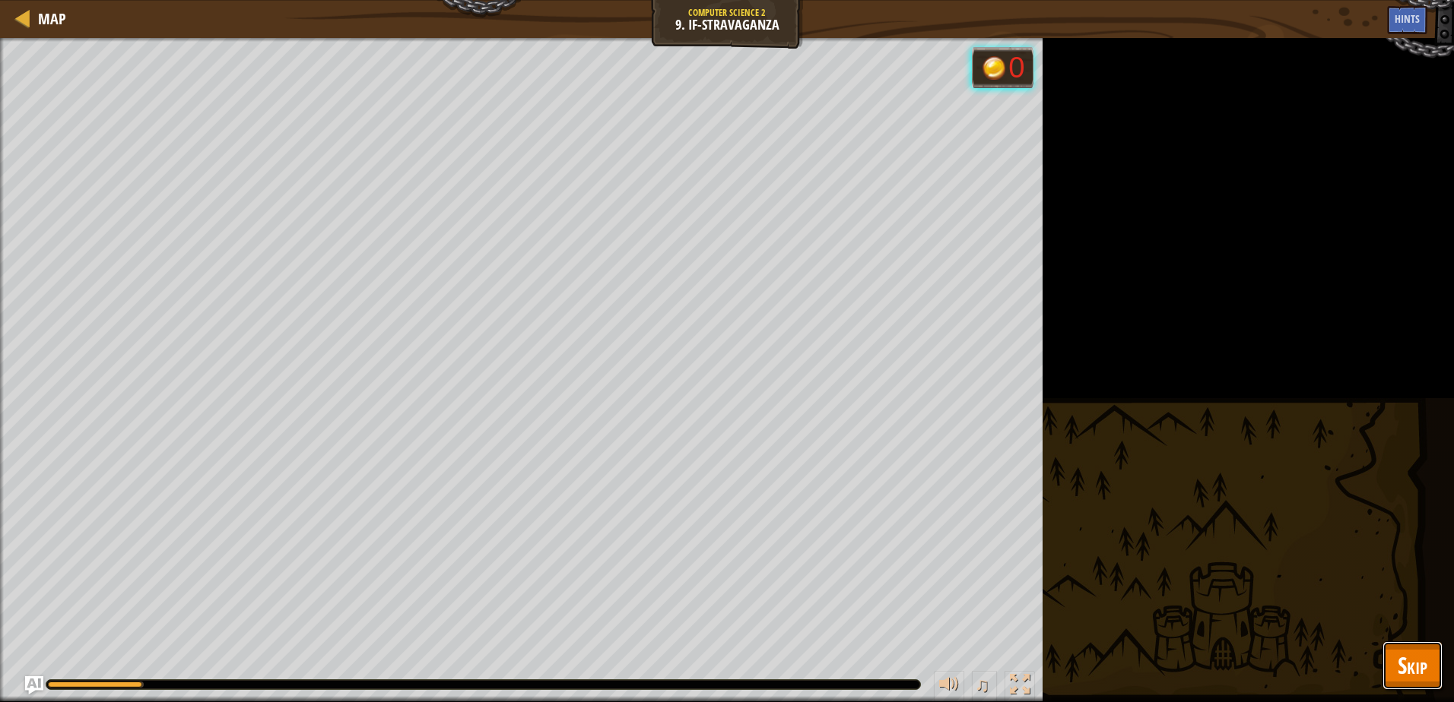
drag, startPoint x: 1407, startPoint y: 651, endPoint x: 1397, endPoint y: 646, distance: 11.6
click at [1406, 651] on button "Skip" at bounding box center [1412, 666] width 60 height 49
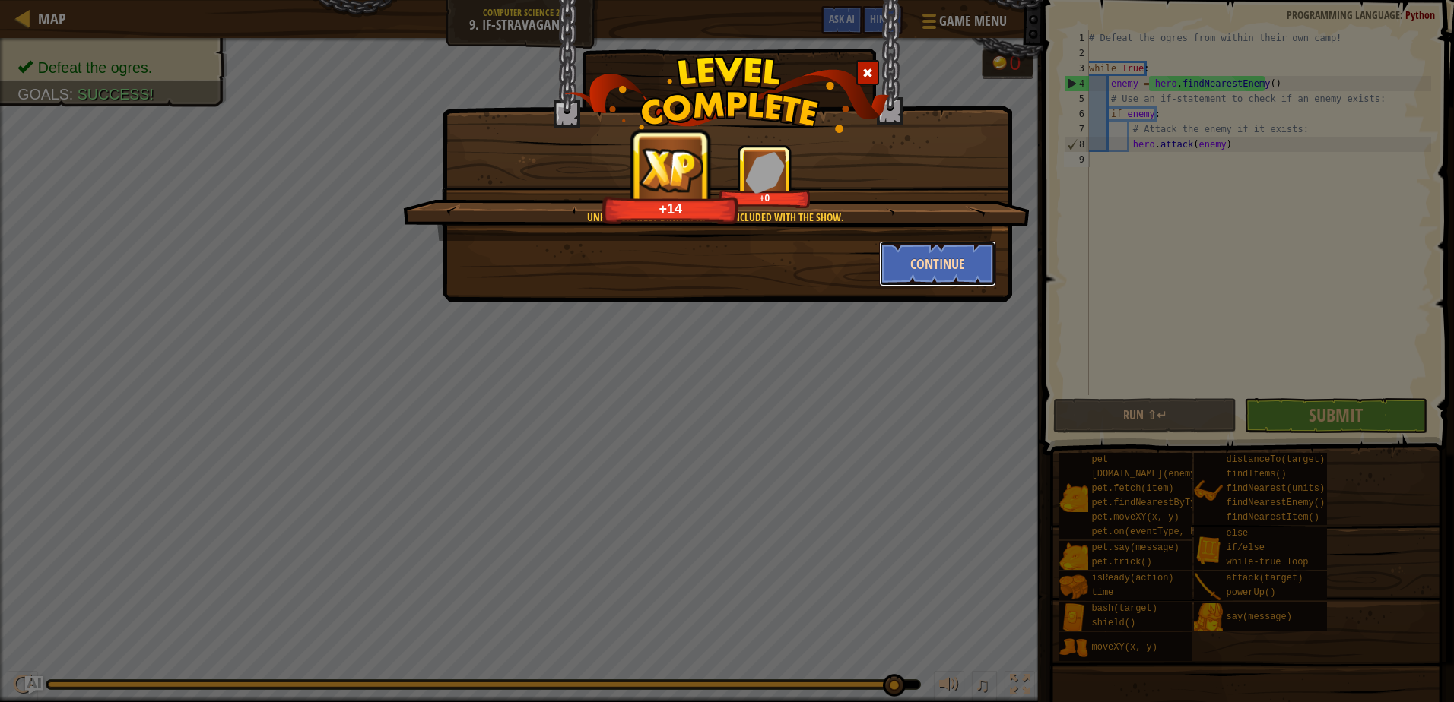
click at [936, 265] on button "Continue" at bounding box center [938, 264] width 118 height 46
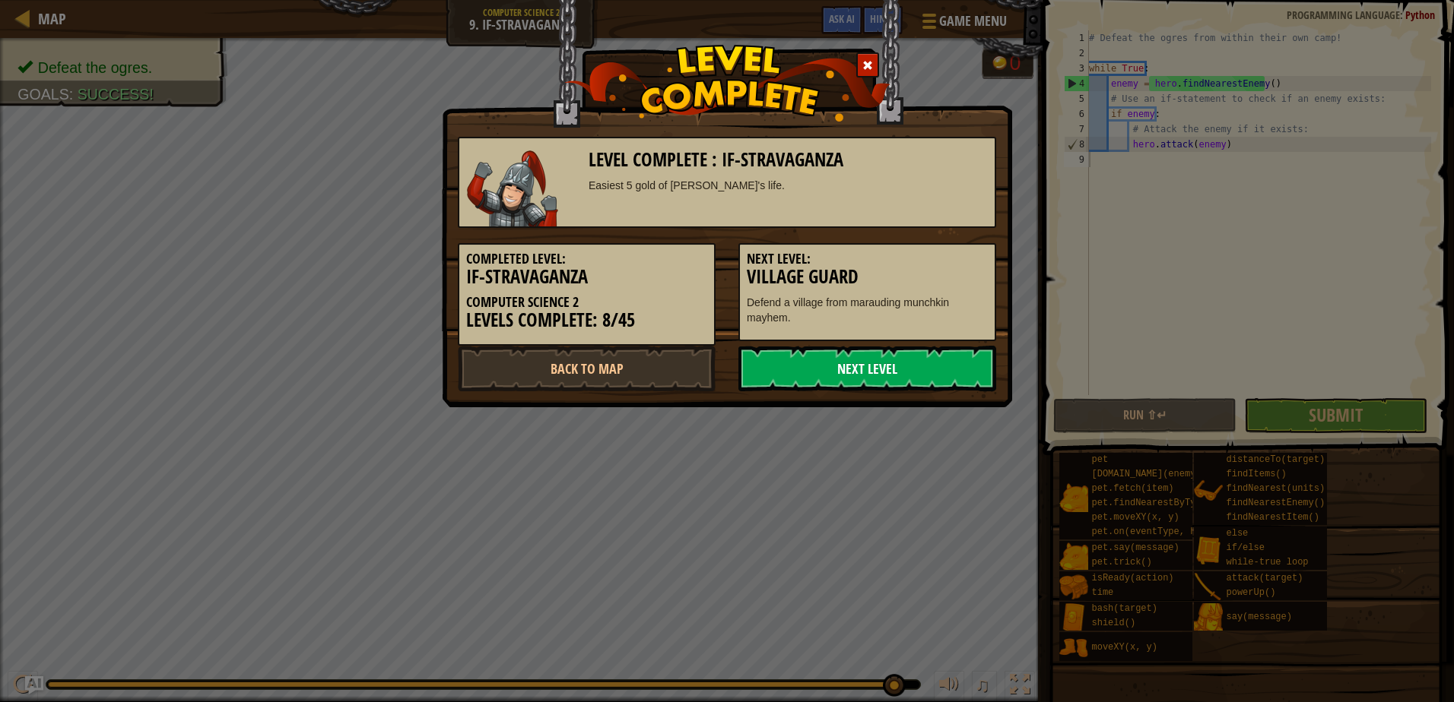
click at [883, 379] on link "Next Level" at bounding box center [867, 369] width 258 height 46
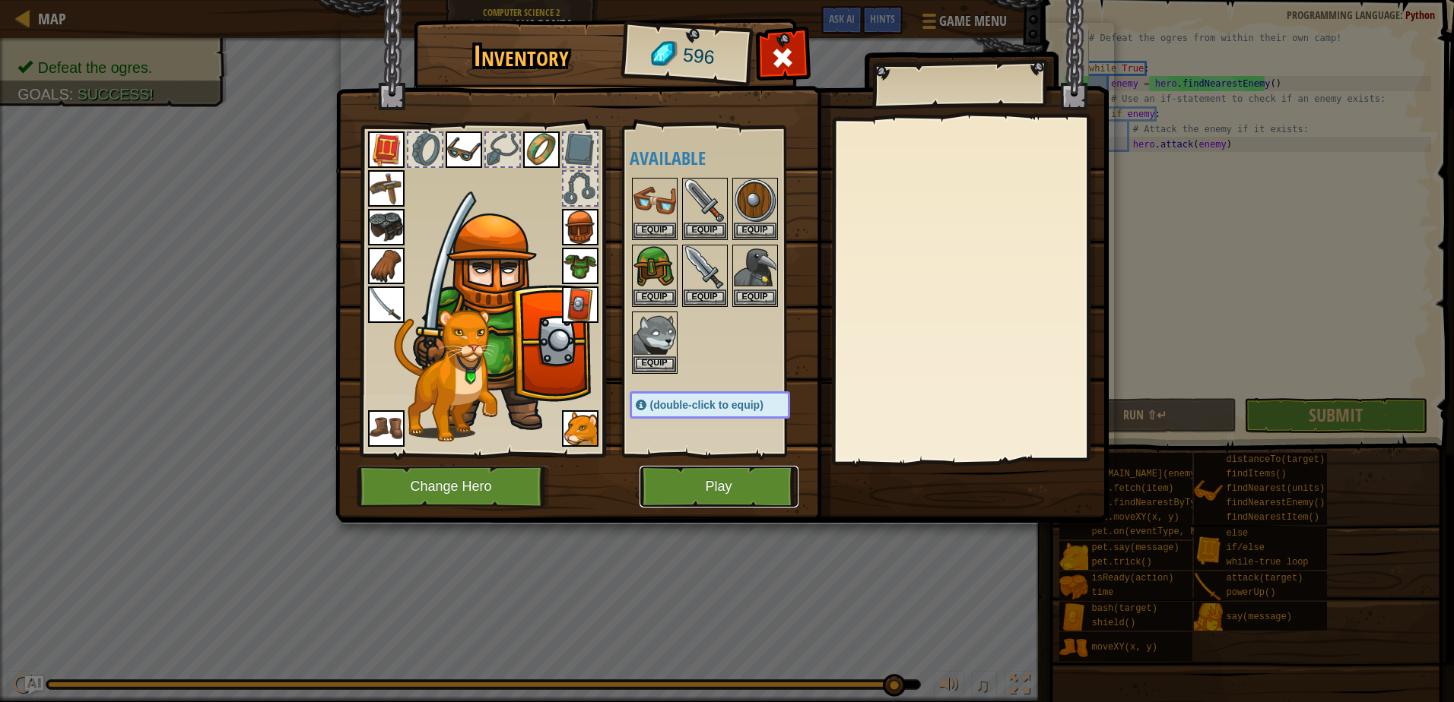
click at [700, 489] on button "Play" at bounding box center [718, 487] width 159 height 42
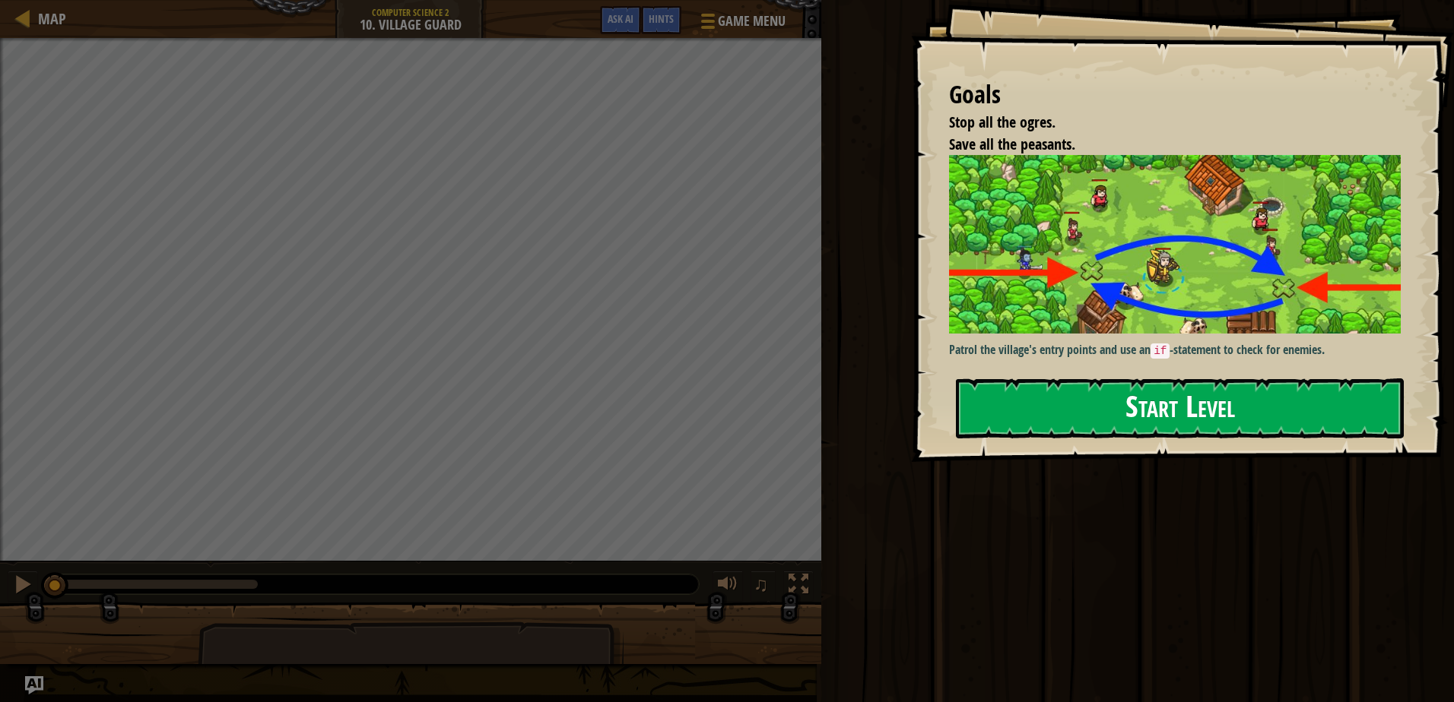
click at [1037, 379] on button "Start Level" at bounding box center [1180, 409] width 448 height 60
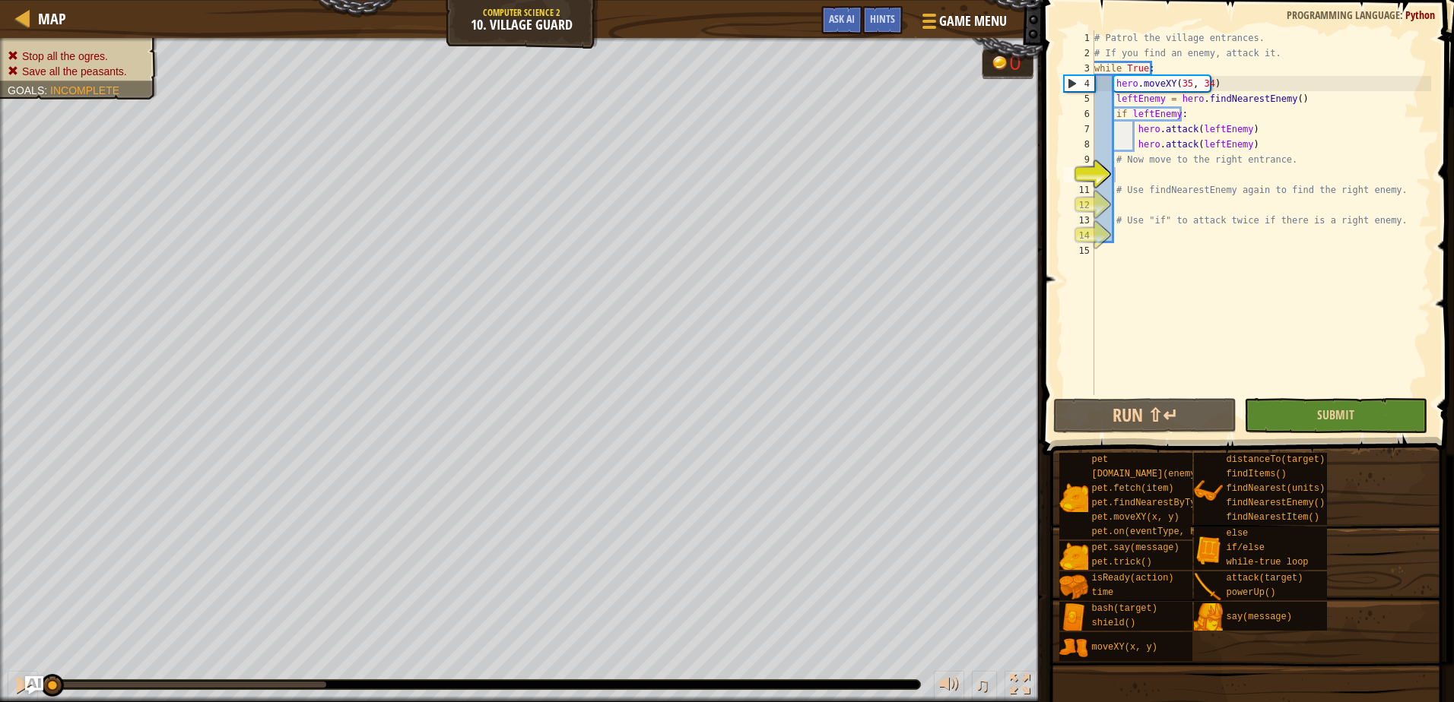
drag, startPoint x: 1391, startPoint y: 396, endPoint x: 1384, endPoint y: 426, distance: 30.6
click at [1391, 407] on div "1 2 3 4 5 6 7 8 9 10 11 12 13 14 15 # Patrol the village entrances. # If you fi…" at bounding box center [1246, 258] width 416 height 500
click at [1383, 426] on button "Submit" at bounding box center [1335, 415] width 183 height 35
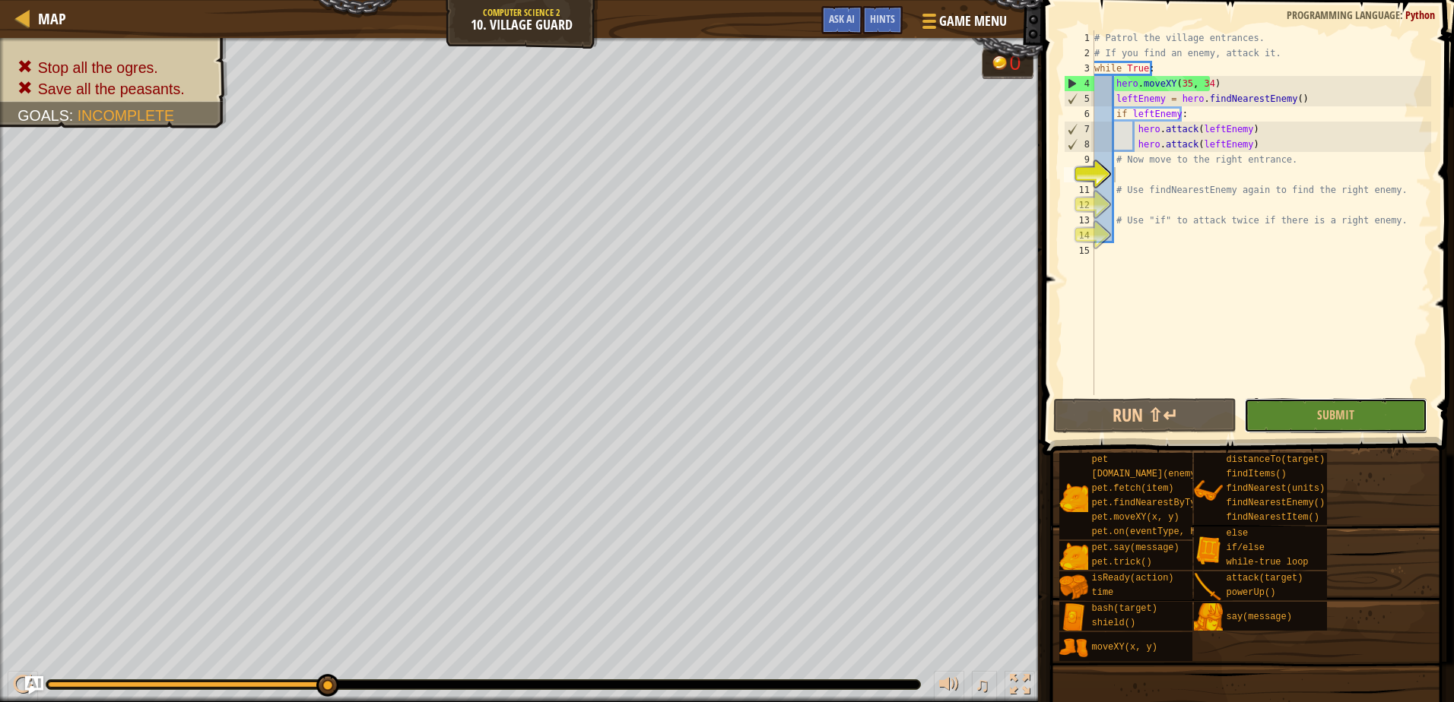
drag, startPoint x: 1272, startPoint y: 399, endPoint x: 1270, endPoint y: 414, distance: 14.5
click at [1272, 410] on button "Submit" at bounding box center [1335, 415] width 183 height 35
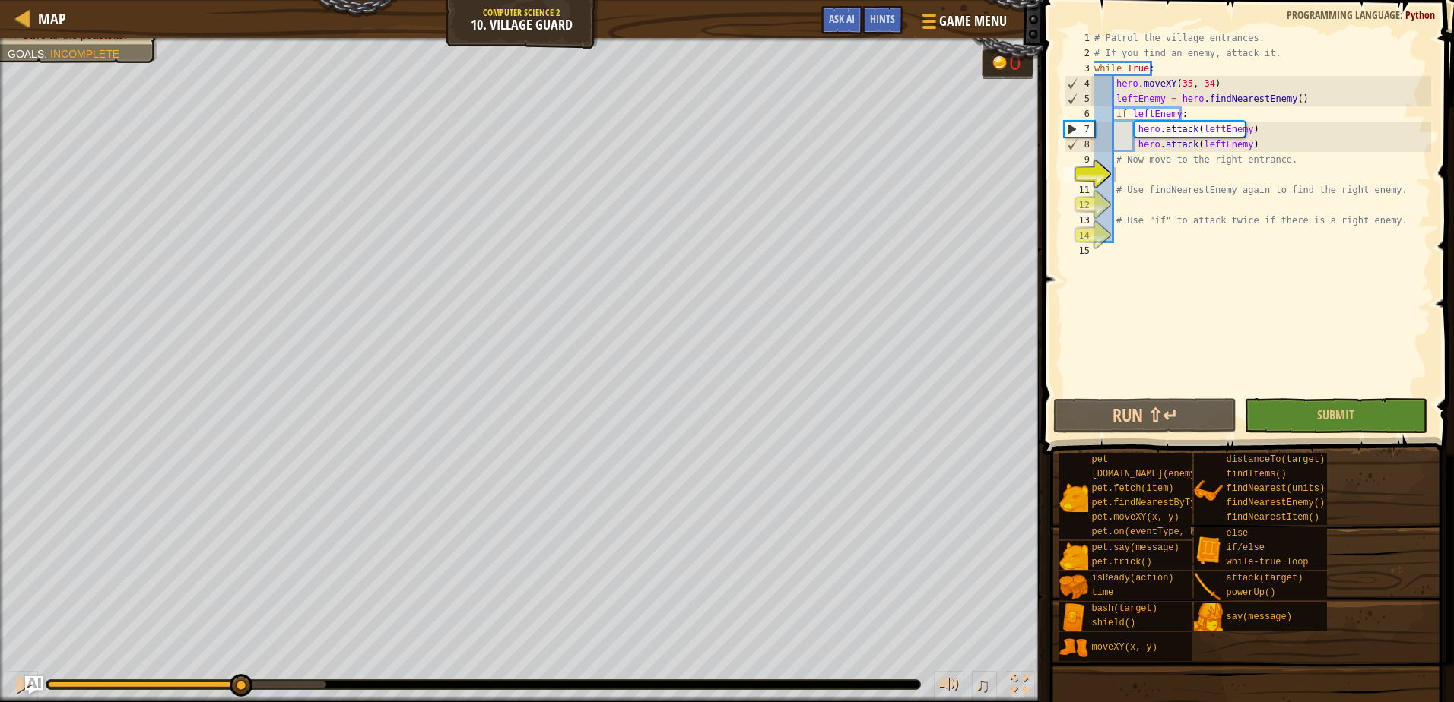
drag, startPoint x: 319, startPoint y: 682, endPoint x: 239, endPoint y: 670, distance: 81.5
click at [239, 670] on div "♫" at bounding box center [521, 681] width 1042 height 46
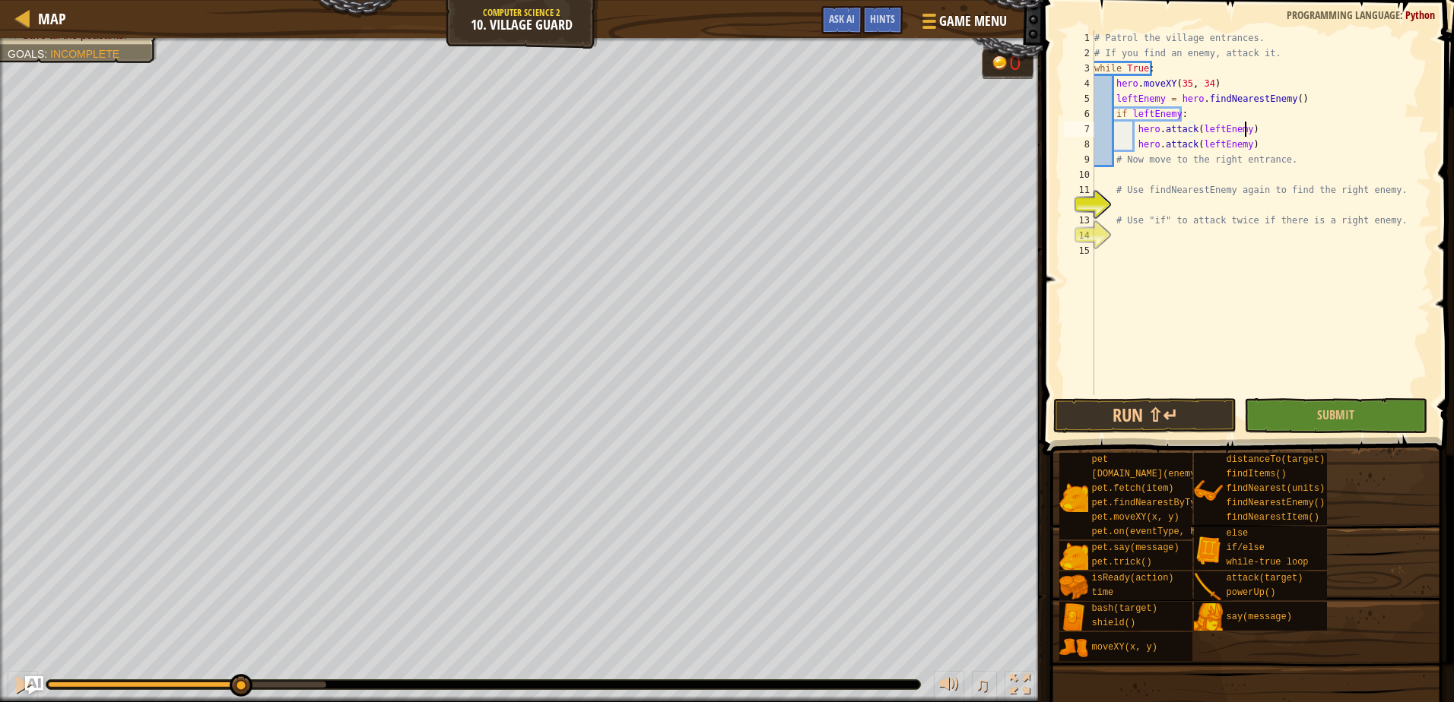
click at [1273, 128] on div "# Patrol the village entrances. # If you find an enemy, attack it. while True :…" at bounding box center [1261, 227] width 340 height 395
type textarea "hero.attack(leftEnemy)"
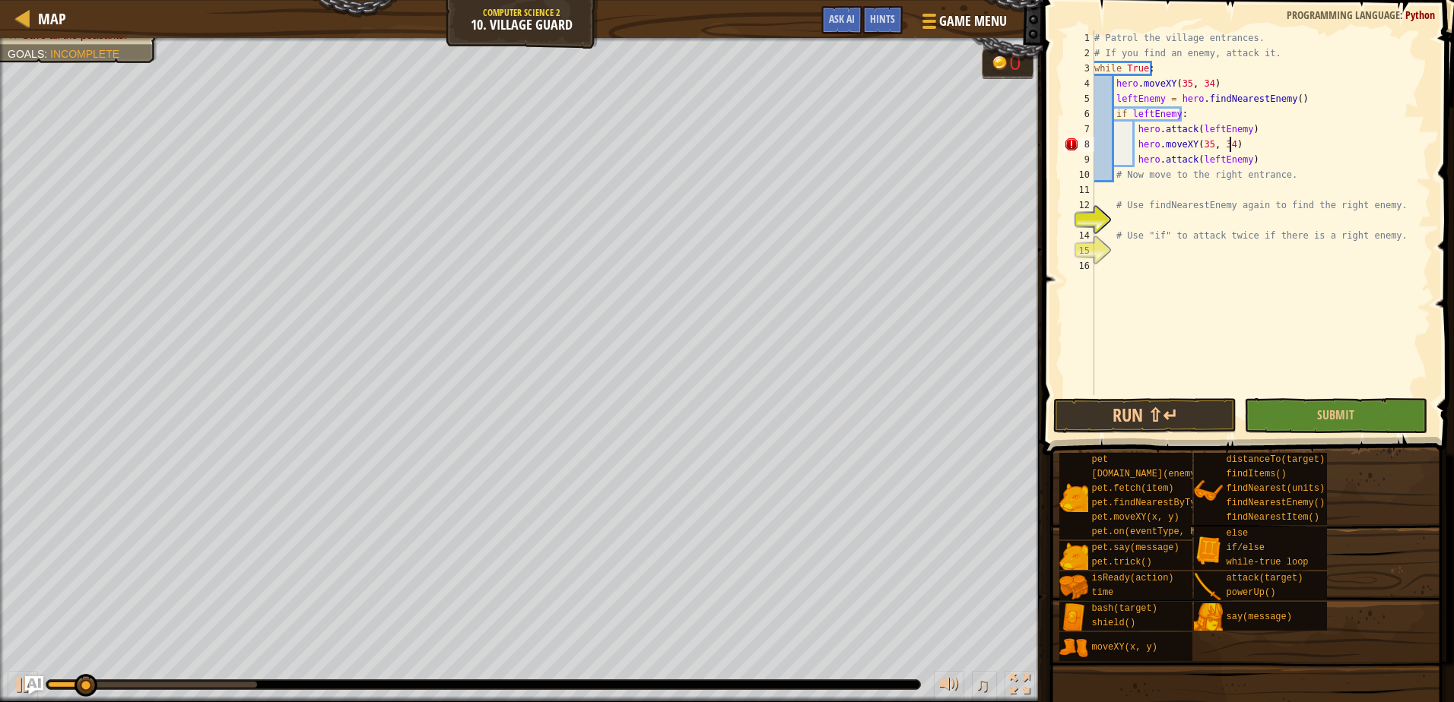
scroll to position [7, 11]
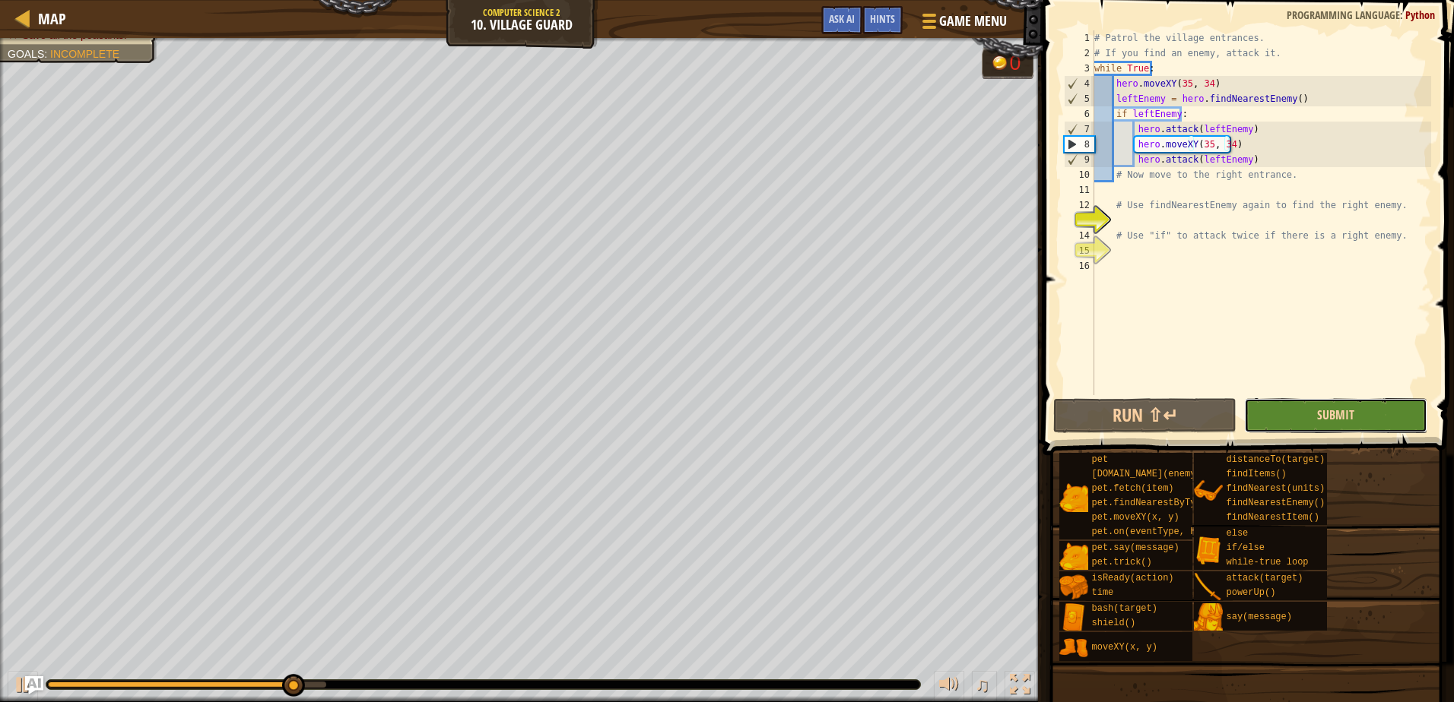
click at [1324, 421] on span "Submit" at bounding box center [1335, 415] width 37 height 17
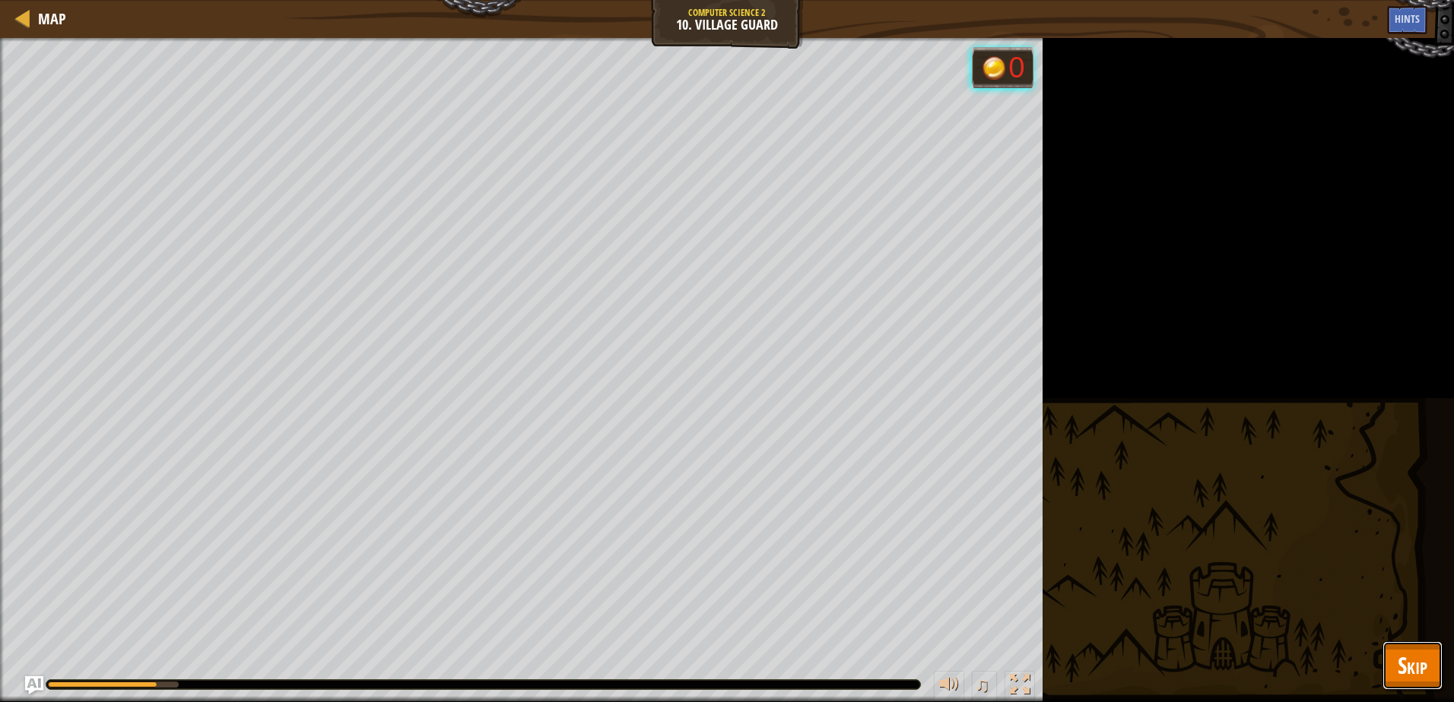
click at [1391, 652] on button "Skip" at bounding box center [1412, 666] width 60 height 49
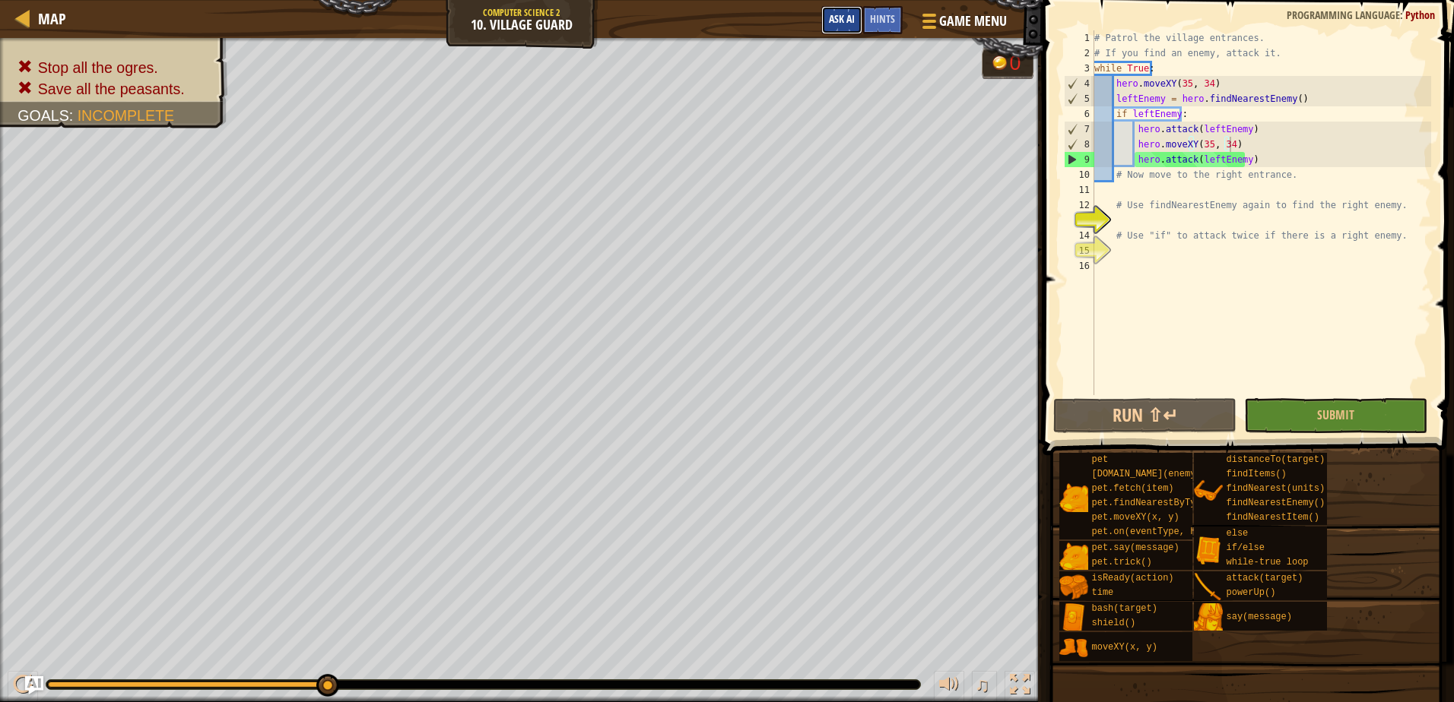
click at [857, 26] on button "Ask AI" at bounding box center [841, 20] width 41 height 28
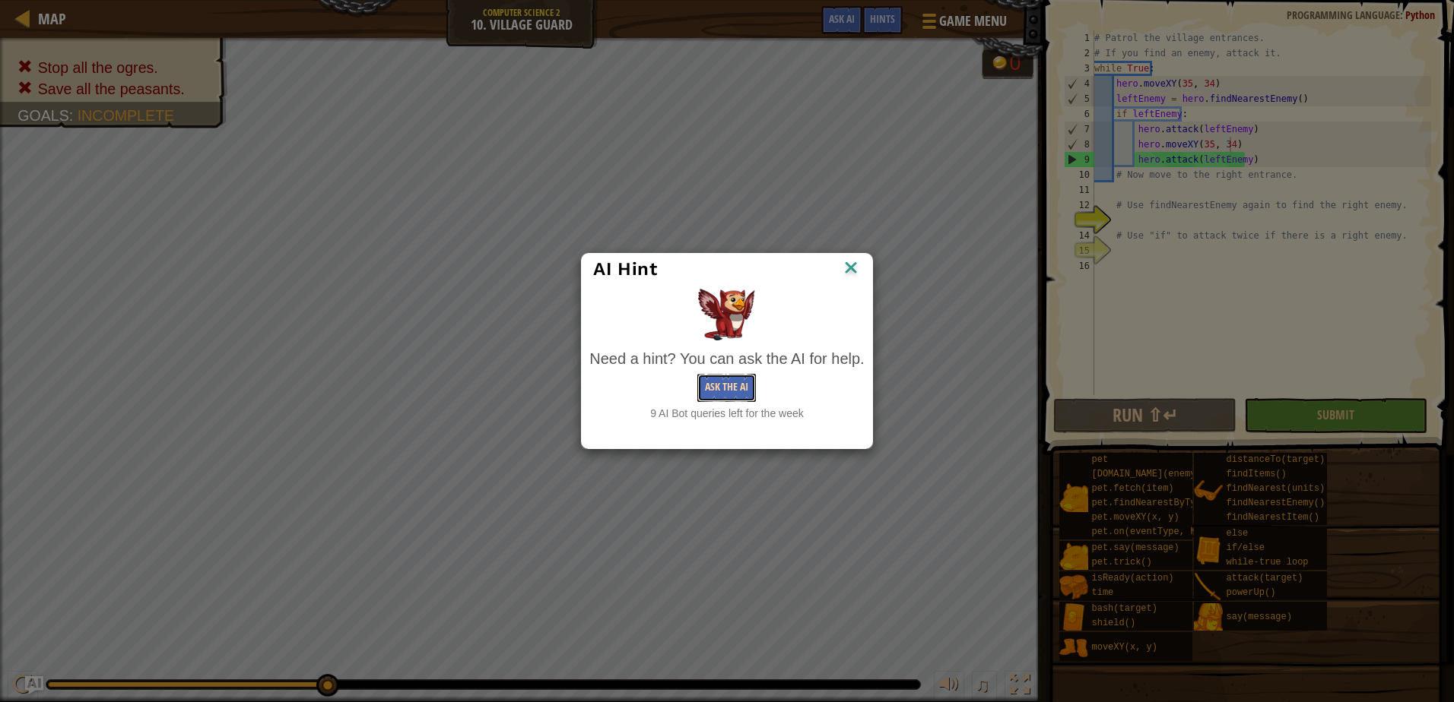
click at [723, 384] on button "Ask the AI" at bounding box center [726, 388] width 59 height 28
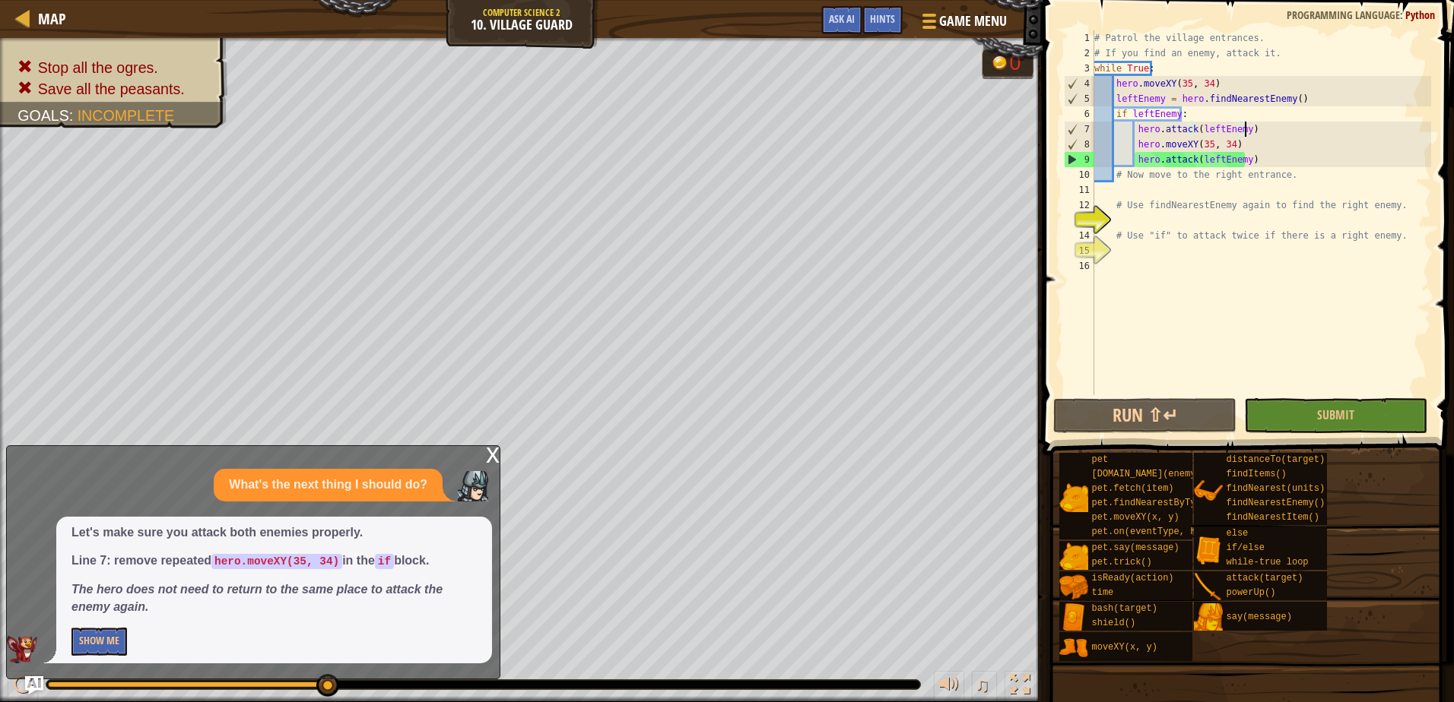
click at [1245, 126] on div "# Patrol the village entrances. # If you find an enemy, attack it. while True :…" at bounding box center [1261, 227] width 340 height 395
type textarea "h"
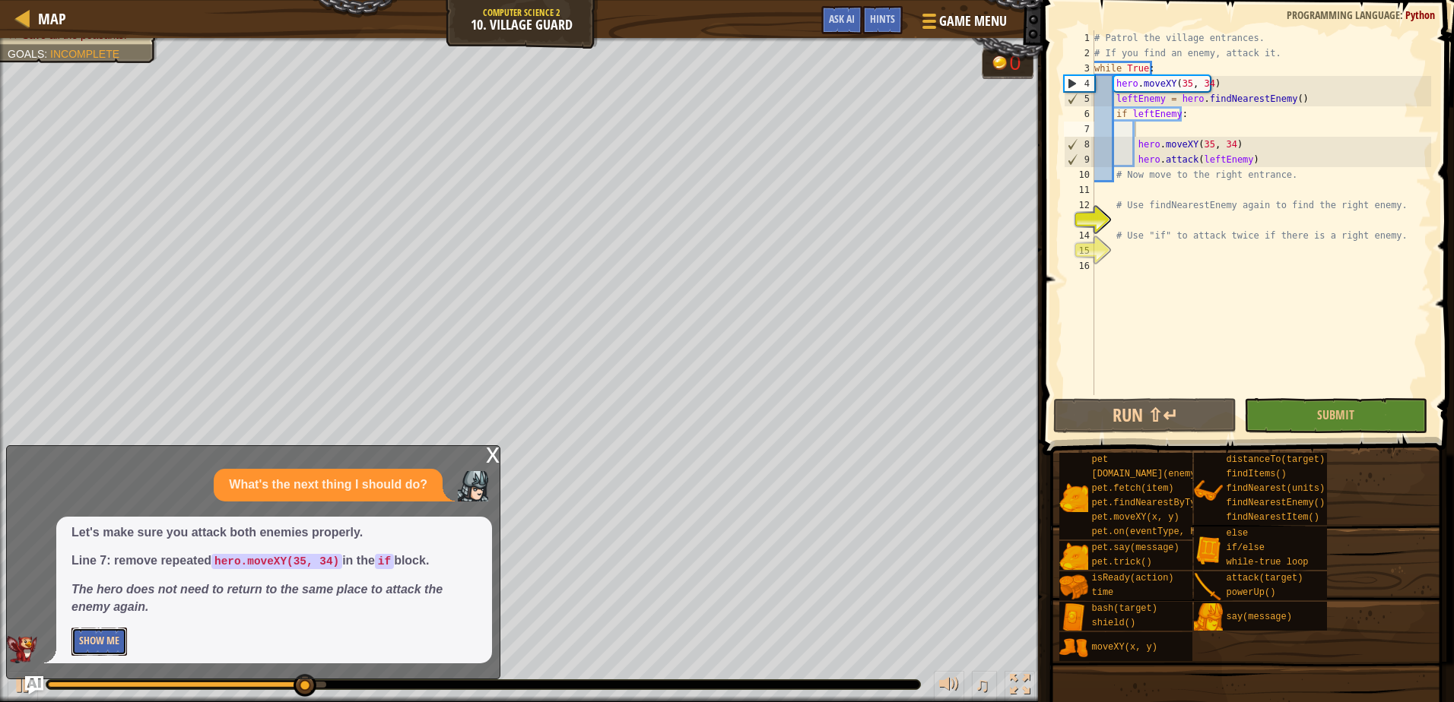
click at [109, 628] on button "Show Me" at bounding box center [98, 642] width 55 height 28
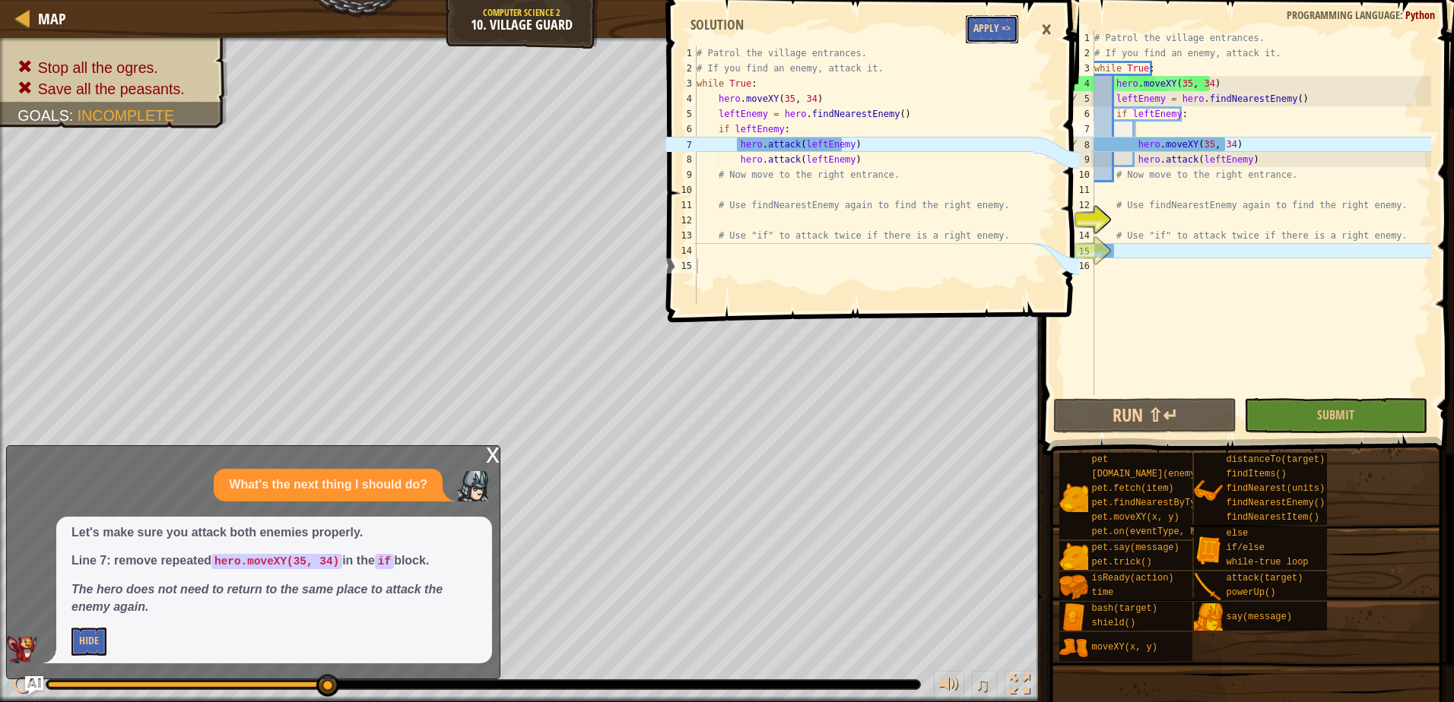
click at [1013, 38] on button "Apply =>" at bounding box center [992, 29] width 52 height 28
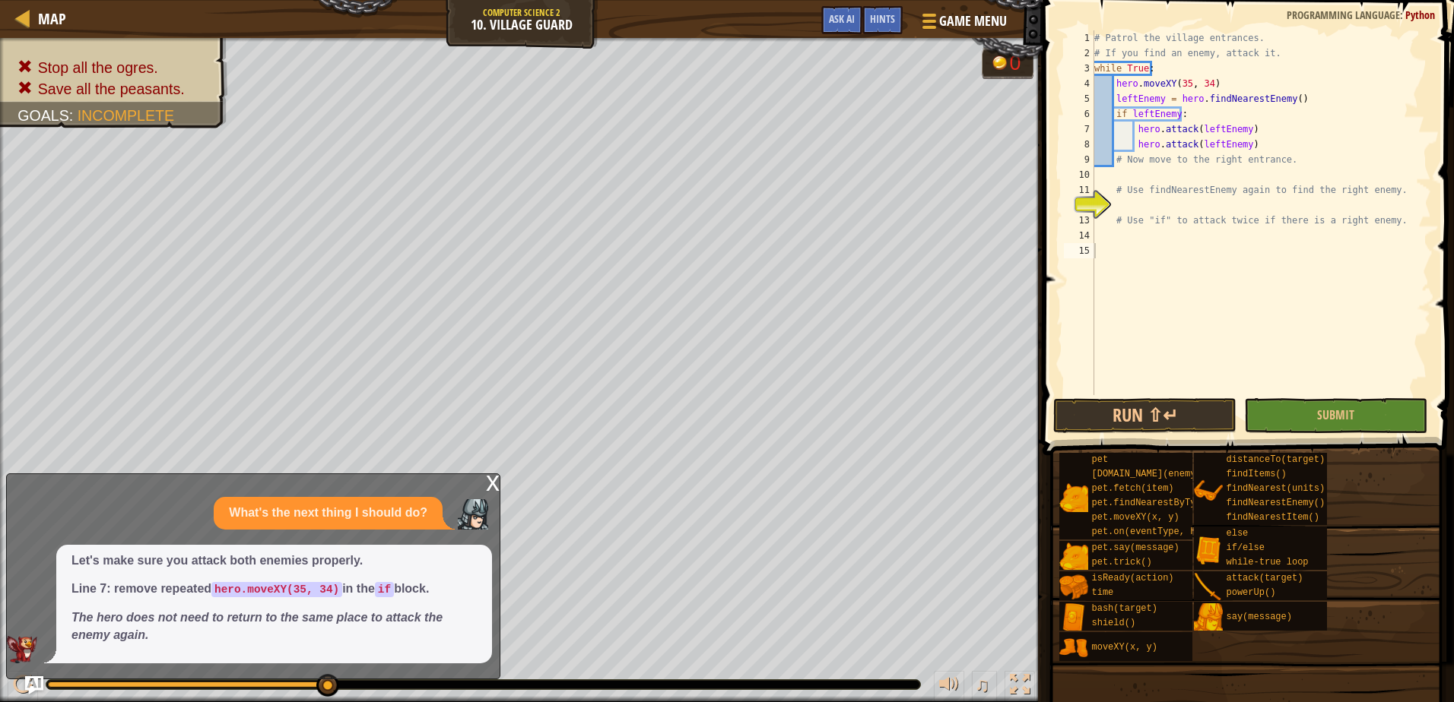
click at [1355, 430] on button "Submit" at bounding box center [1335, 415] width 183 height 35
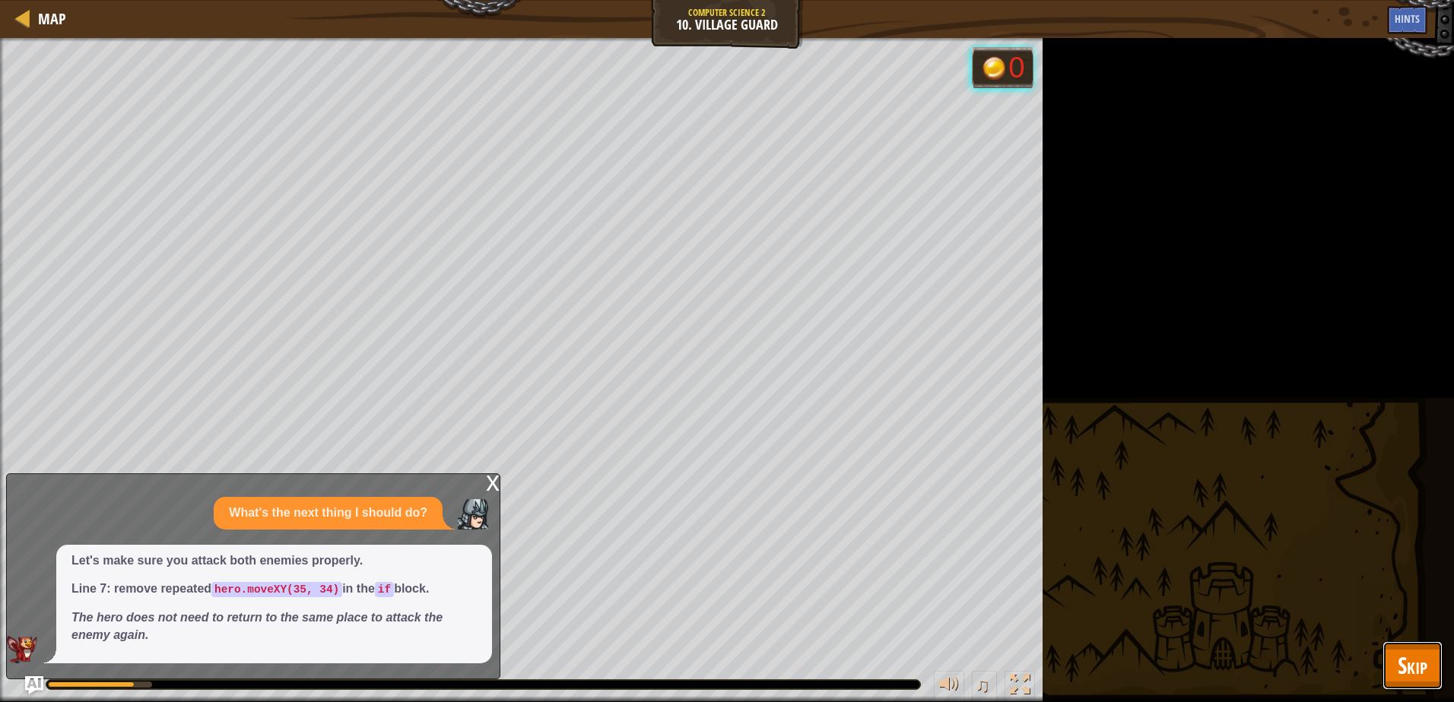
click at [1402, 669] on span "Skip" at bounding box center [1412, 665] width 30 height 31
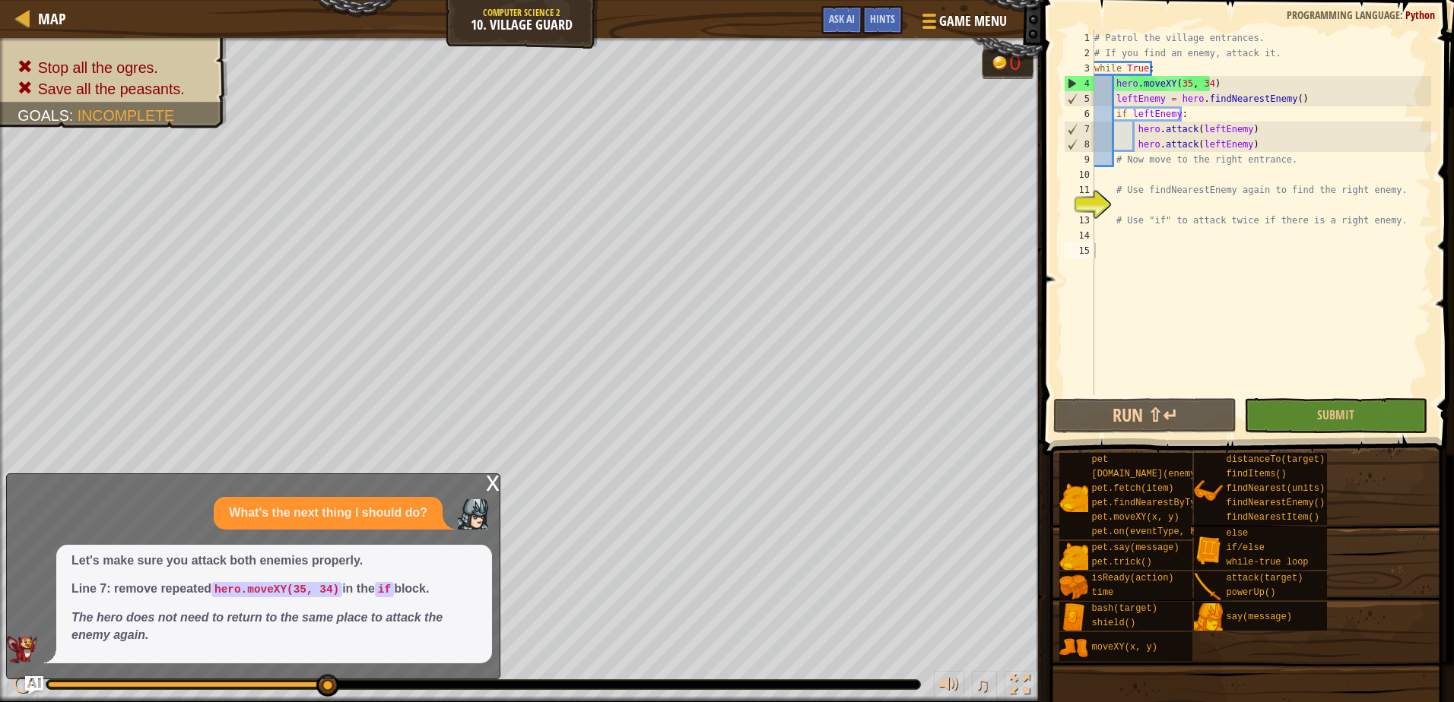
click at [477, 478] on div "x What's the next thing I should do? Let's make sure you attack both enemies pr…" at bounding box center [253, 577] width 494 height 206
click at [487, 475] on div "x" at bounding box center [493, 481] width 14 height 15
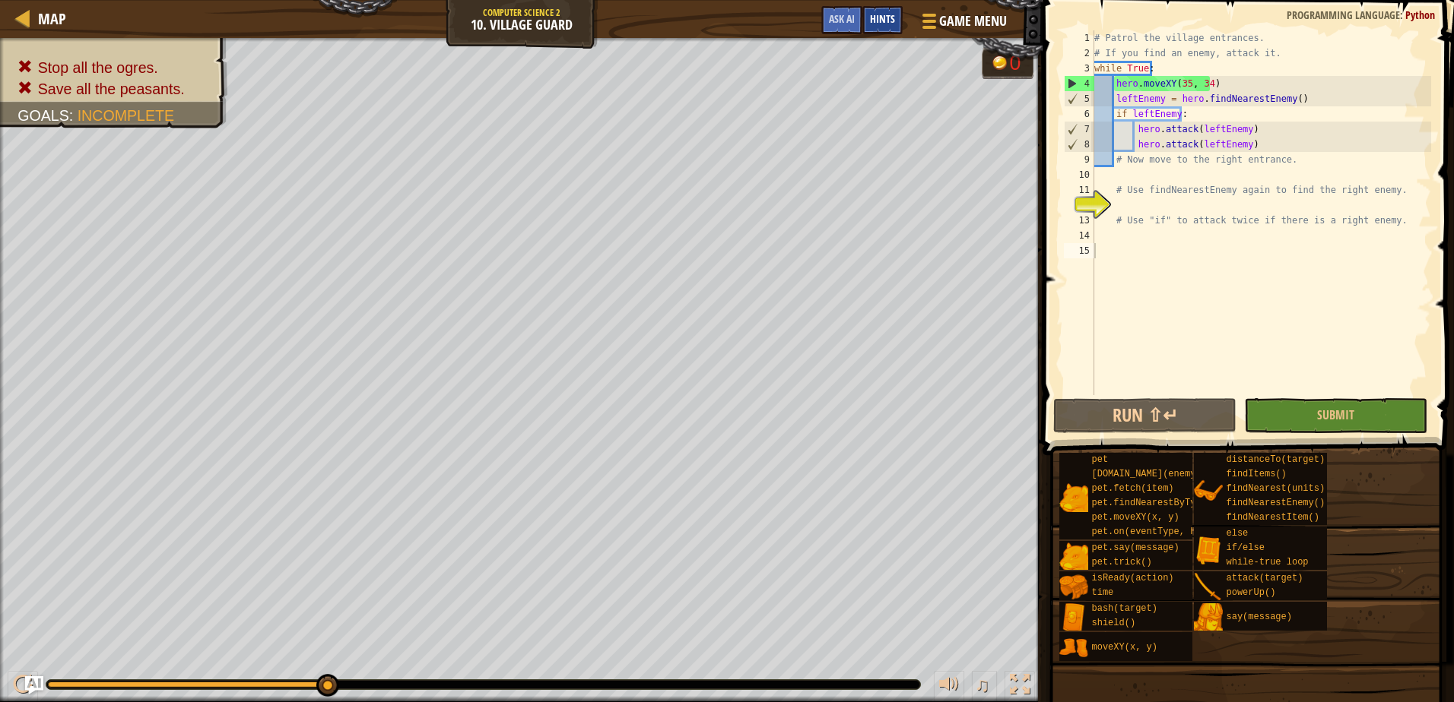
click at [876, 21] on span "Hints" at bounding box center [882, 18] width 25 height 14
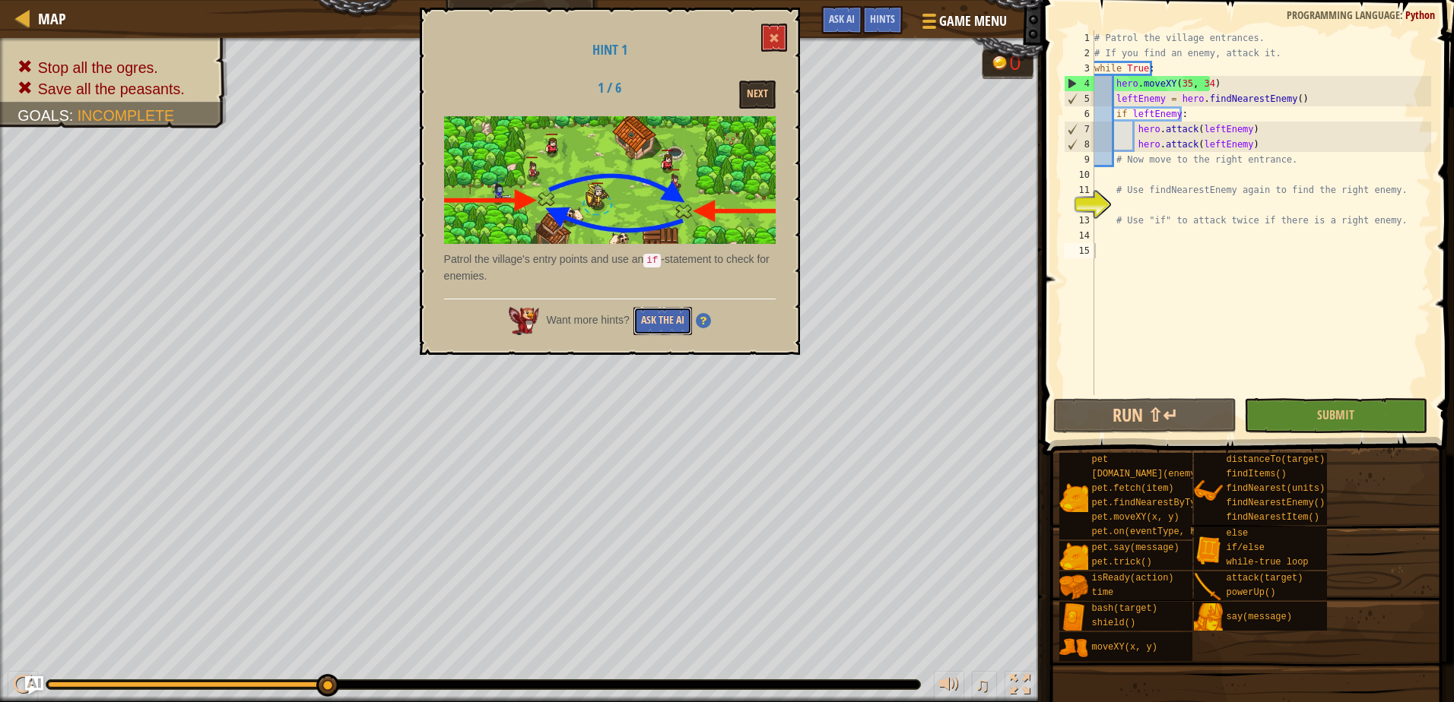
click at [668, 320] on button "Ask the AI" at bounding box center [662, 321] width 59 height 28
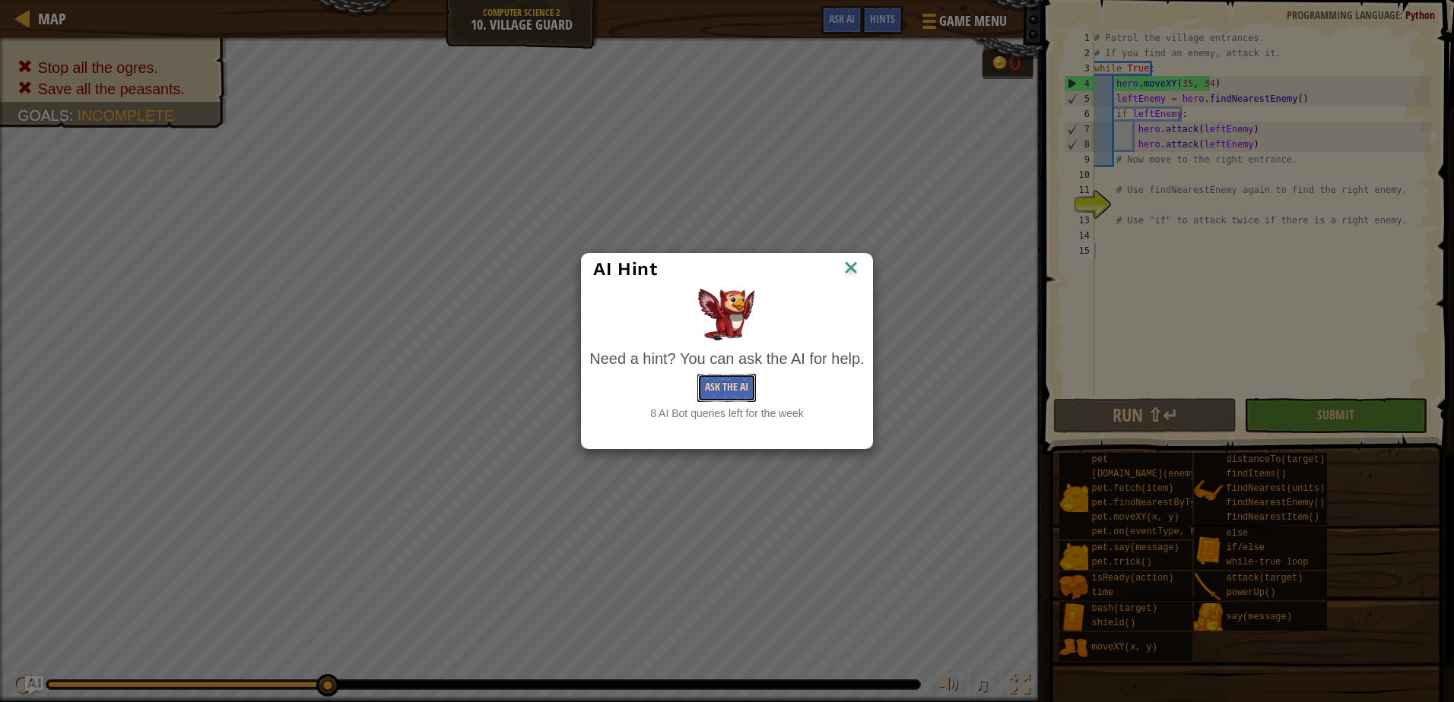
click at [735, 378] on button "Ask the AI" at bounding box center [726, 388] width 59 height 28
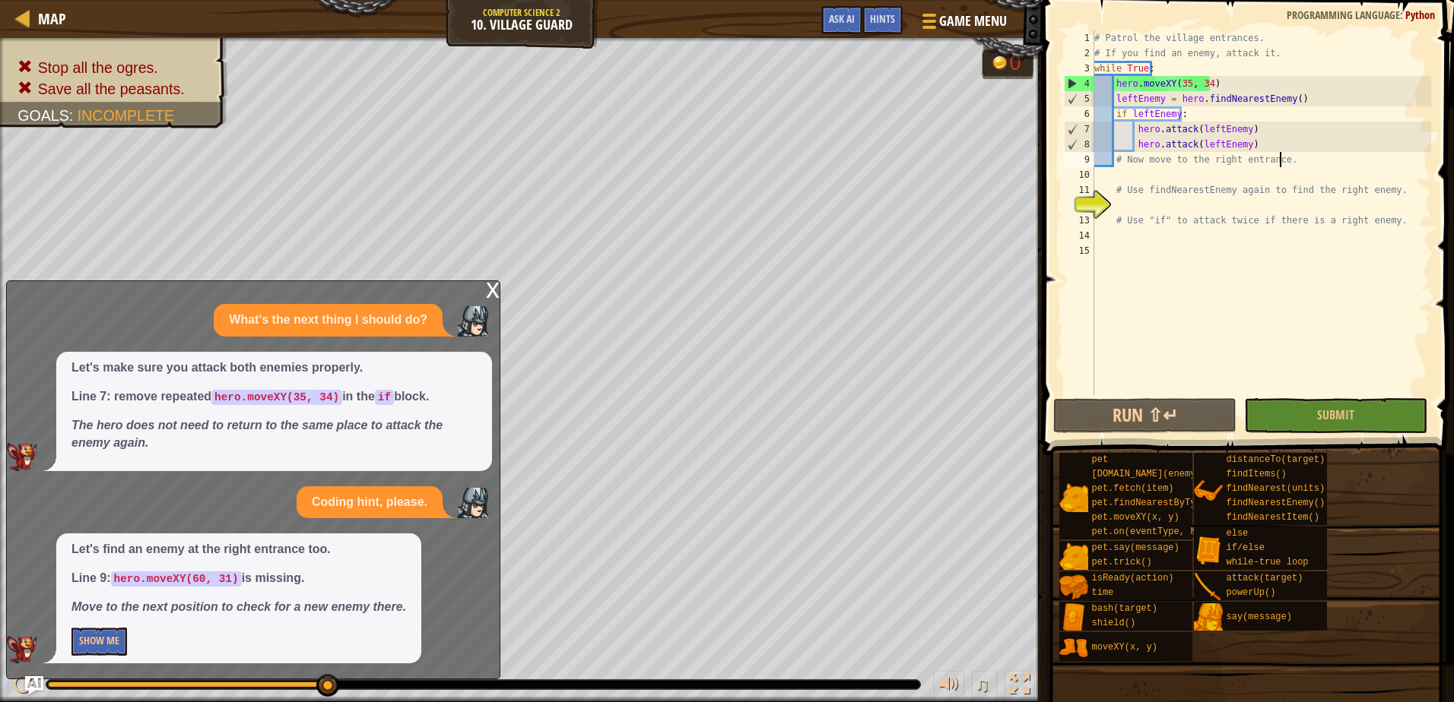
click at [1289, 154] on div "# Patrol the village entrances. # If you find an enemy, attack it. while True :…" at bounding box center [1261, 227] width 340 height 395
type textarea "# Now move to the right entrance."
click at [1135, 170] on div "# Patrol the village entrances. # If you find an enemy, attack it. while True :…" at bounding box center [1261, 227] width 340 height 395
click at [1120, 160] on div "# Patrol the village entrances. # If you find an enemy, attack it. while True :…" at bounding box center [1261, 227] width 340 height 395
type textarea "# Now move to the right entrance."
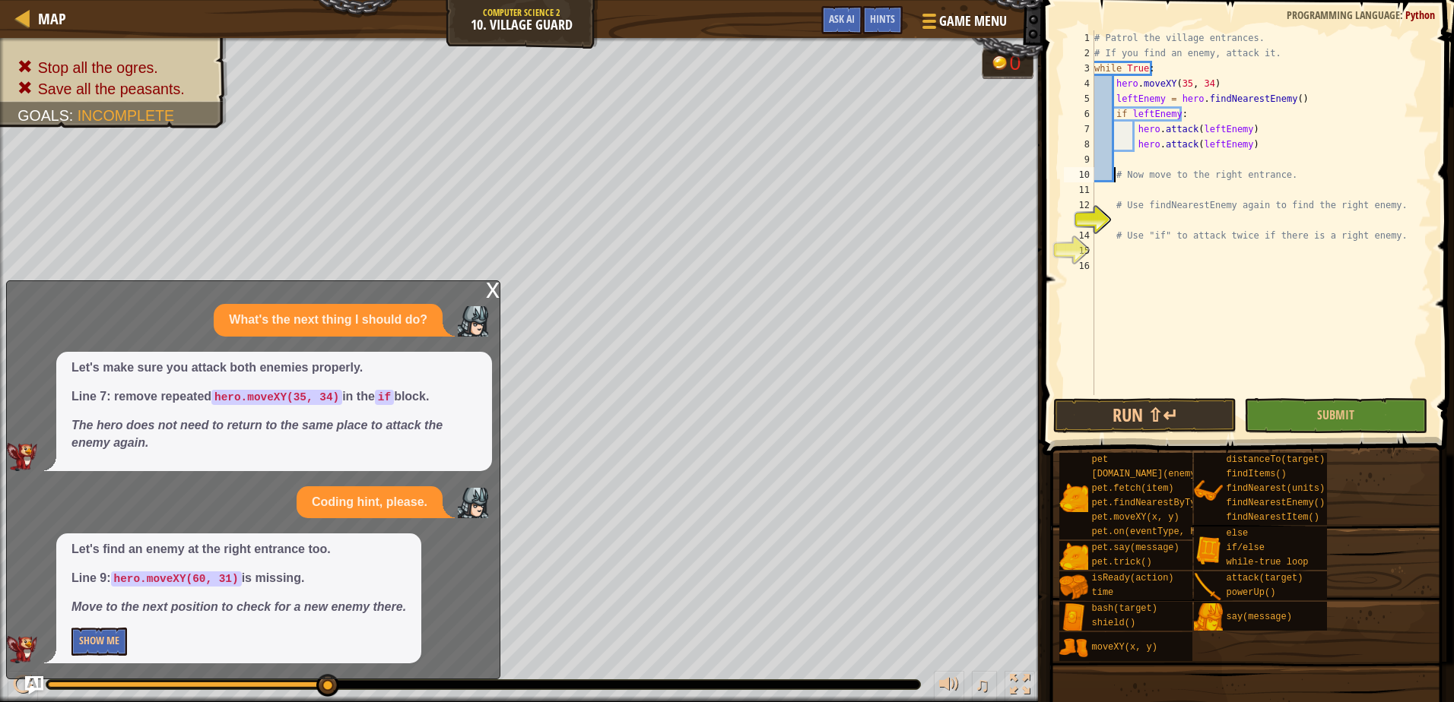
click at [1125, 161] on div "# Patrol the village entrances. # If you find an enemy, attack it. while True :…" at bounding box center [1261, 227] width 340 height 395
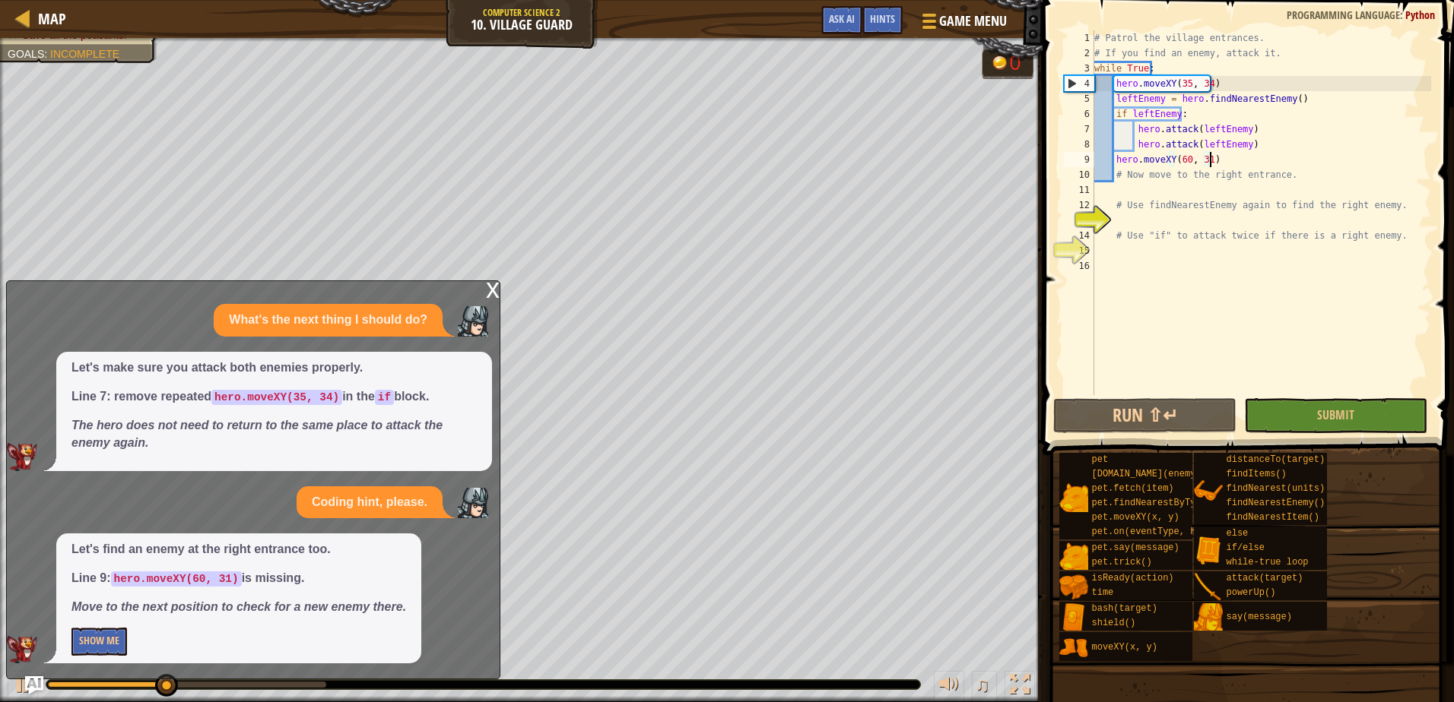
type textarea "hero.moveXY(60, 31)"
click at [496, 288] on div "x" at bounding box center [493, 288] width 14 height 15
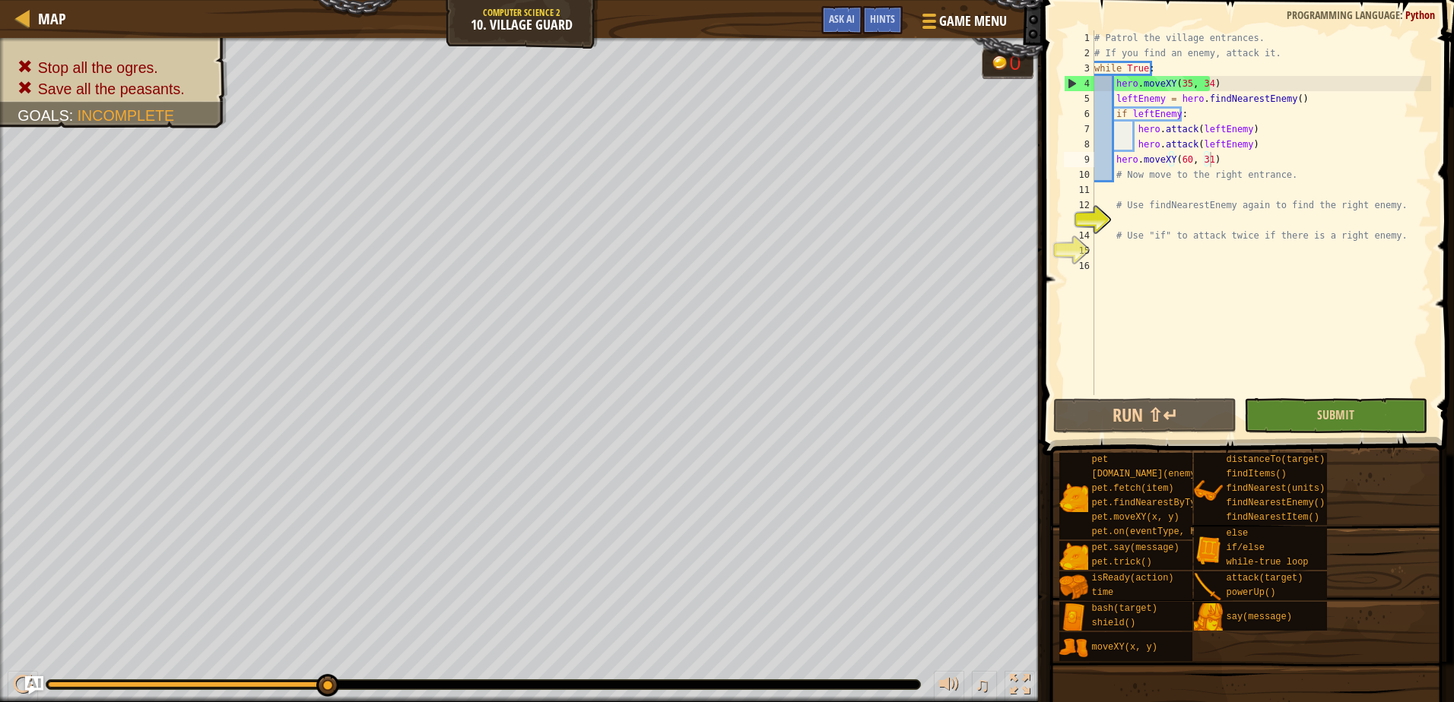
drag, startPoint x: 1305, startPoint y: 433, endPoint x: 1303, endPoint y: 421, distance: 11.5
click at [1303, 424] on div "hero.moveXY(60, 31) 1 2 3 4 5 6 7 8 9 10 11 12 13 14 15 16 # Patrol the village…" at bounding box center [1246, 258] width 416 height 500
drag, startPoint x: 1303, startPoint y: 412, endPoint x: 1303, endPoint y: 399, distance: 12.9
click at [1303, 402] on button "Submit" at bounding box center [1335, 415] width 183 height 35
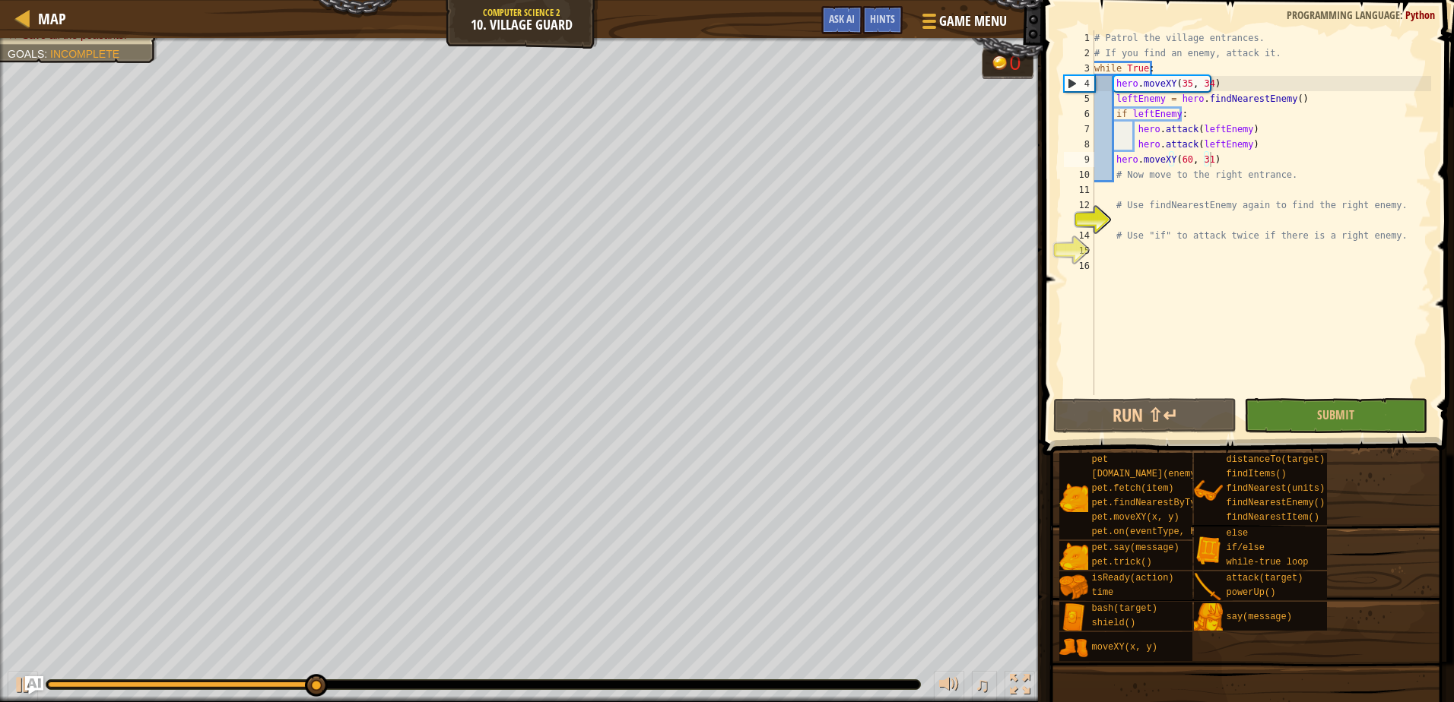
click at [1414, 692] on span at bounding box center [1245, 662] width 401 height 450
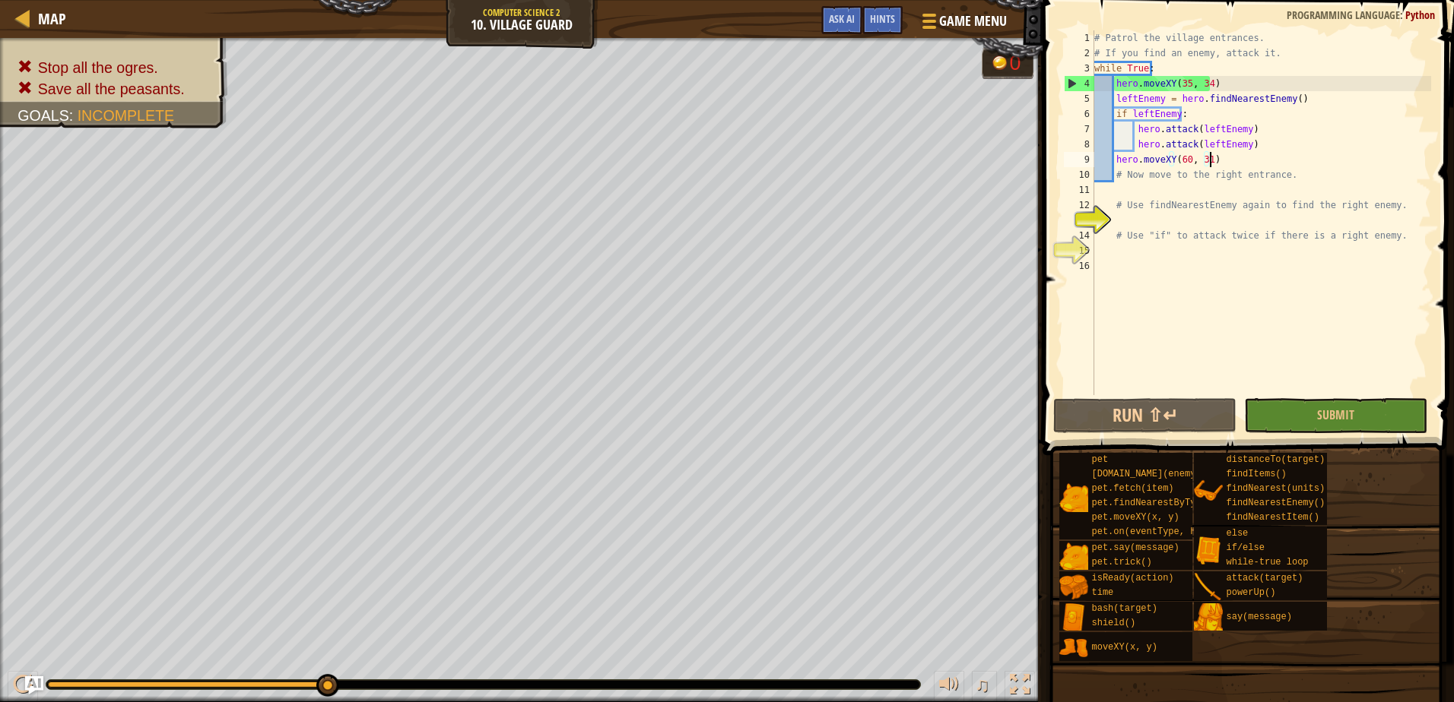
drag, startPoint x: 329, startPoint y: 687, endPoint x: 388, endPoint y: 689, distance: 59.3
click at [392, 689] on div at bounding box center [483, 684] width 874 height 9
drag, startPoint x: 326, startPoint y: 687, endPoint x: 357, endPoint y: 688, distance: 30.4
click at [357, 688] on div at bounding box center [483, 684] width 874 height 9
